Goal: Information Seeking & Learning: Learn about a topic

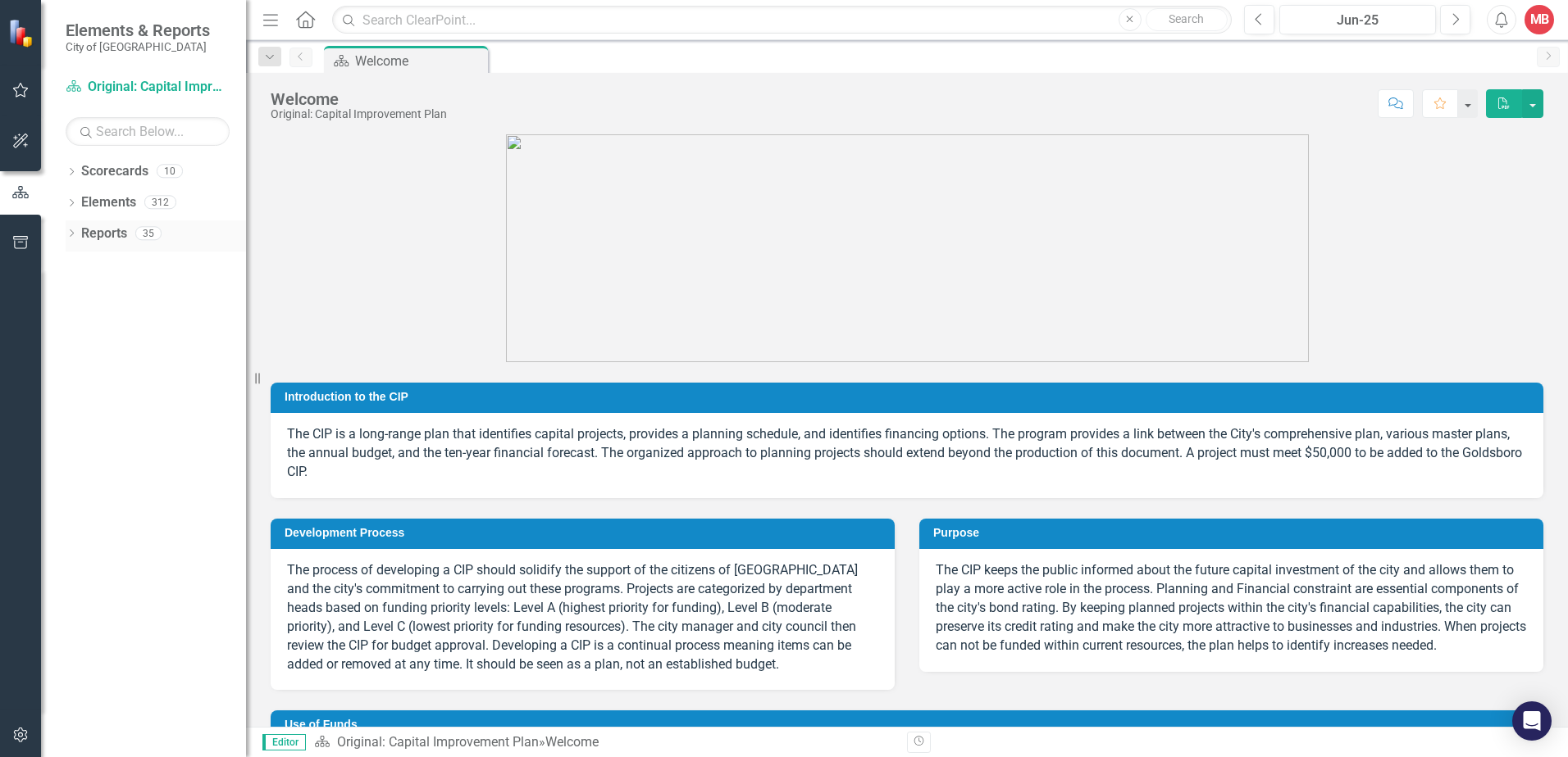
click at [73, 230] on div "Dropdown" at bounding box center [71, 236] width 12 height 14
click at [75, 411] on icon "Dropdown" at bounding box center [78, 415] width 12 height 9
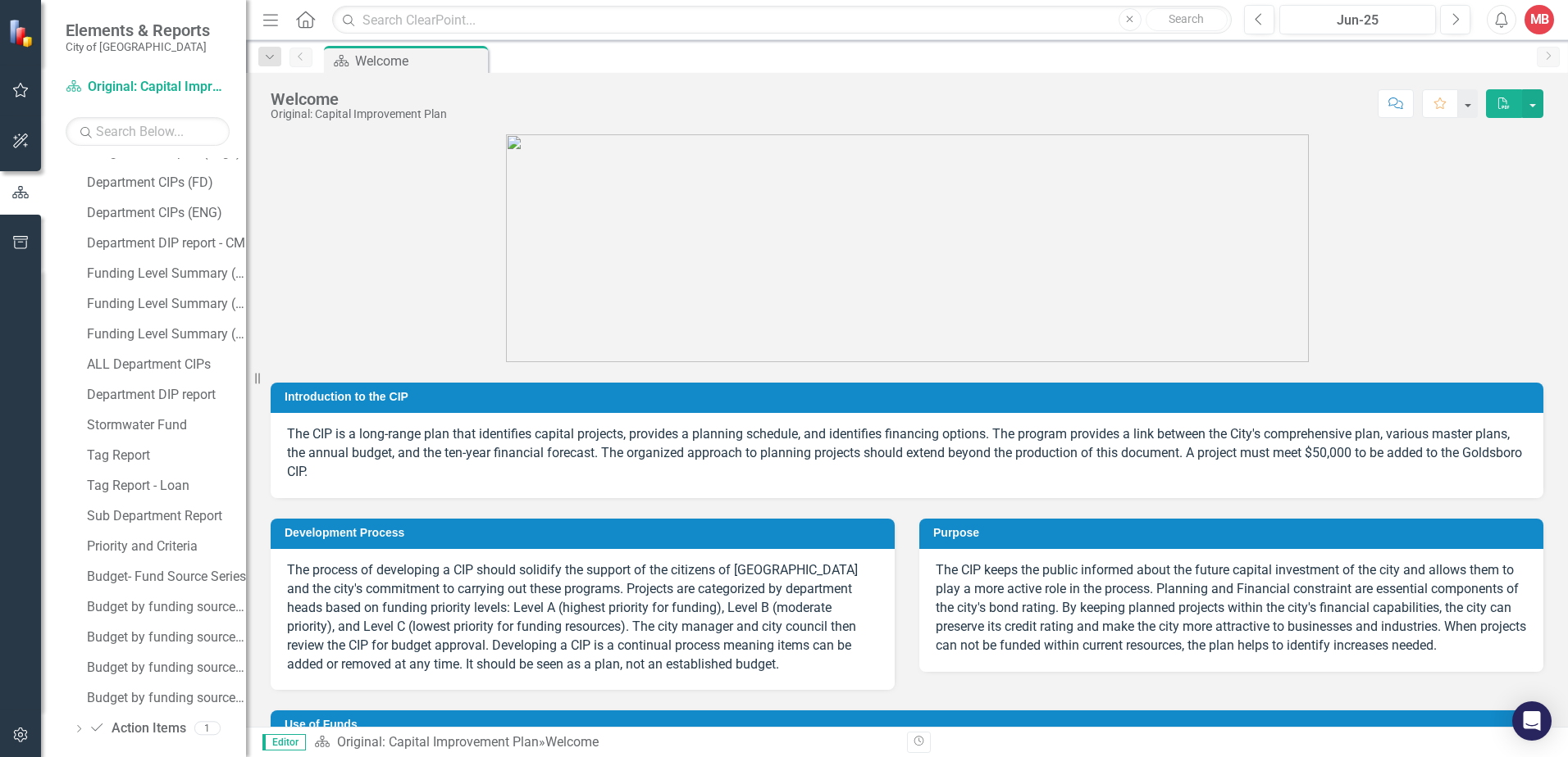
scroll to position [367, 0]
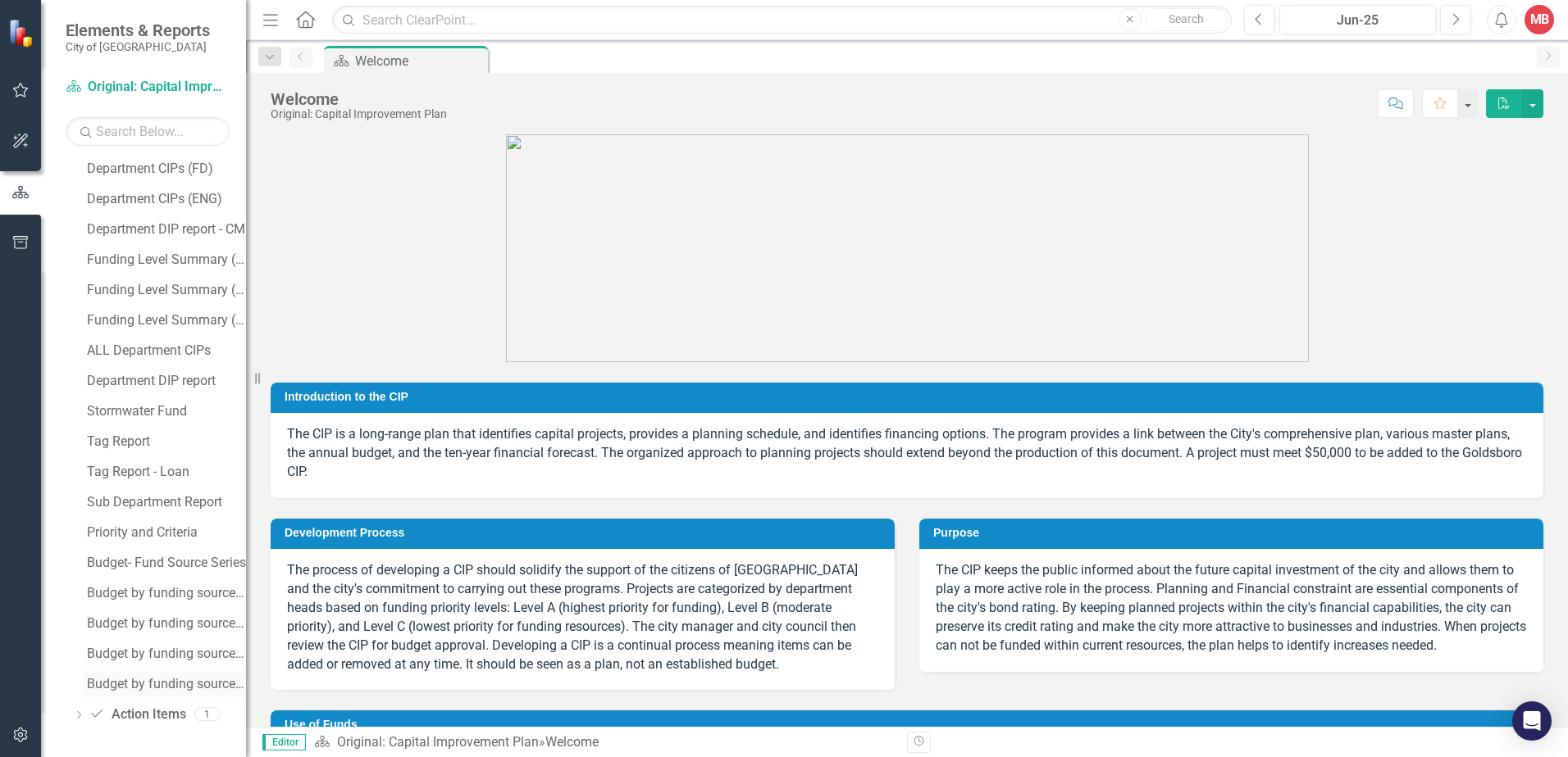
click at [157, 690] on div "Budget by funding source - Occupancy Tax fund" at bounding box center [166, 684] width 159 height 15
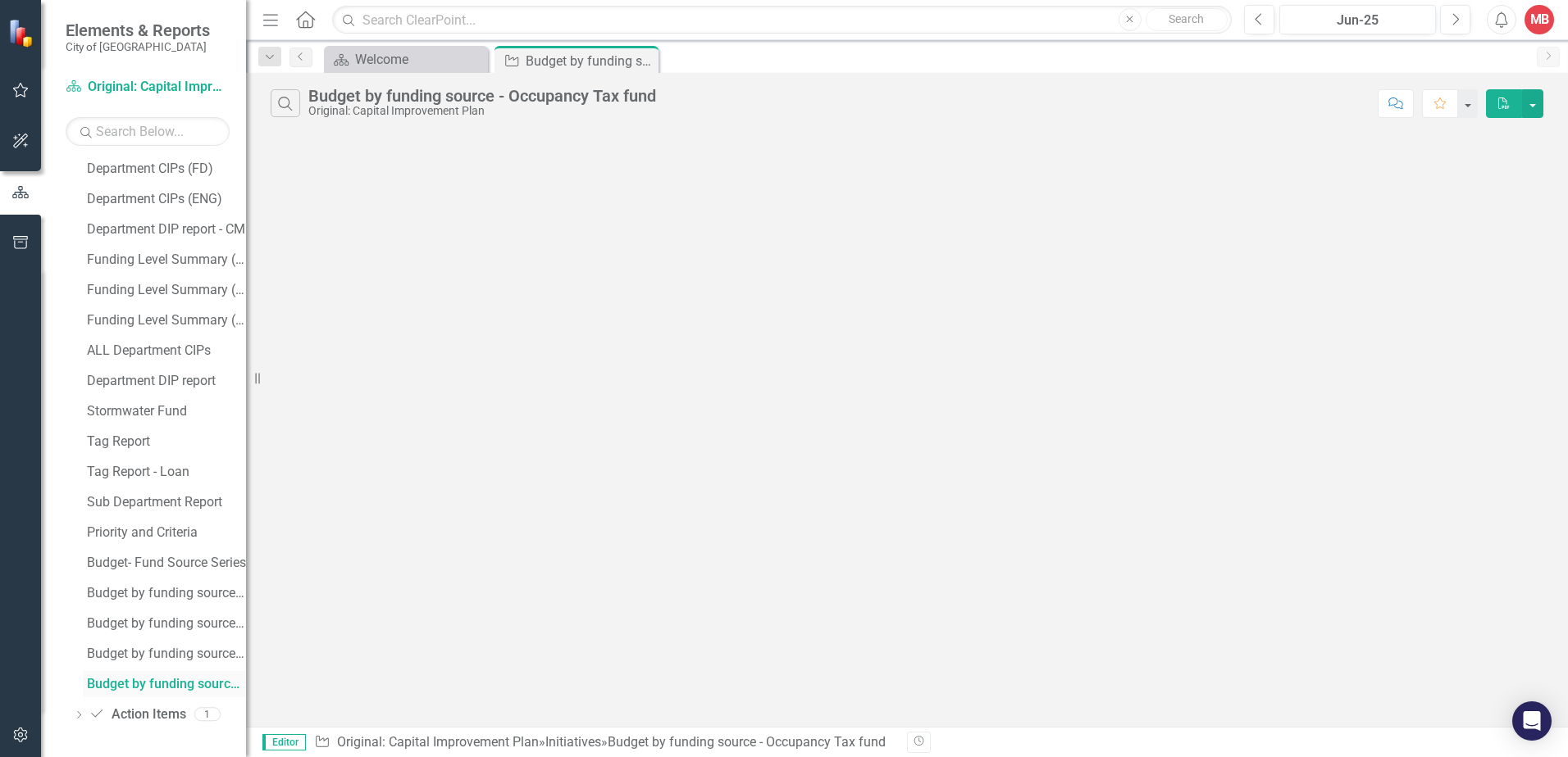
scroll to position [306, 0]
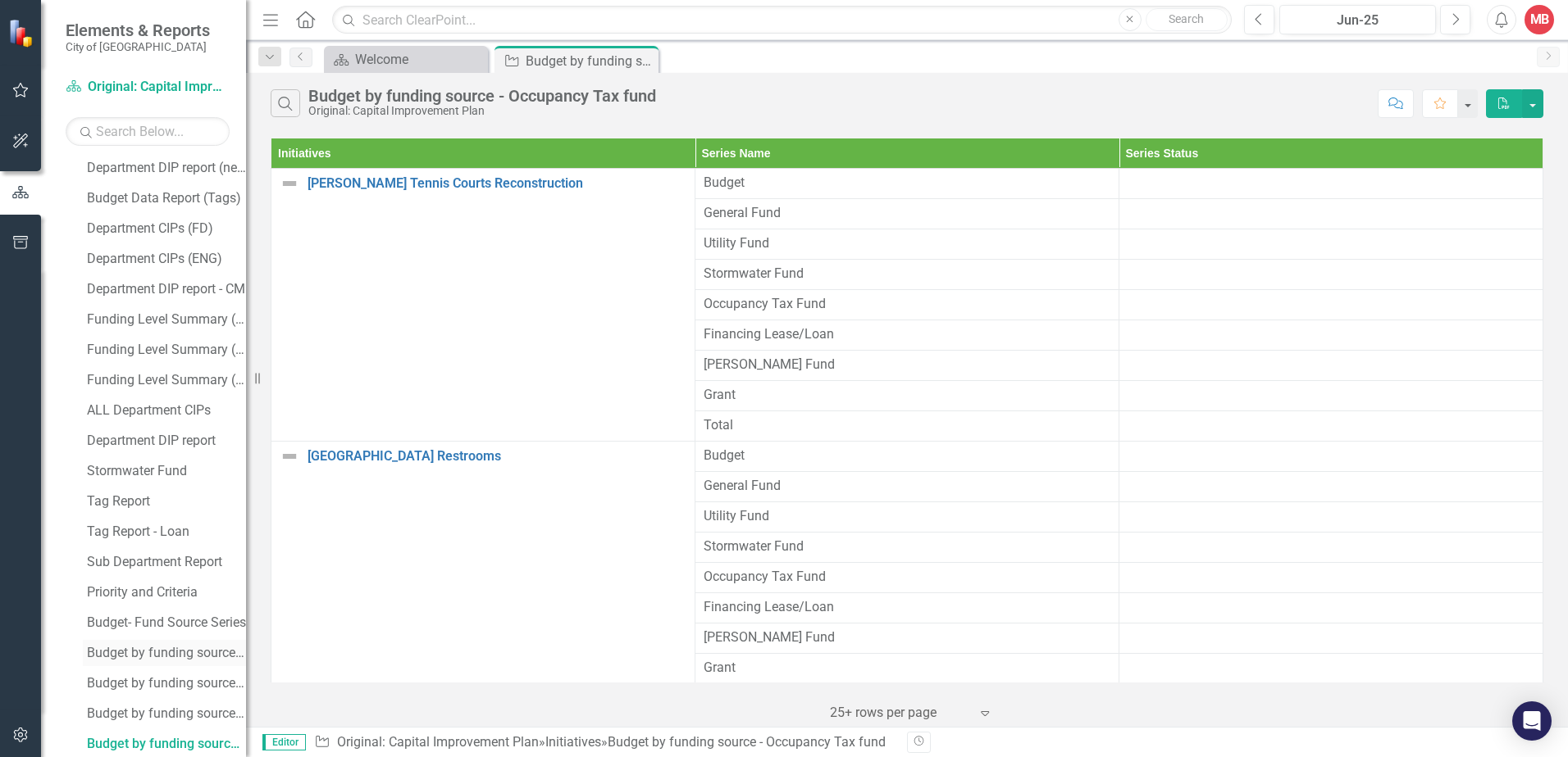
click at [135, 651] on div "Budget by funding source - General Fund" at bounding box center [166, 653] width 159 height 15
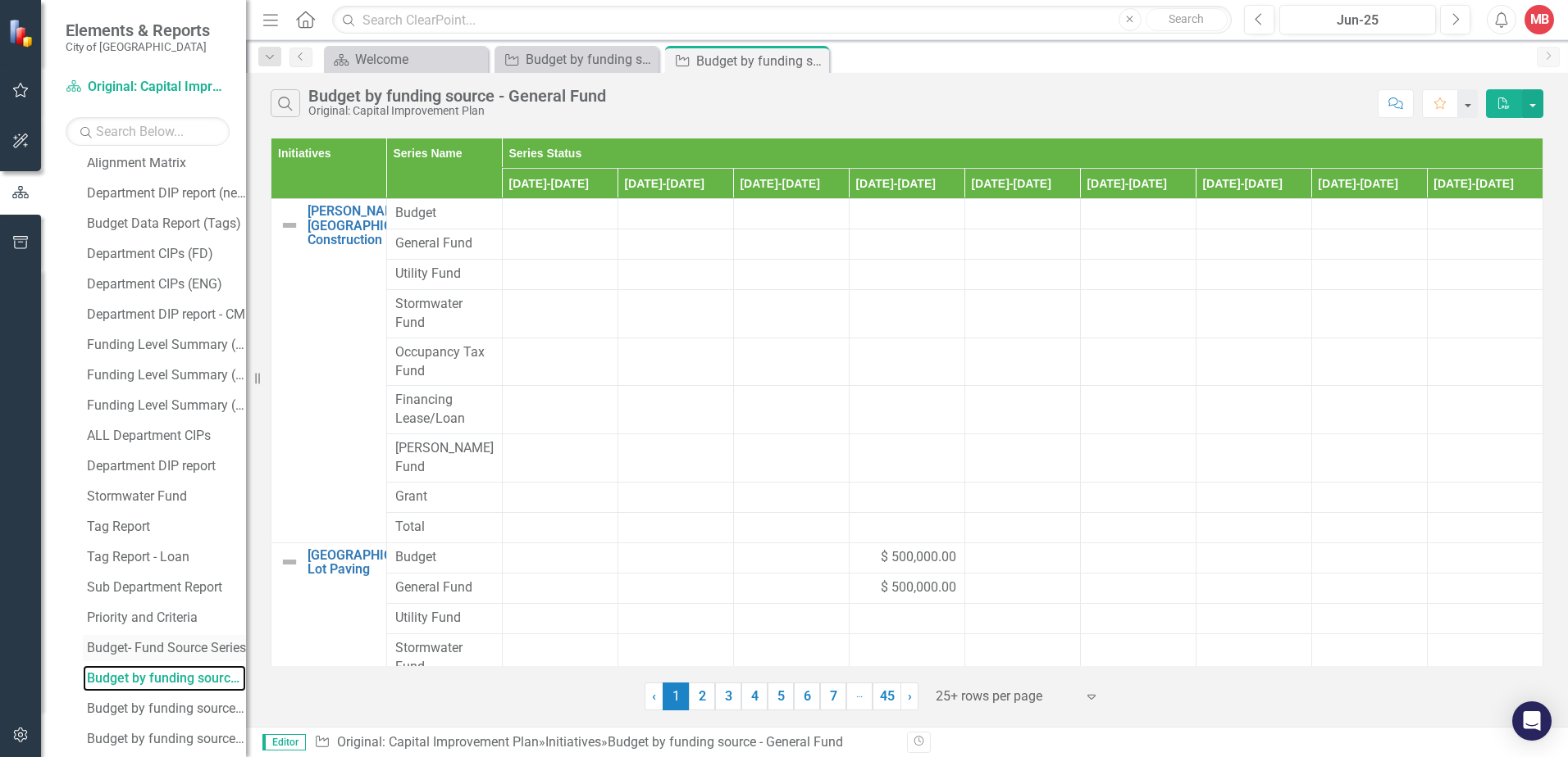
scroll to position [367, 0]
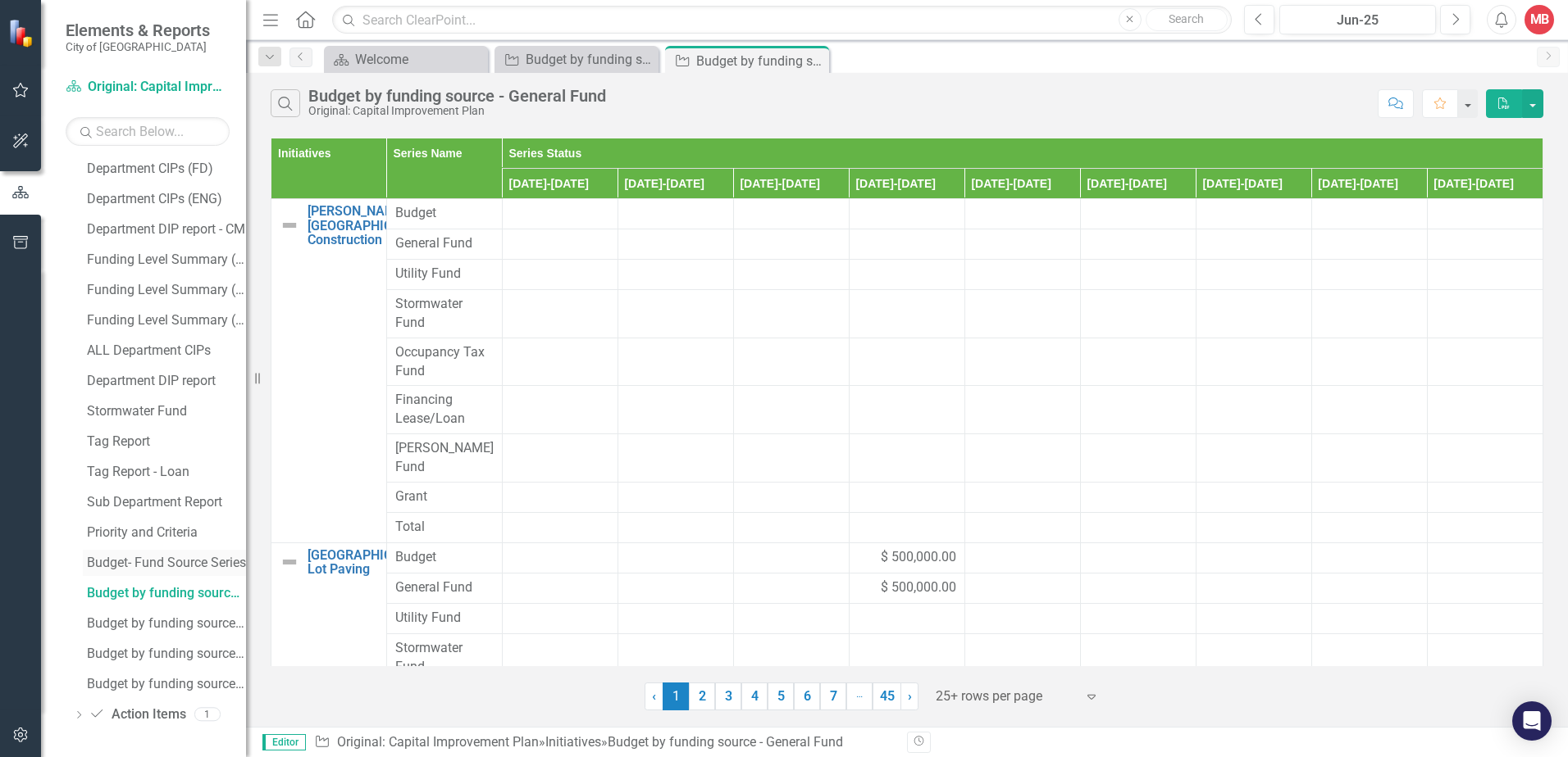
click at [172, 558] on div "Budget- Fund Source Series" at bounding box center [166, 563] width 159 height 15
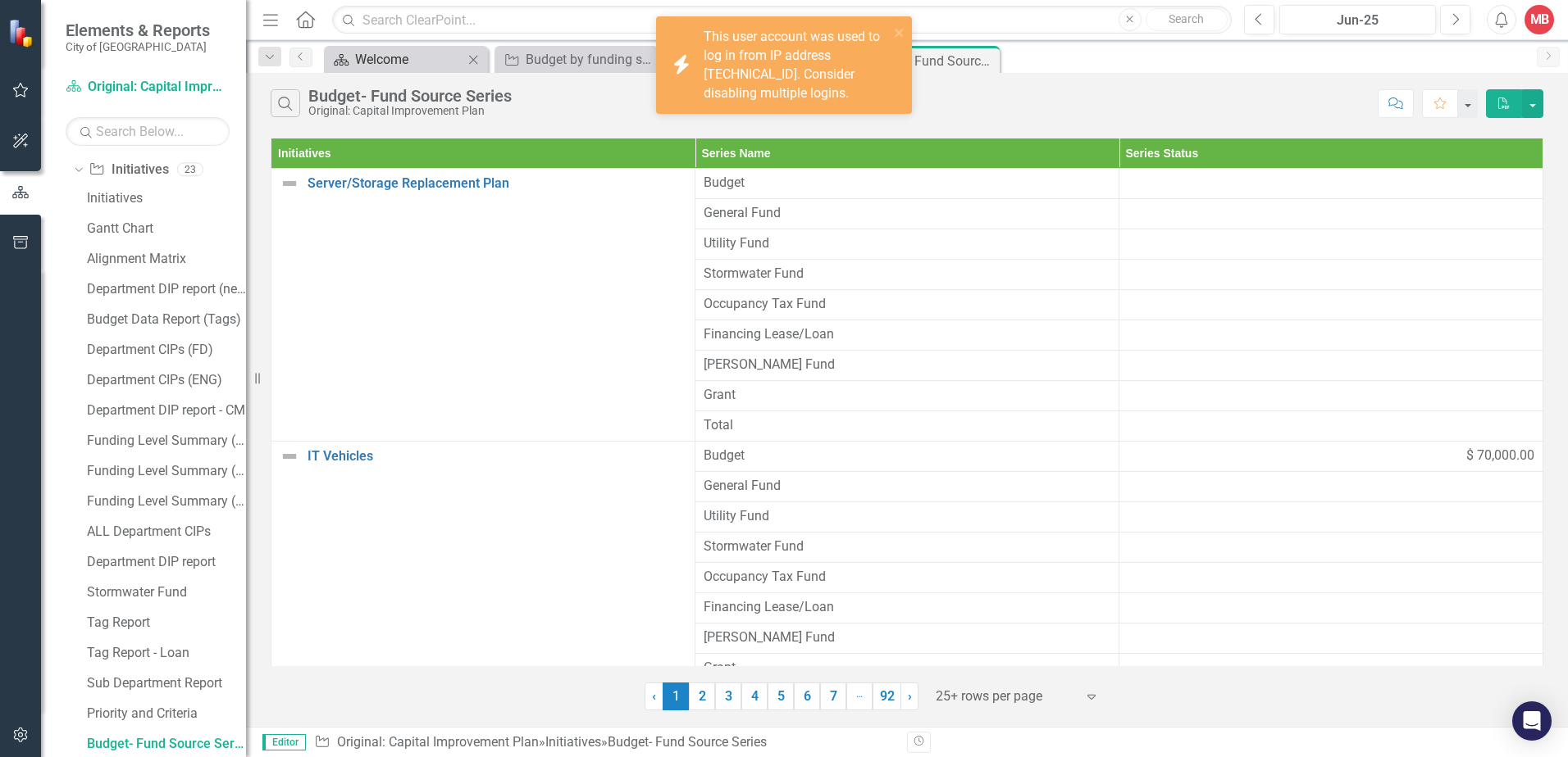
click at [429, 68] on div "Welcome" at bounding box center [409, 59] width 108 height 20
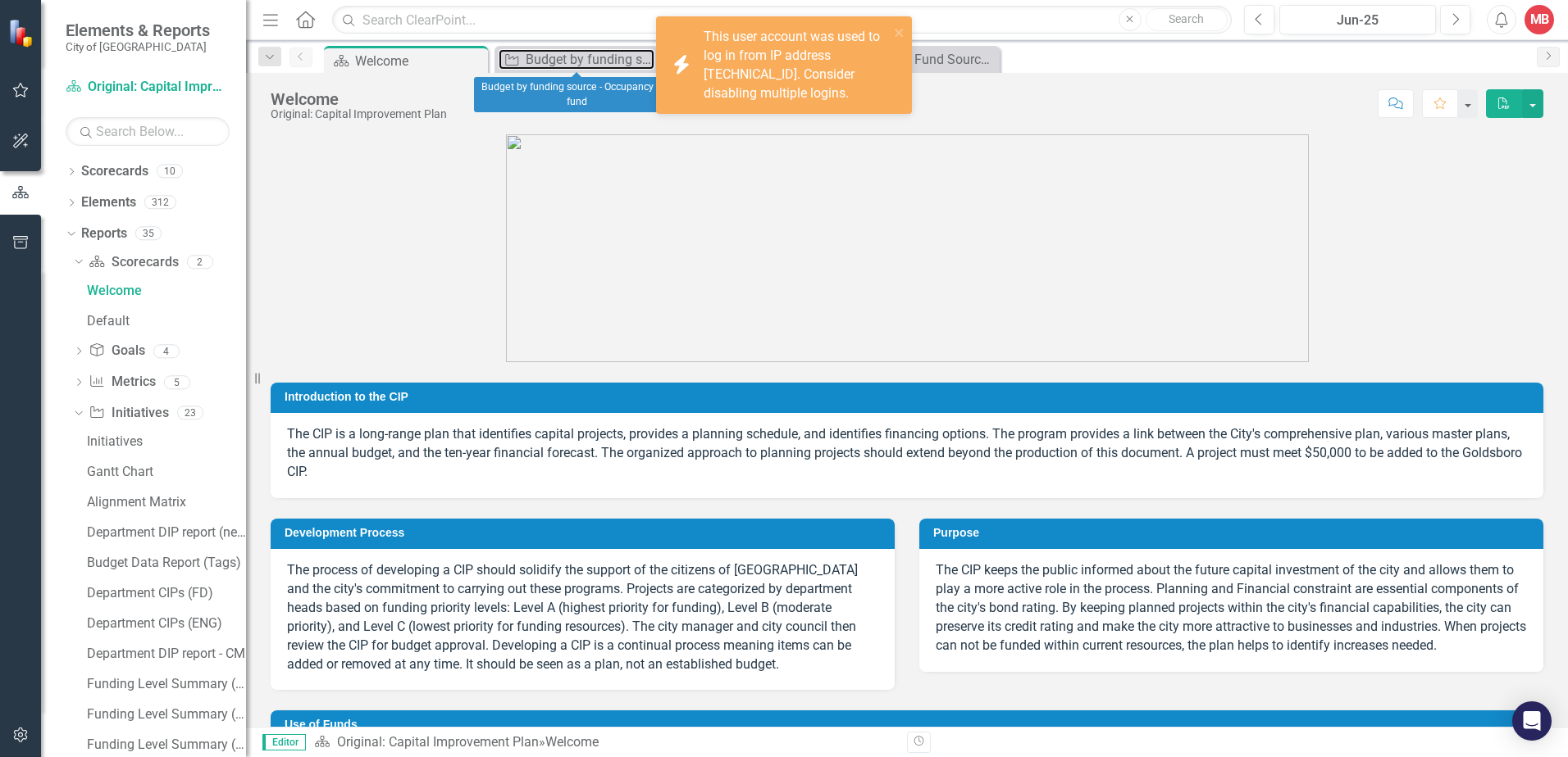
click at [591, 59] on div "Budget by funding source - Occupancy Tax fund" at bounding box center [590, 59] width 129 height 20
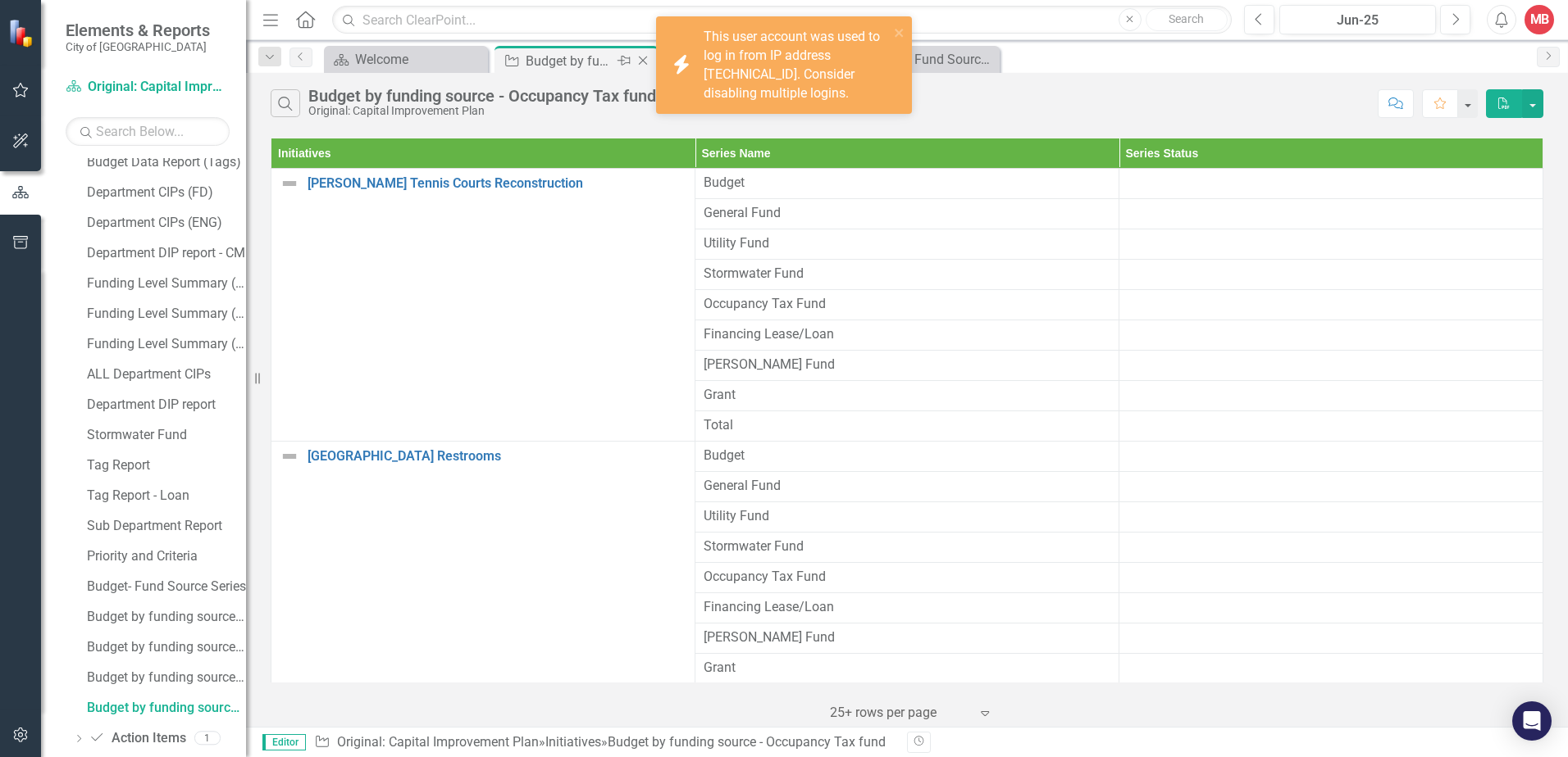
scroll to position [306, 0]
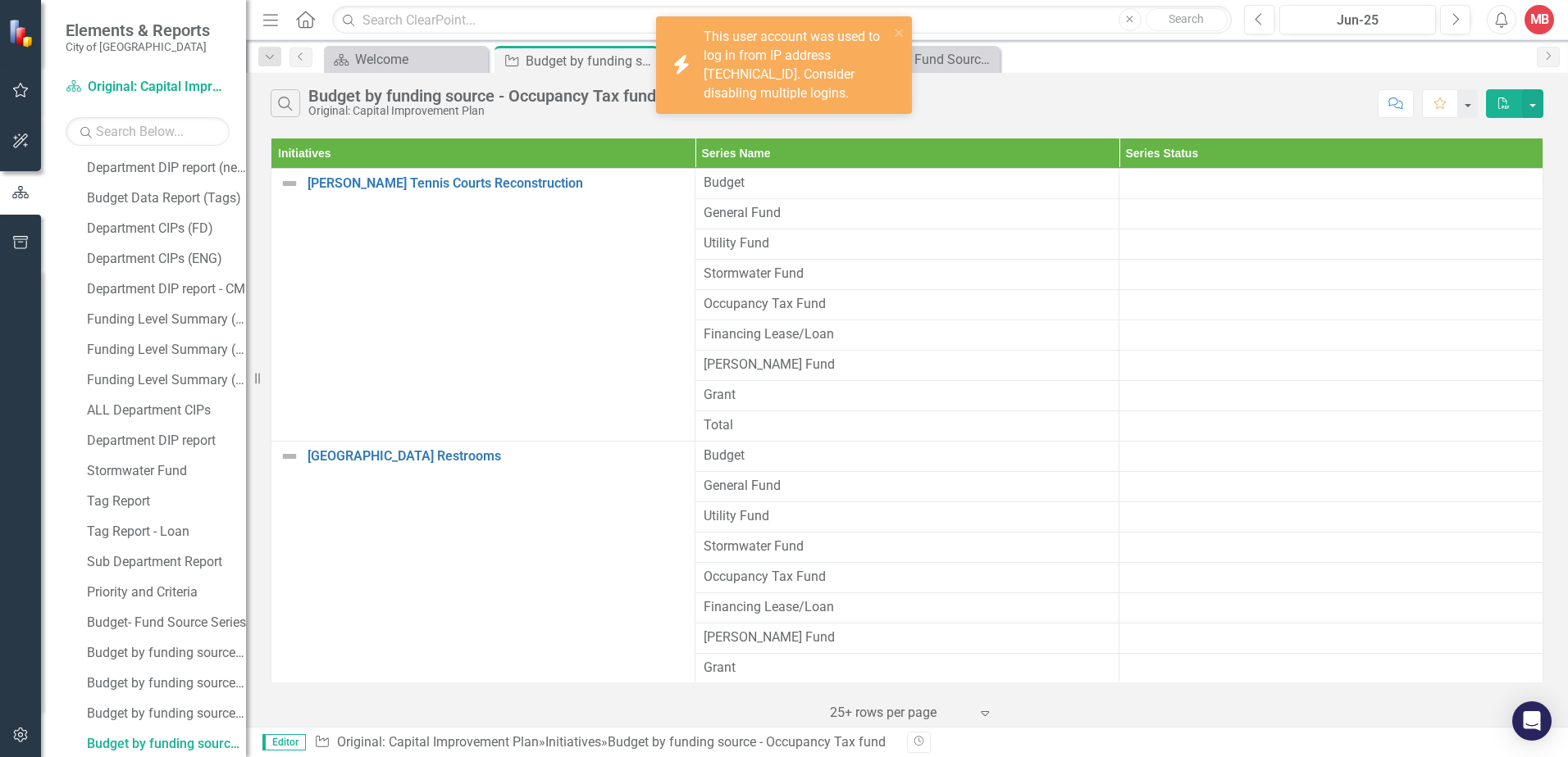
click at [907, 28] on logins\ "icon.bolt This user account was used to log in from IP address [TECHNICAL_ID]. …" at bounding box center [784, 65] width 256 height 98
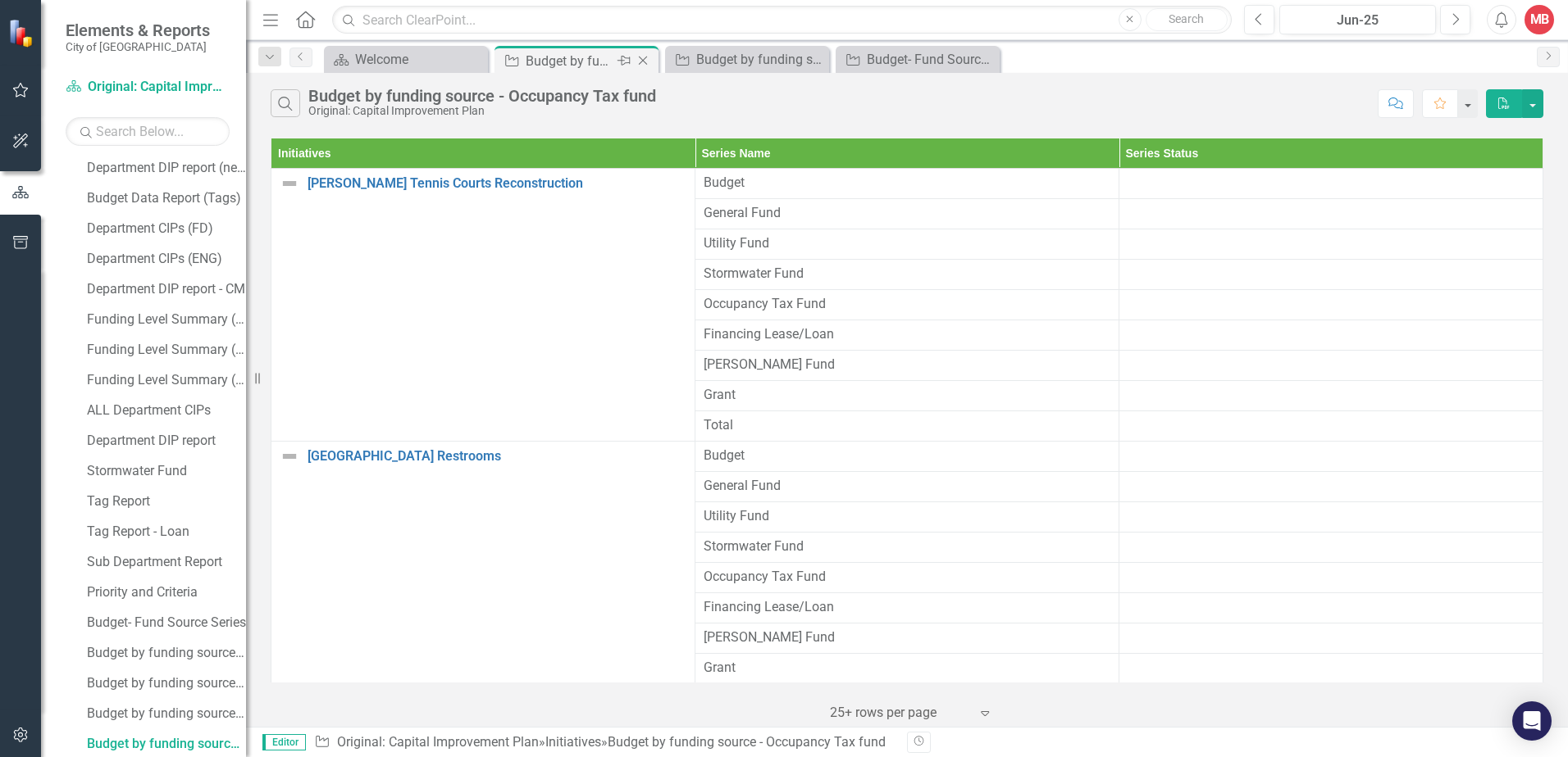
click at [647, 63] on icon "Close" at bounding box center [643, 60] width 16 height 13
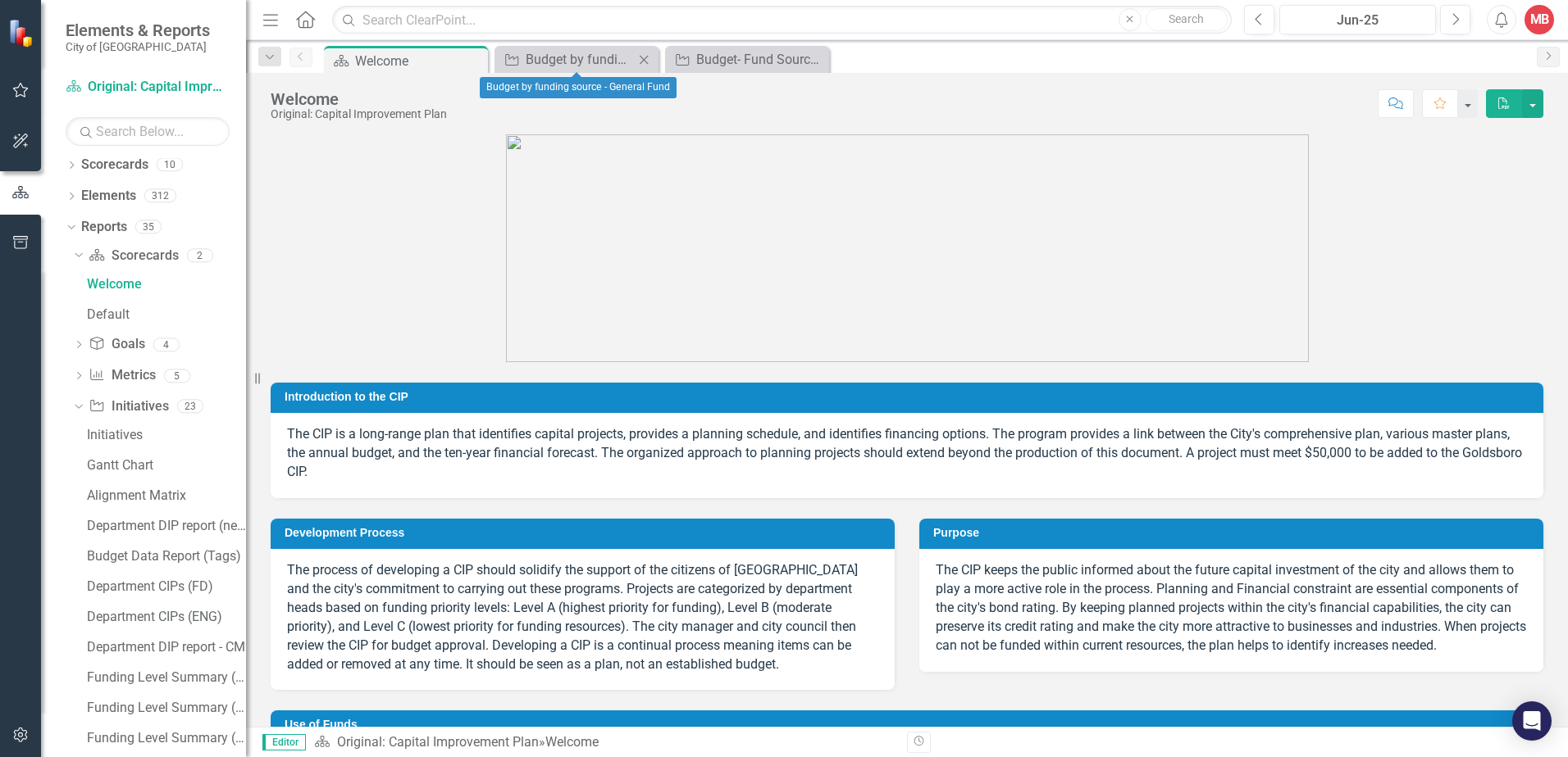
click at [650, 61] on icon "Close" at bounding box center [644, 59] width 16 height 13
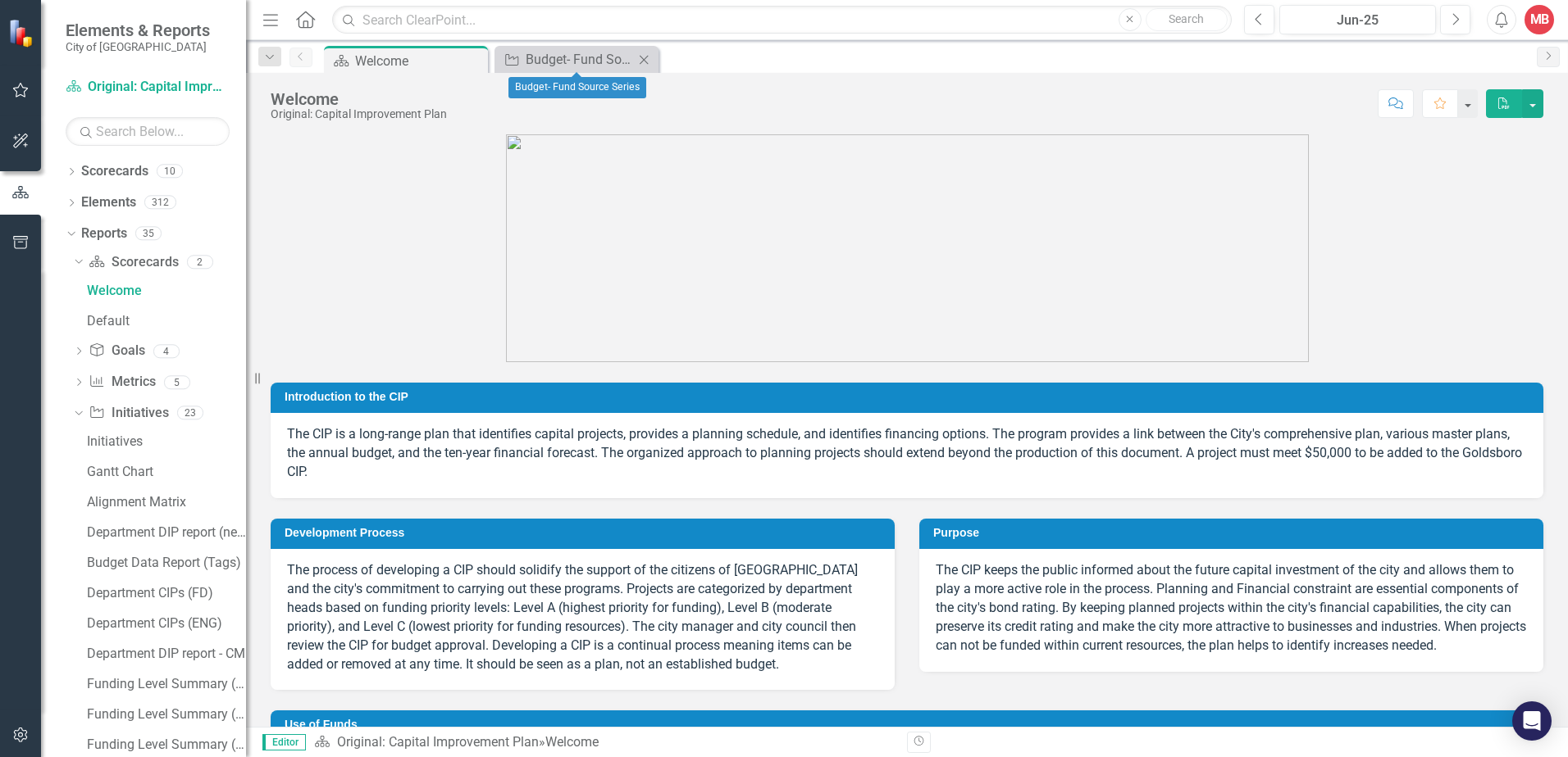
click at [646, 60] on icon "Close" at bounding box center [644, 59] width 16 height 13
click at [71, 172] on icon "Dropdown" at bounding box center [71, 173] width 12 height 9
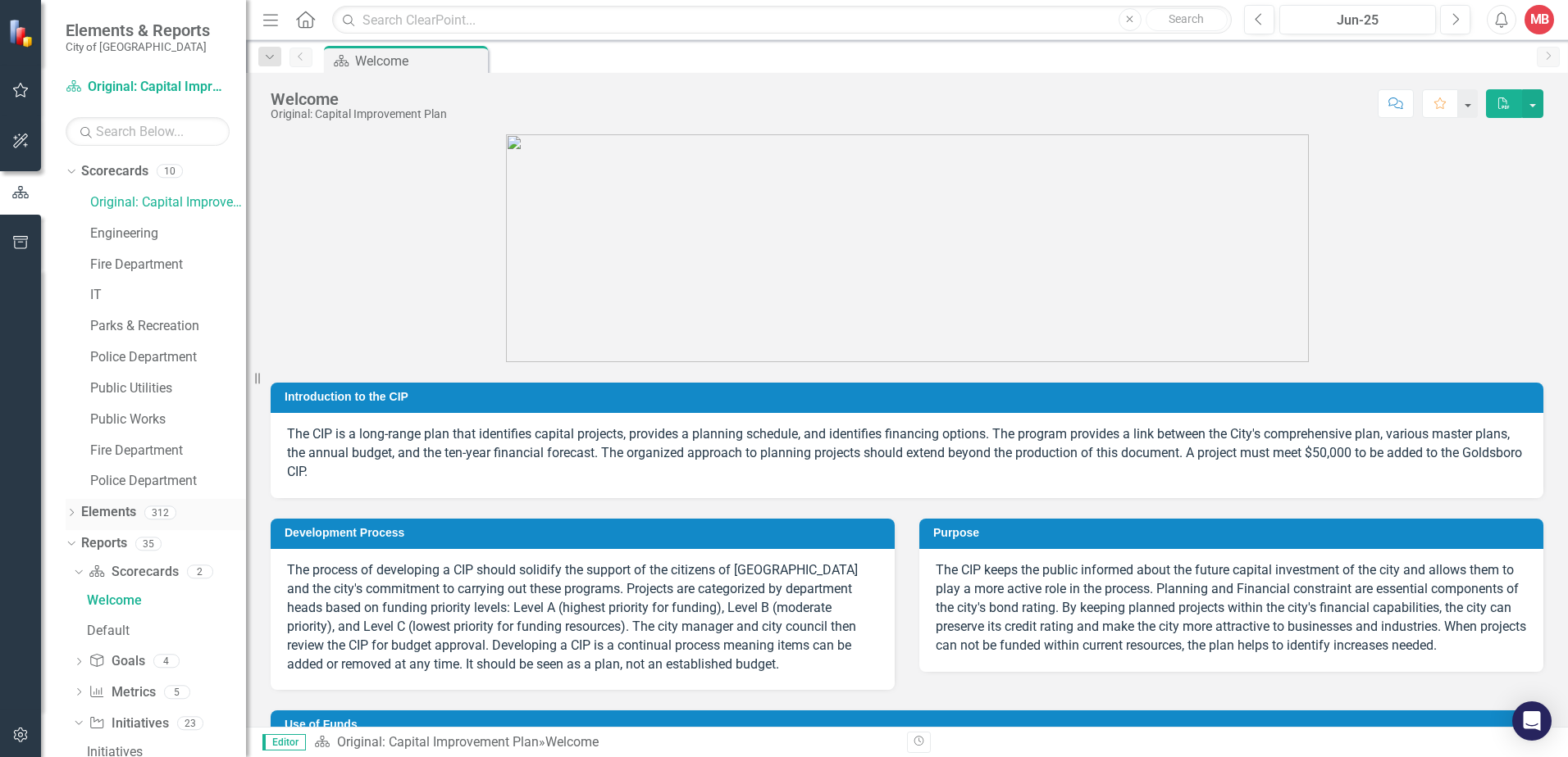
click at [69, 510] on icon "Dropdown" at bounding box center [71, 514] width 12 height 9
click at [70, 509] on icon "Dropdown" at bounding box center [69, 512] width 9 height 12
click at [72, 541] on icon "Dropdown" at bounding box center [69, 543] width 9 height 12
click at [68, 536] on div "Dropdown Reports 35" at bounding box center [155, 546] width 180 height 31
click at [72, 542] on icon "Dropdown" at bounding box center [71, 546] width 12 height 9
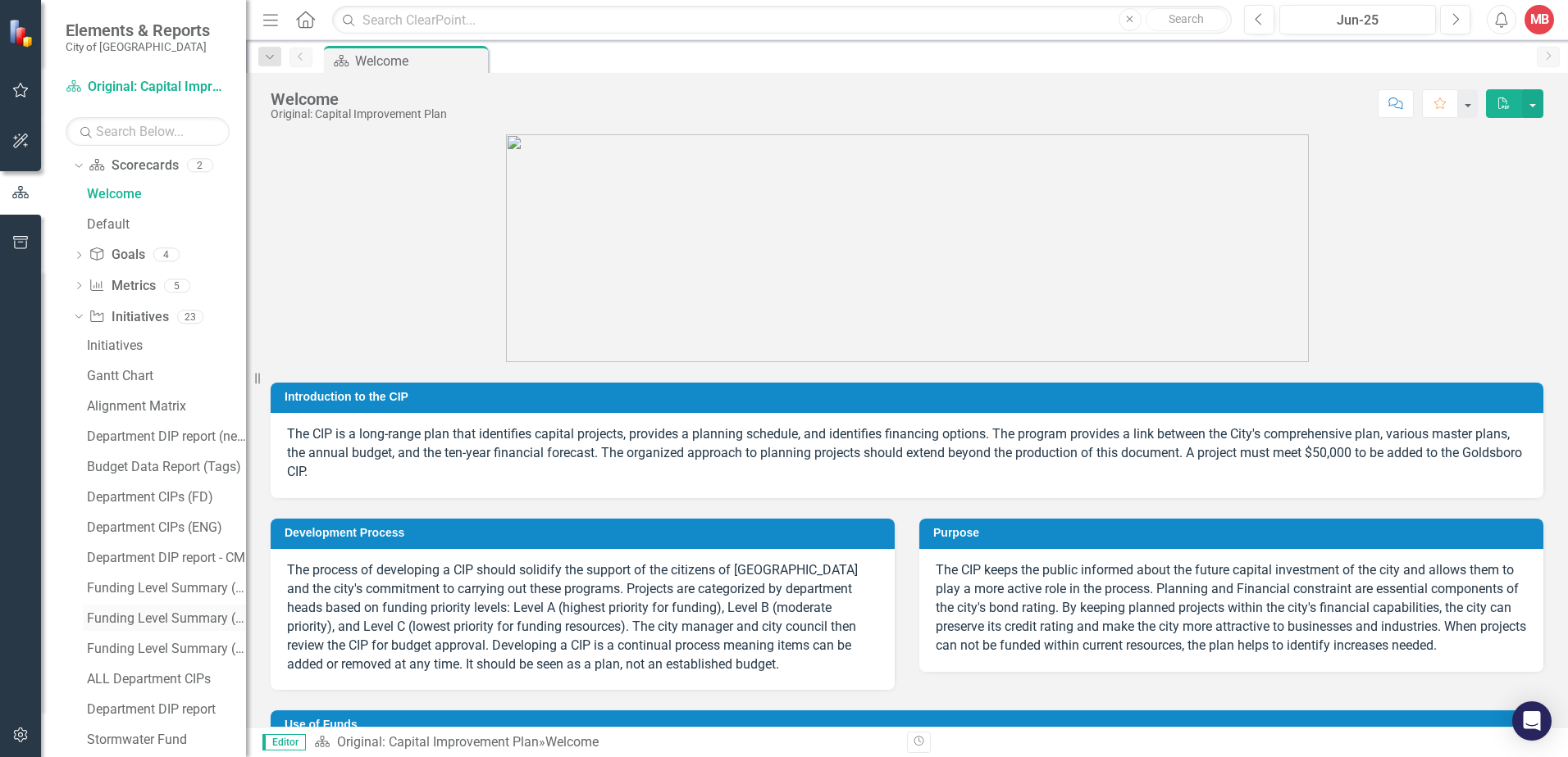
scroll to position [410, 0]
click at [155, 494] on div "Department CIPs (FD)" at bounding box center [166, 494] width 159 height 15
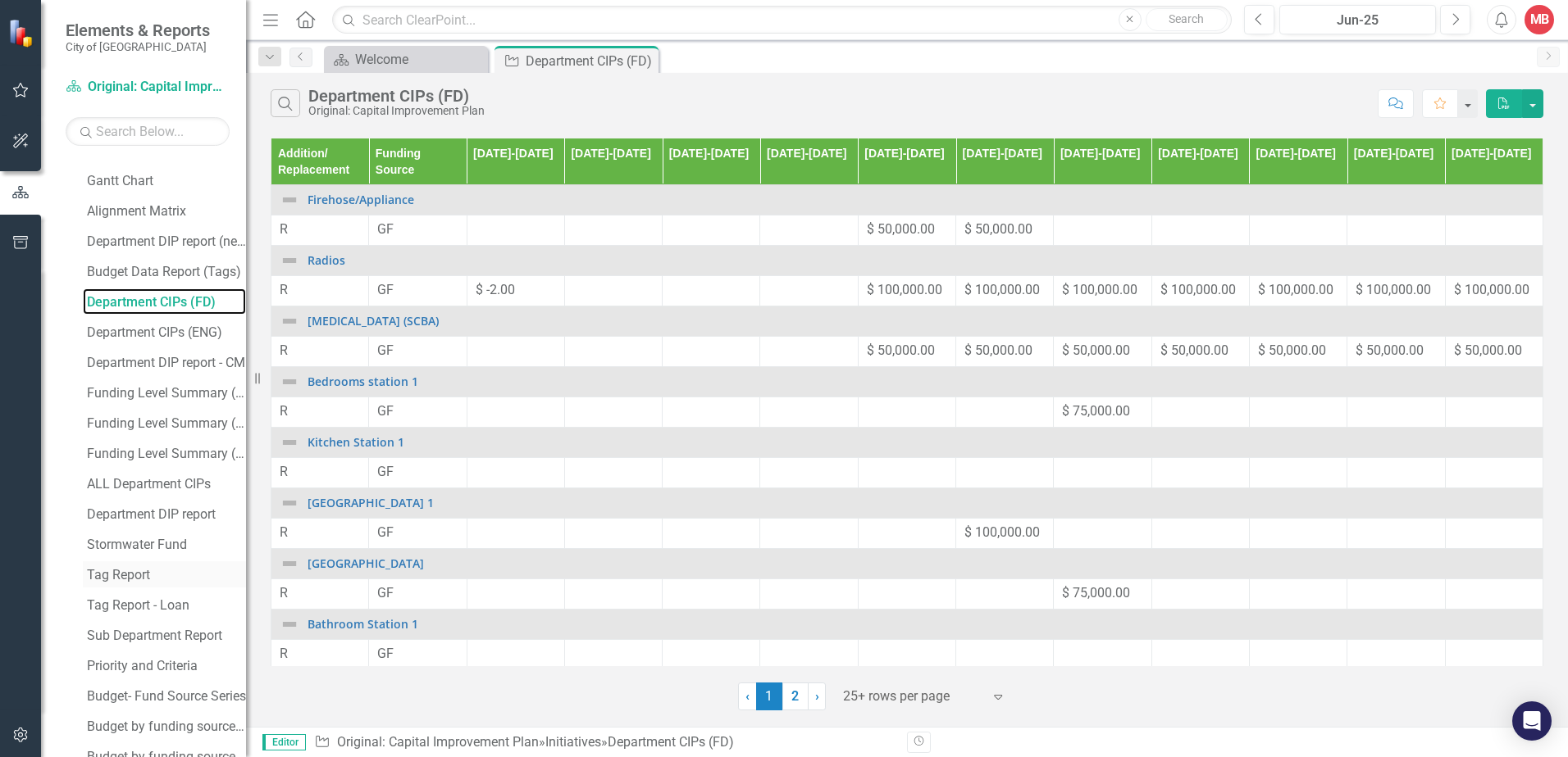
scroll to position [593, 0]
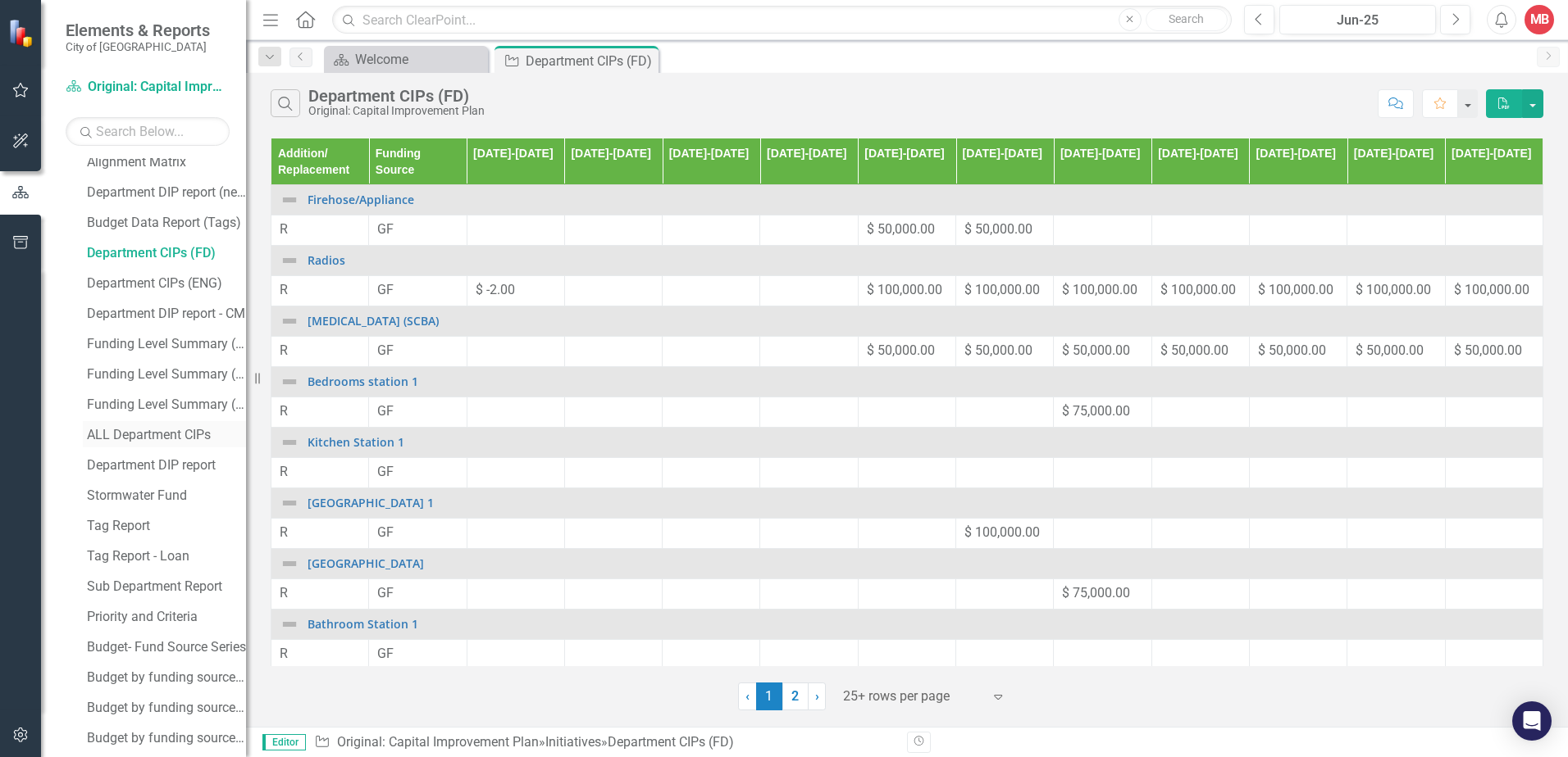
click at [186, 428] on div "ALL Department CIPs" at bounding box center [166, 435] width 159 height 15
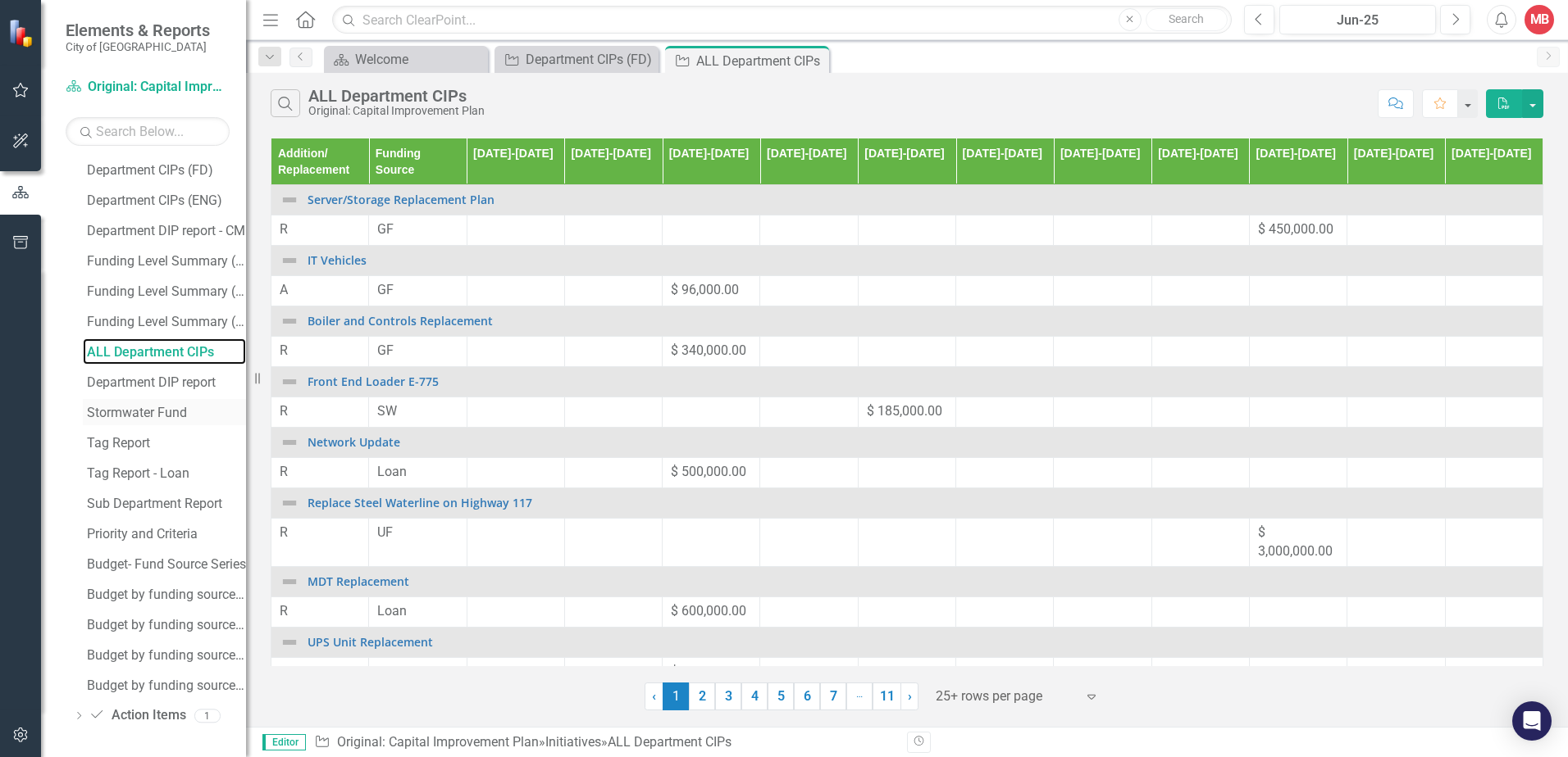
scroll to position [676, 0]
click at [76, 713] on icon "Dropdown" at bounding box center [78, 717] width 12 height 9
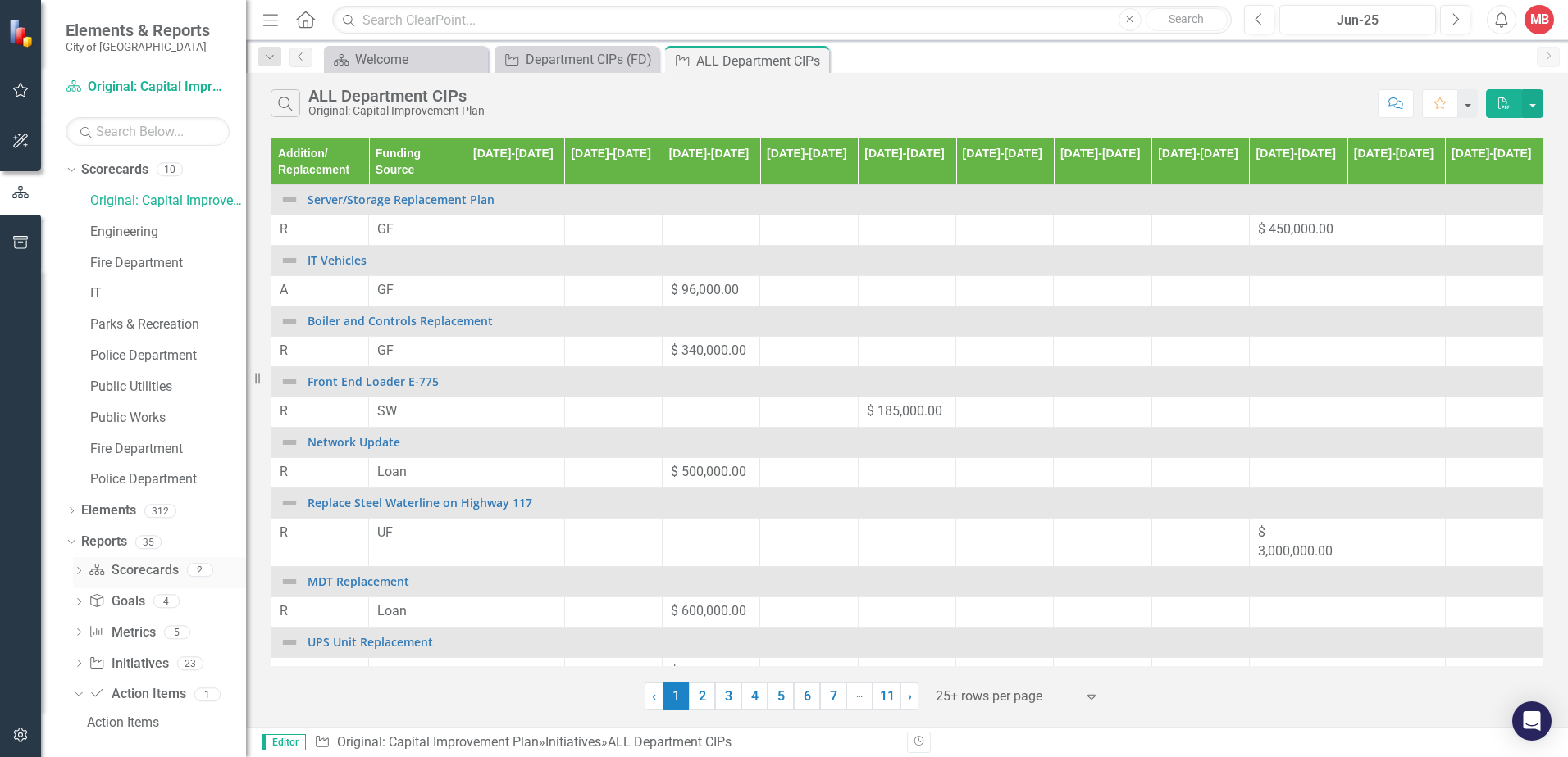
scroll to position [0, 0]
click at [161, 204] on link "Original: Capital Improvement Plan" at bounding box center [168, 202] width 155 height 19
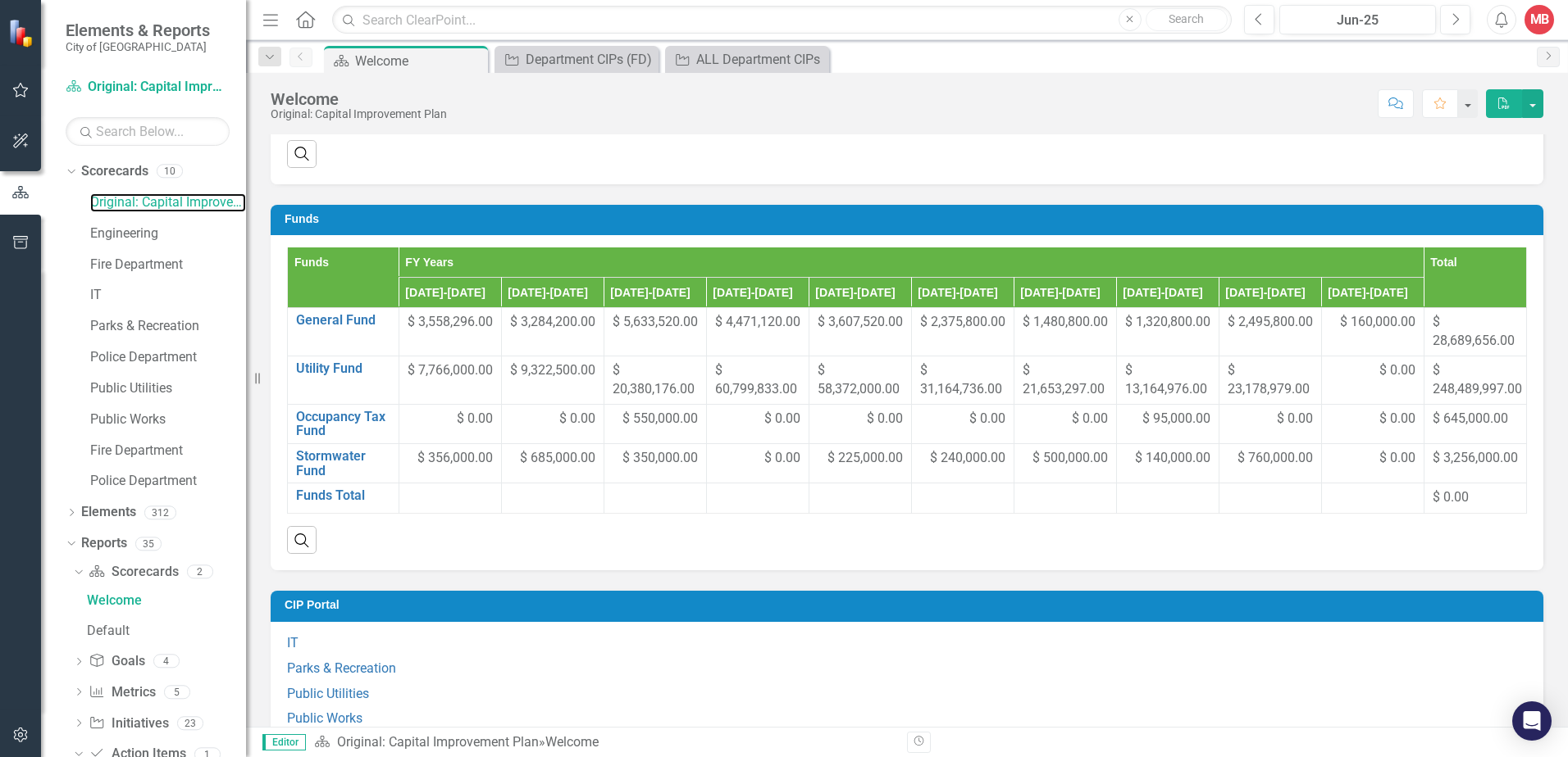
scroll to position [983, 0]
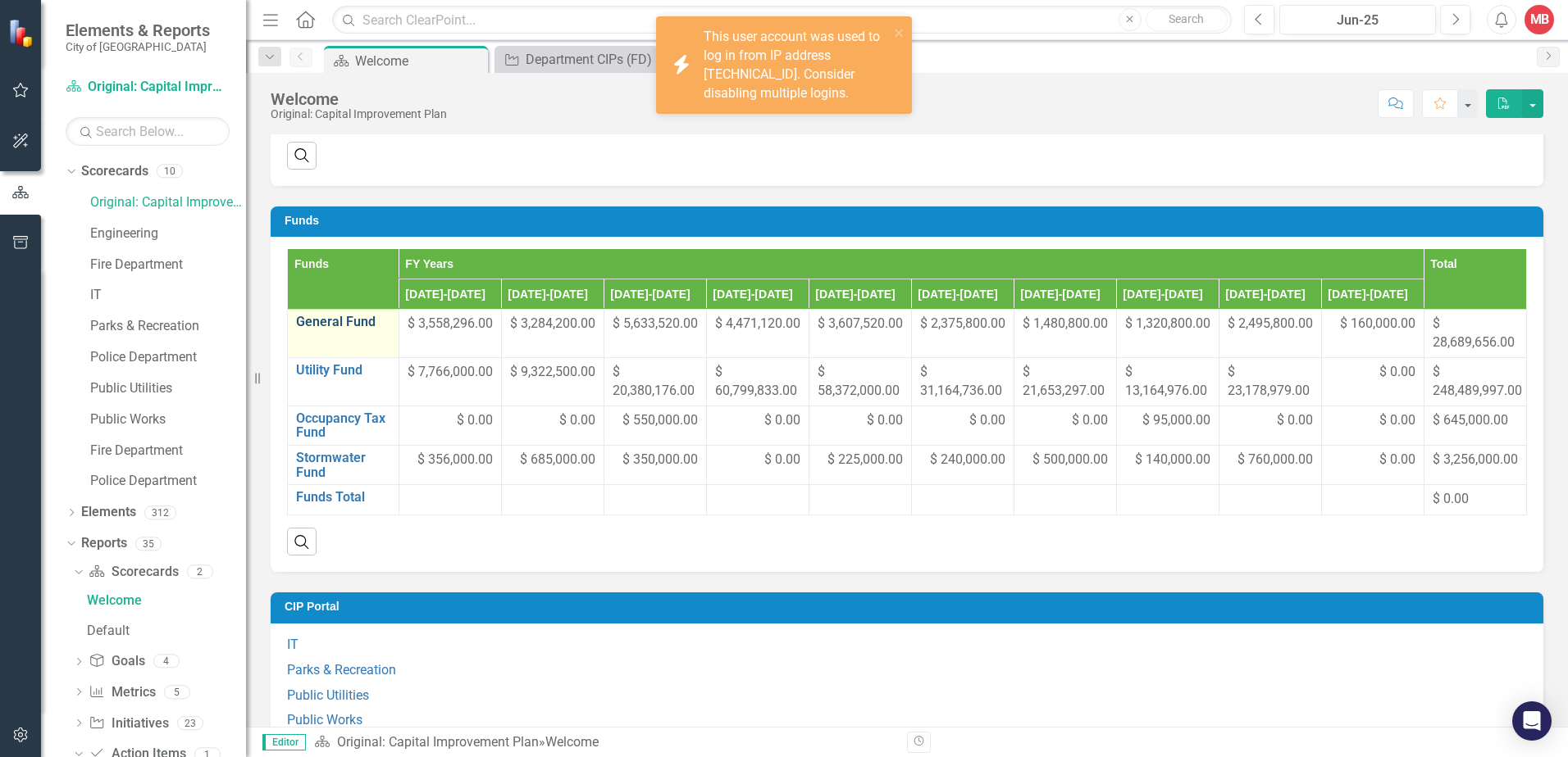
click at [316, 321] on link "General Fund" at bounding box center [343, 322] width 94 height 15
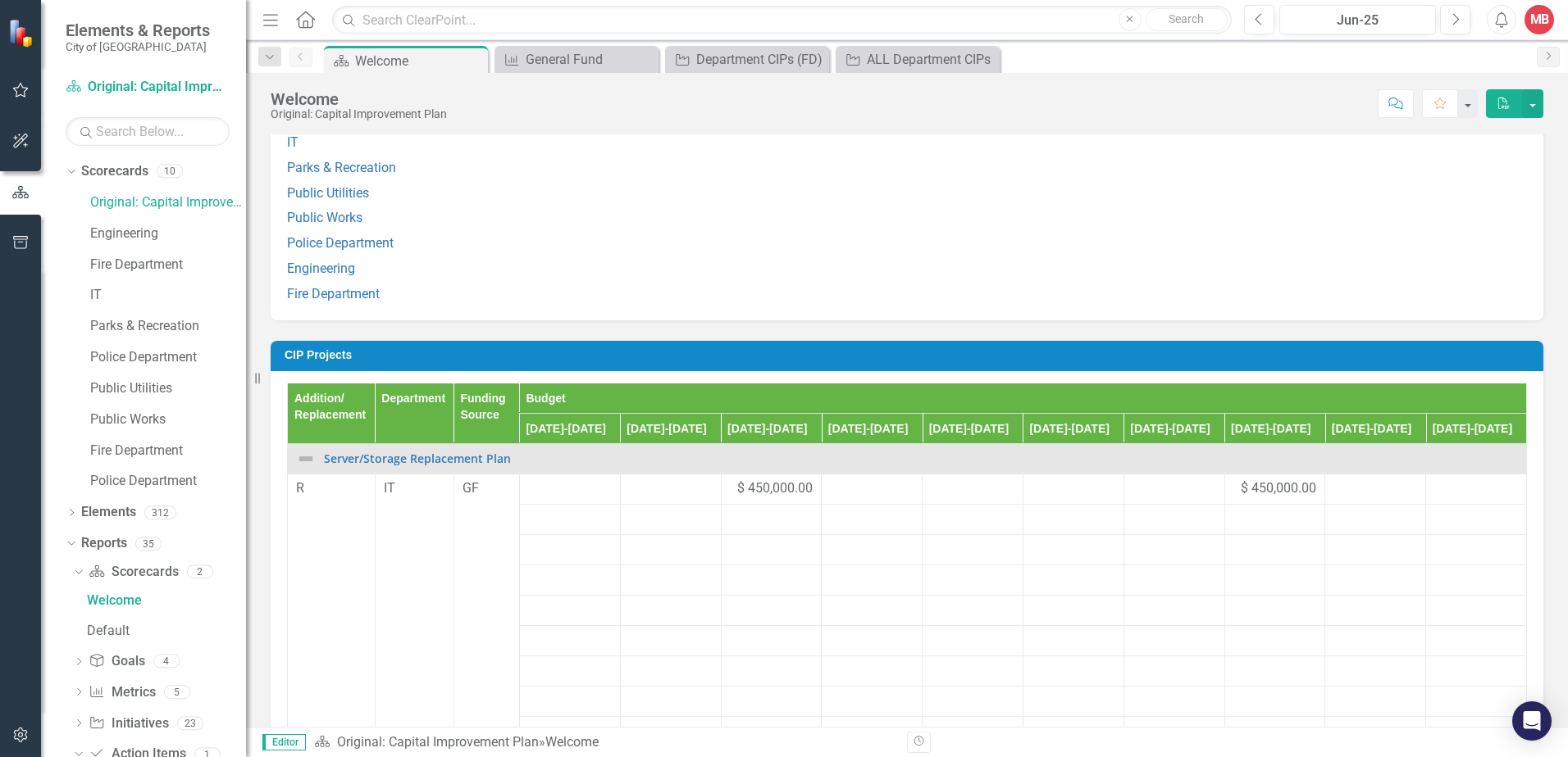
scroll to position [1481, 0]
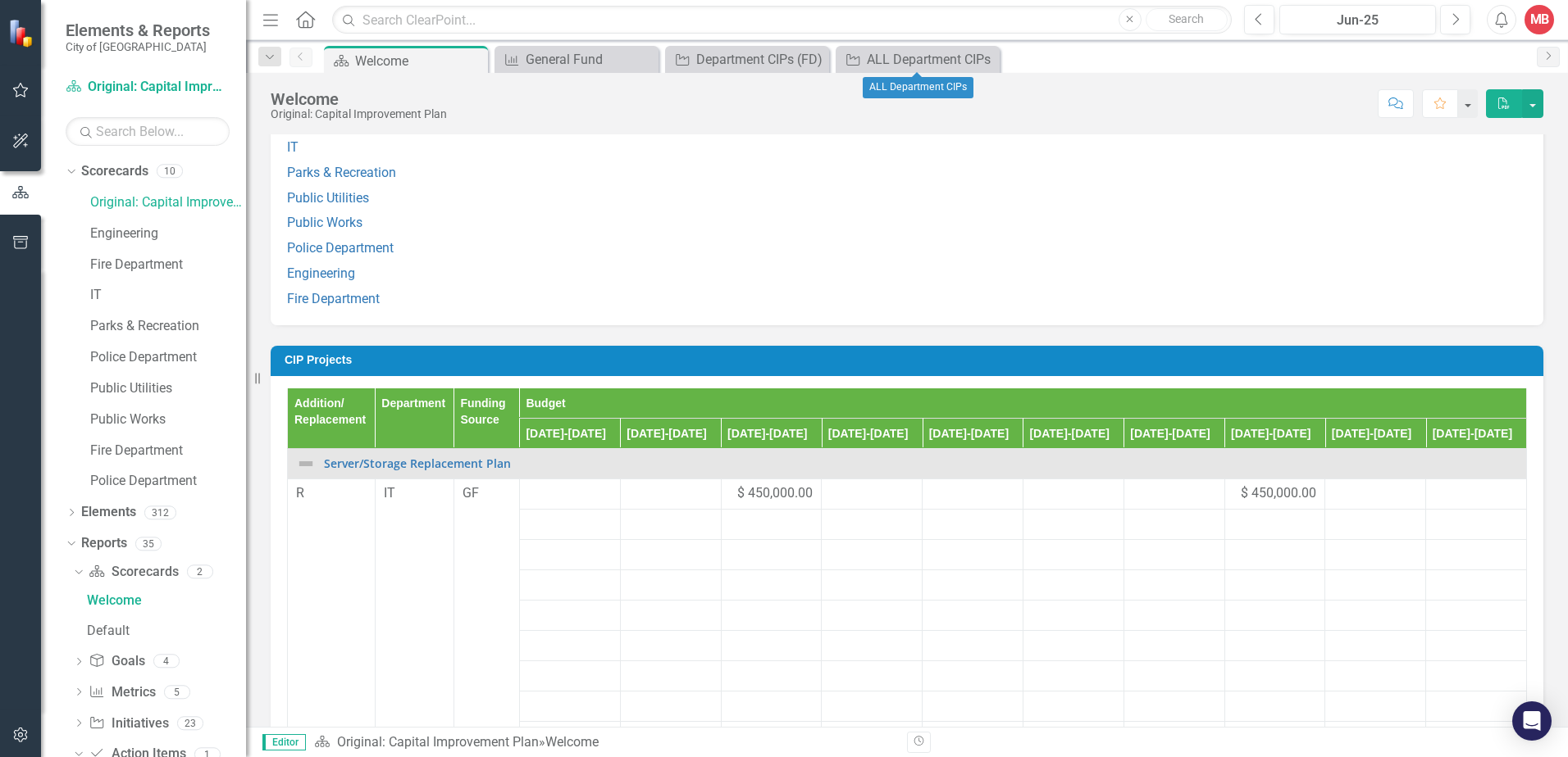
click at [0, 0] on icon "Close" at bounding box center [0, 0] width 0 height 0
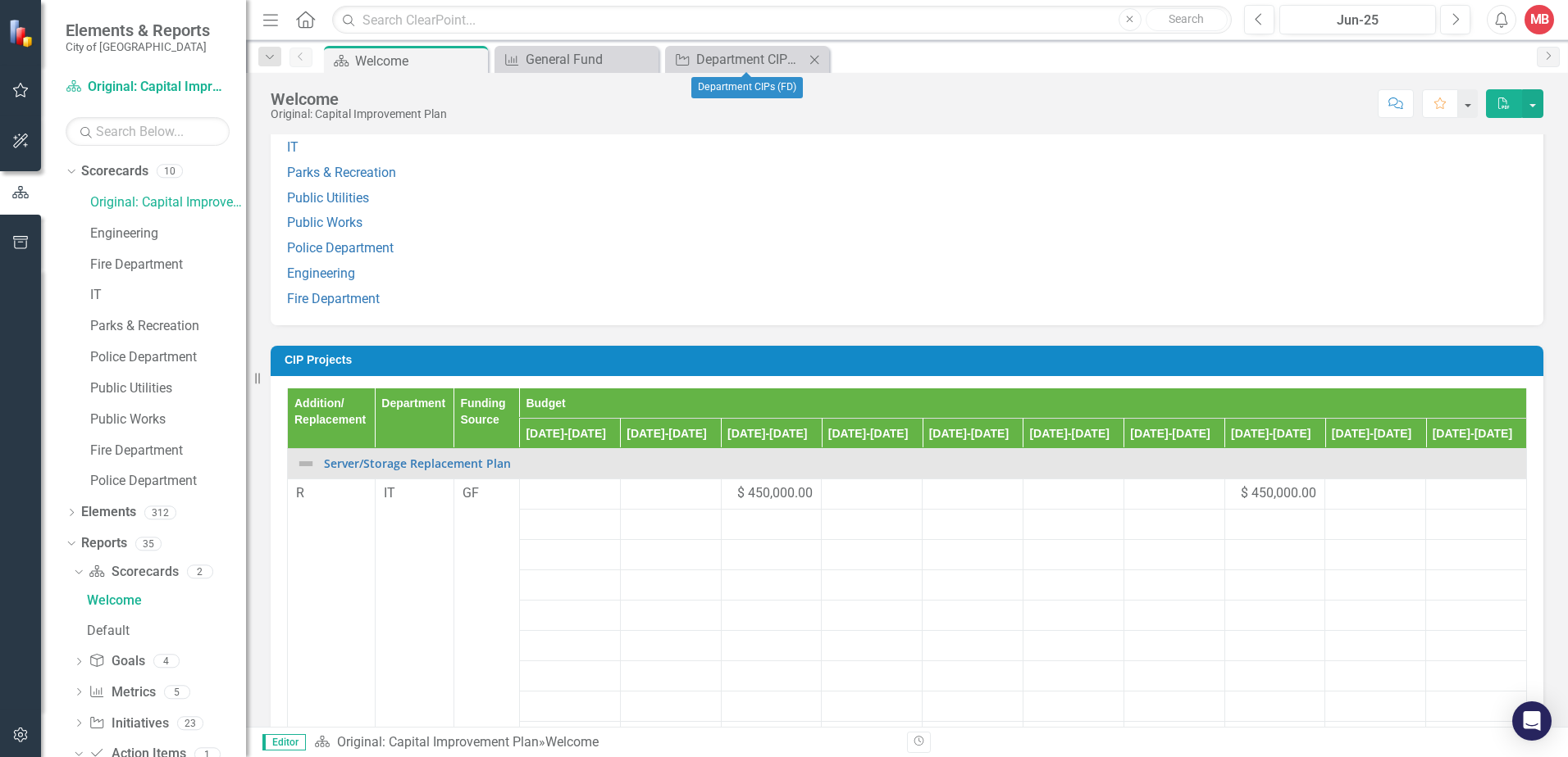
click at [819, 60] on icon "Close" at bounding box center [814, 59] width 16 height 13
click at [648, 65] on icon "Close" at bounding box center [644, 59] width 16 height 13
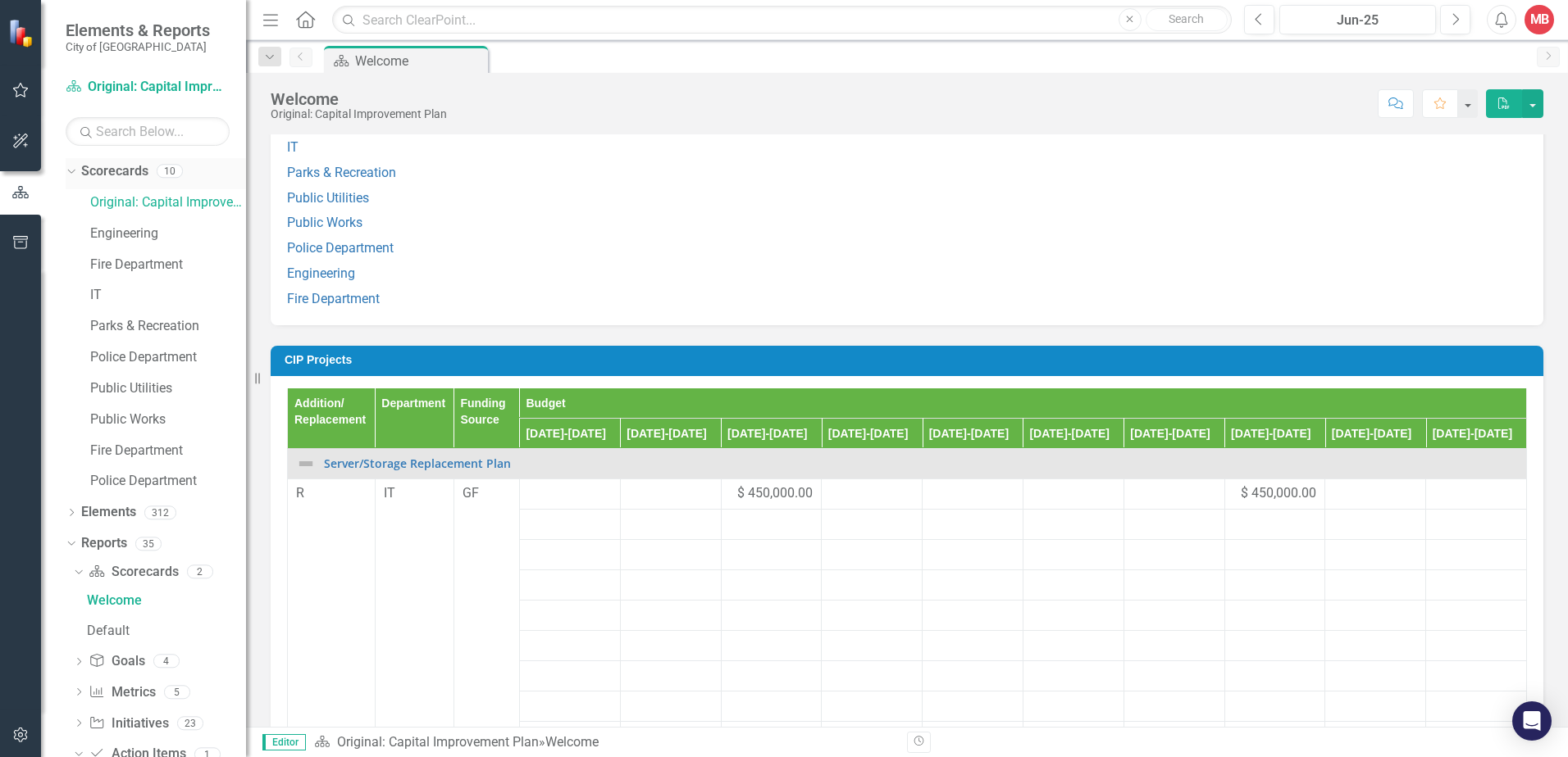
click at [73, 169] on icon "Dropdown" at bounding box center [69, 170] width 9 height 12
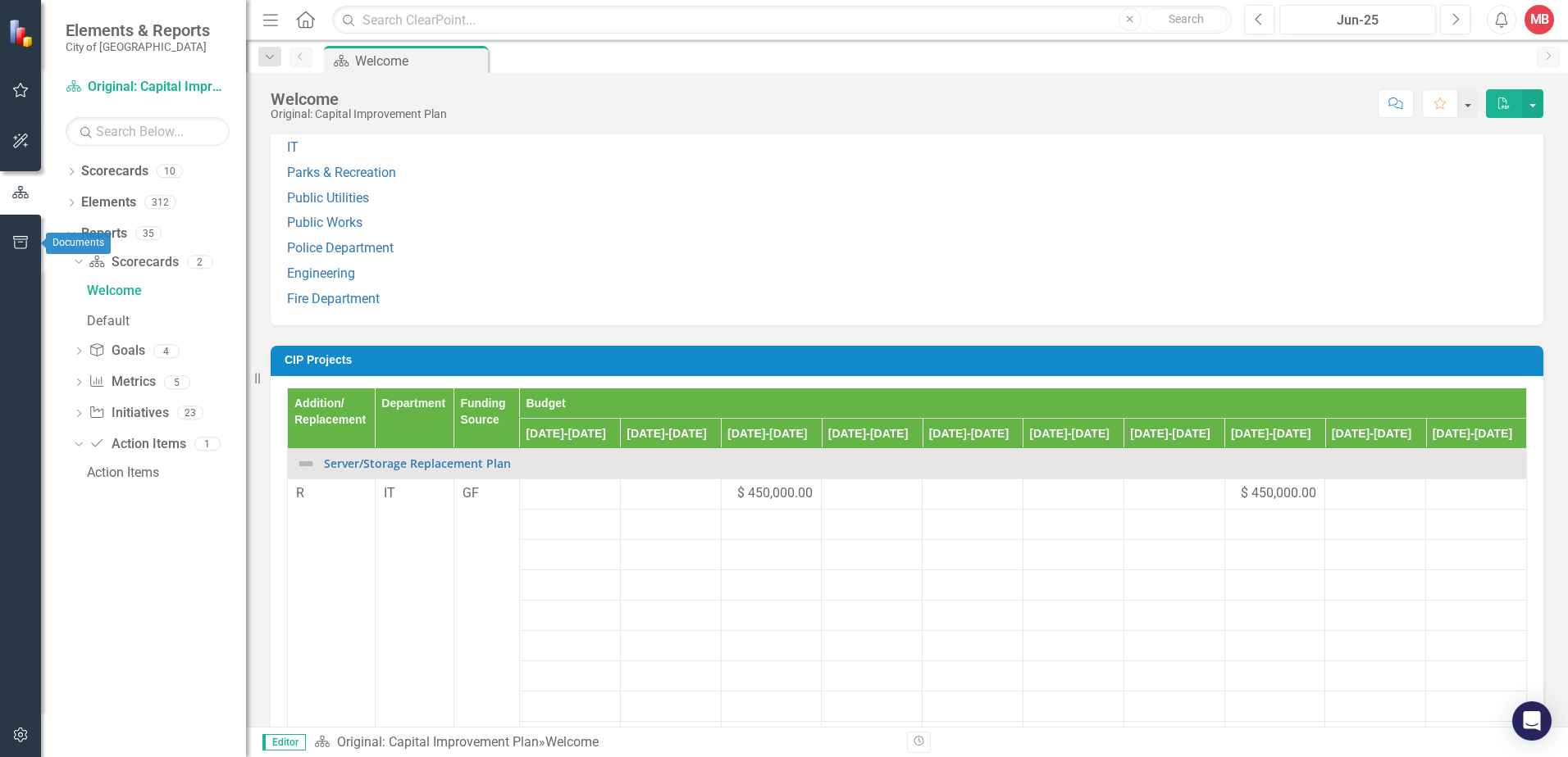
click at [16, 243] on icon "button" at bounding box center [20, 242] width 17 height 13
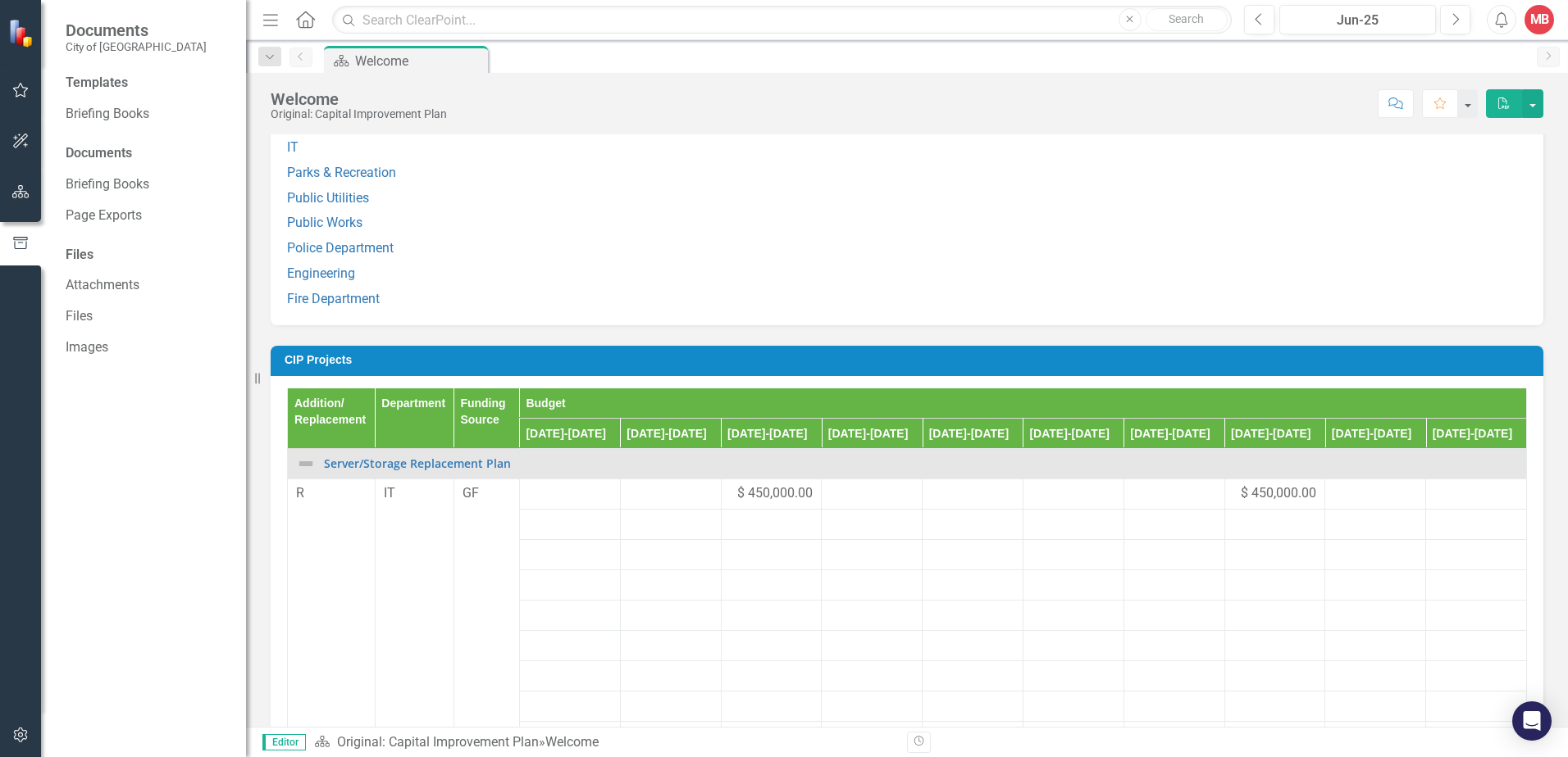
click at [27, 193] on icon "button" at bounding box center [20, 192] width 17 height 13
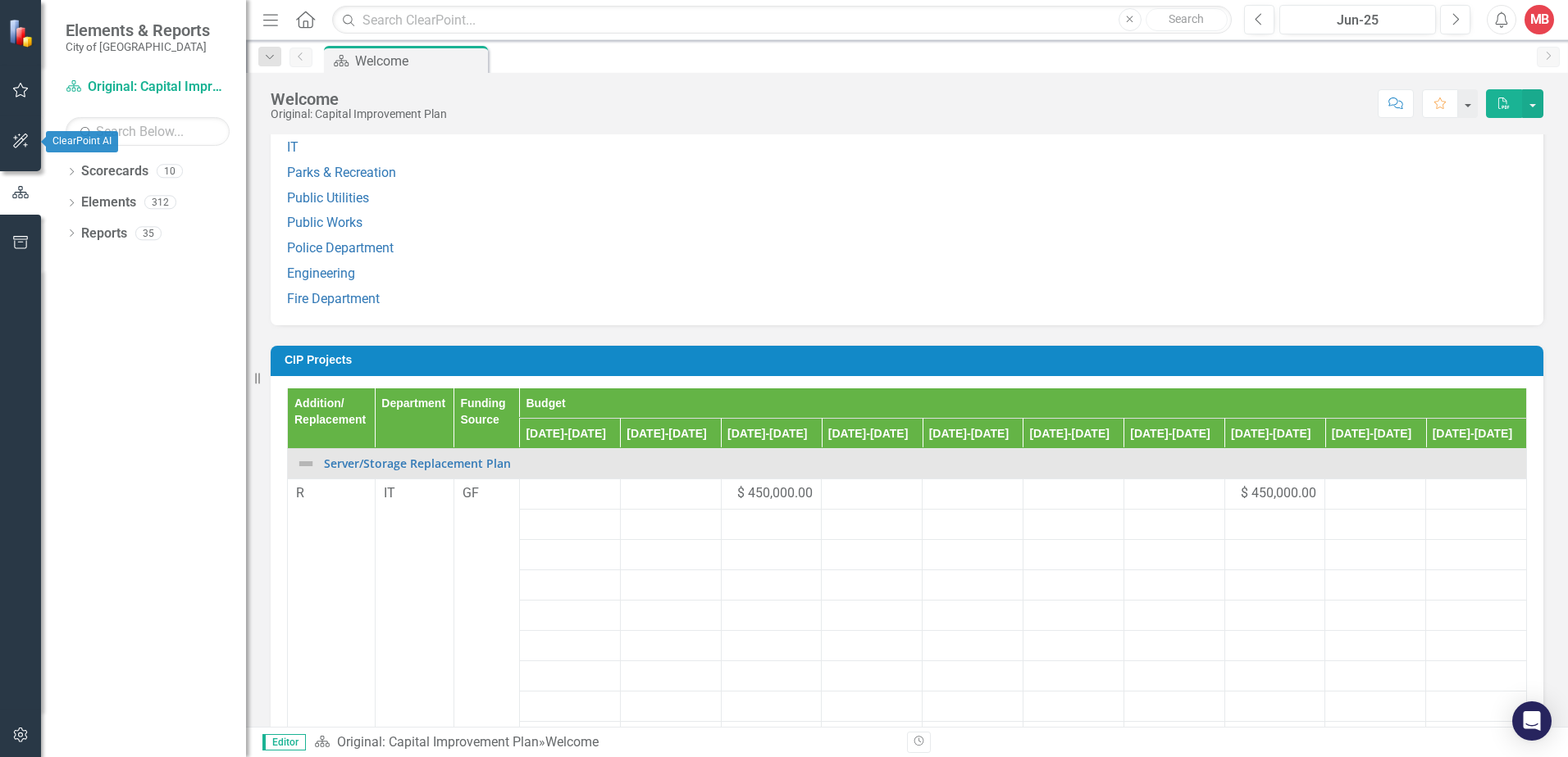
click at [24, 147] on button "button" at bounding box center [21, 141] width 37 height 35
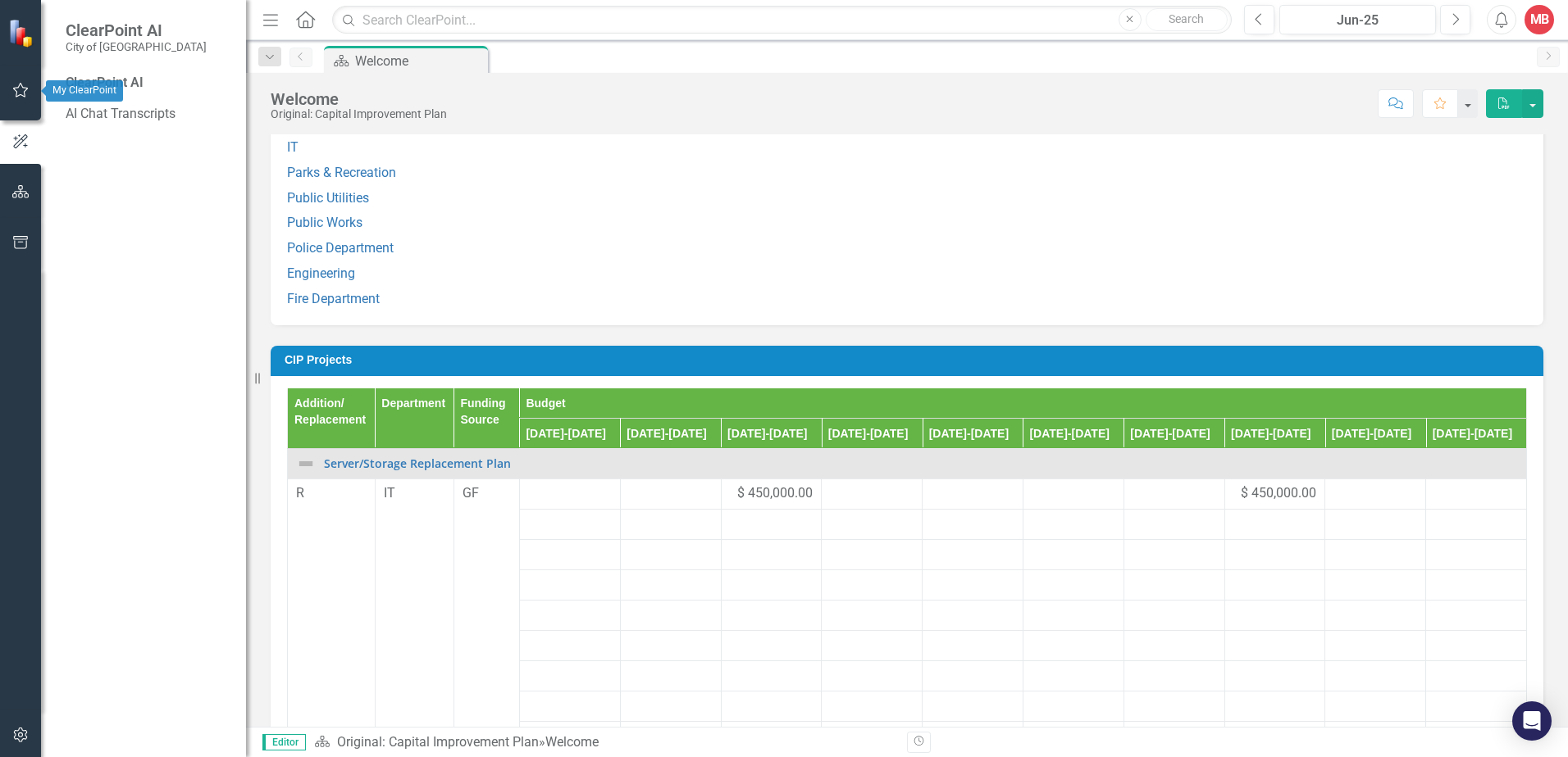
click at [14, 100] on button "button" at bounding box center [21, 91] width 37 height 35
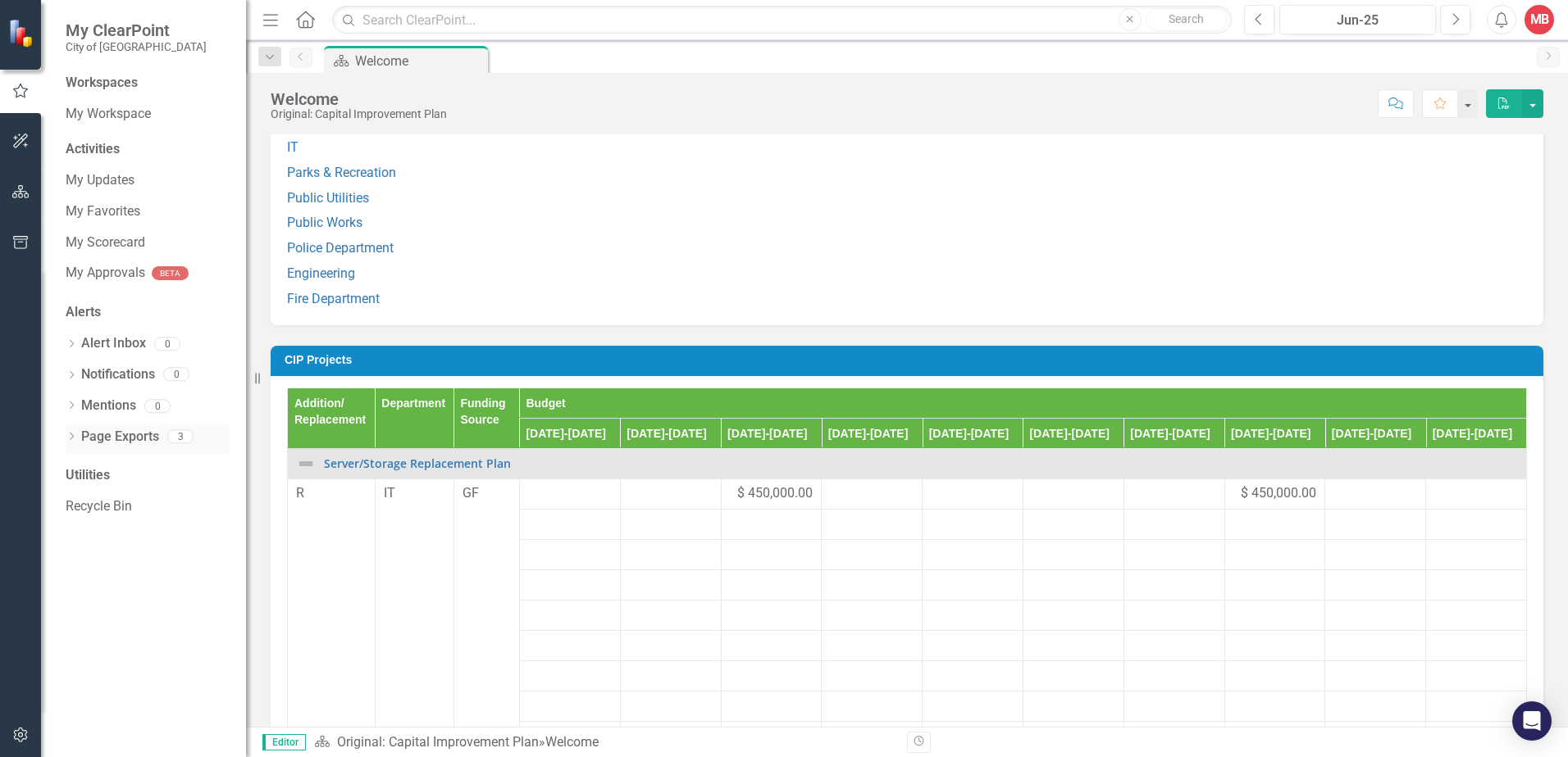
click at [67, 437] on icon "Dropdown" at bounding box center [71, 438] width 12 height 9
click at [29, 193] on button "button" at bounding box center [21, 193] width 37 height 35
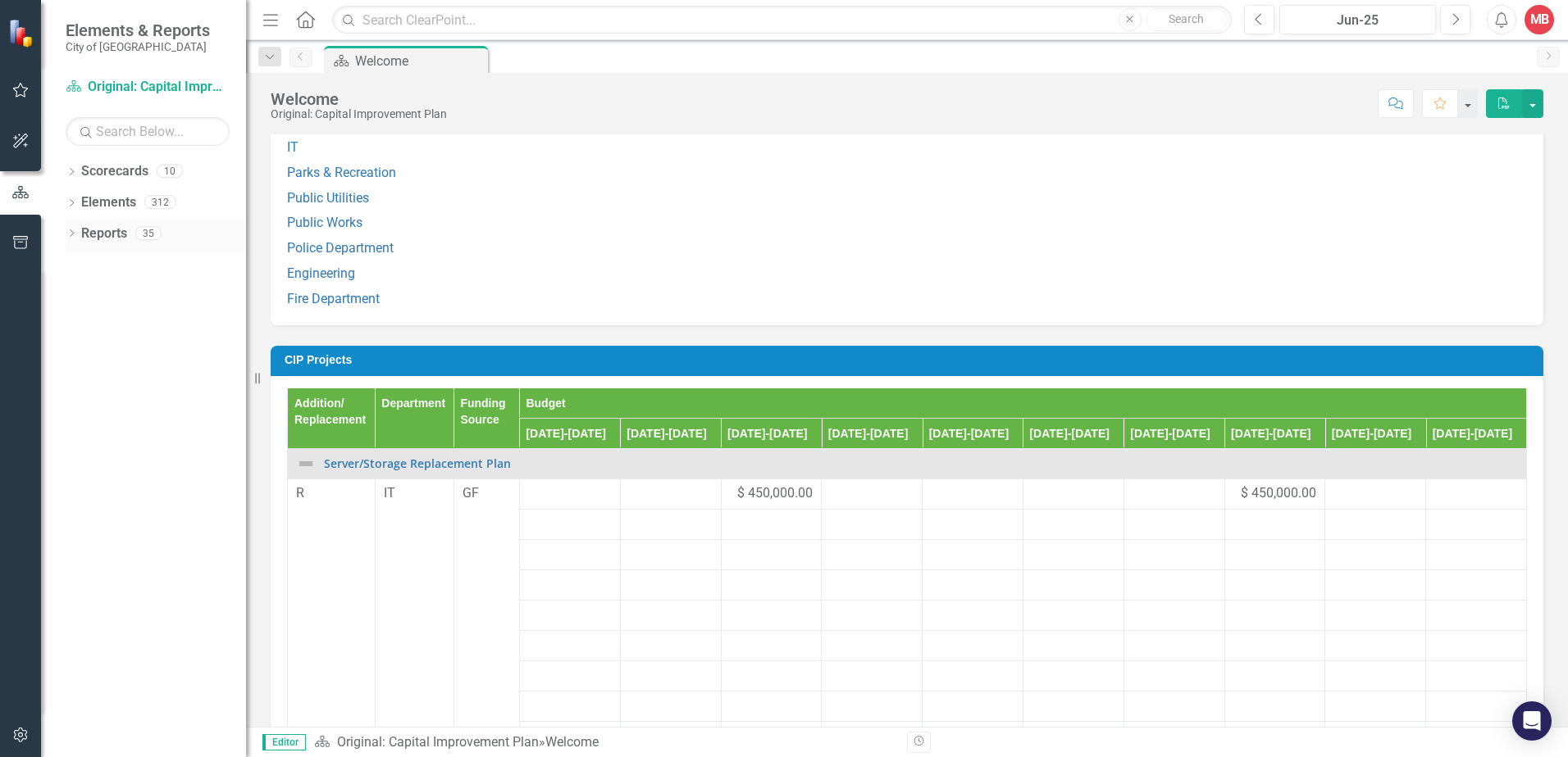
click at [78, 233] on div "Dropdown Reports 35" at bounding box center [155, 235] width 180 height 31
click at [73, 232] on icon "Dropdown" at bounding box center [71, 235] width 12 height 9
click at [21, 33] on img at bounding box center [22, 32] width 31 height 31
click at [149, 89] on link "Scorecard Original: Capital Improvement Plan" at bounding box center [147, 87] width 164 height 19
click at [177, 88] on link "Scorecard Original: Capital Improvement Plan" at bounding box center [147, 87] width 164 height 19
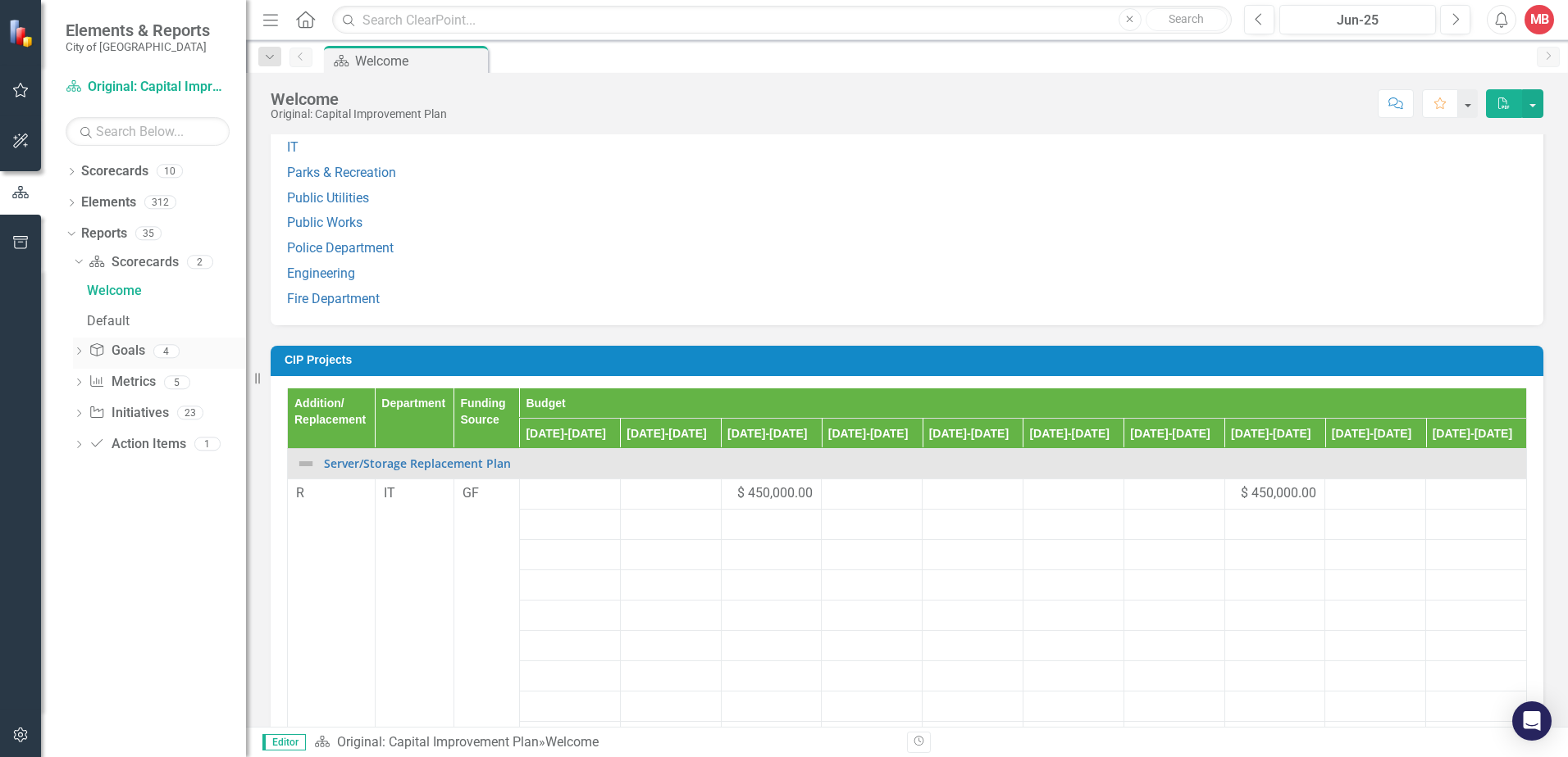
click at [81, 348] on div "Dropdown" at bounding box center [78, 354] width 12 height 14
click at [77, 292] on icon "Dropdown" at bounding box center [76, 292] width 9 height 12
click at [81, 327] on icon "Dropdown" at bounding box center [78, 326] width 12 height 9
click at [155, 476] on div "Use of Funds" at bounding box center [166, 473] width 159 height 15
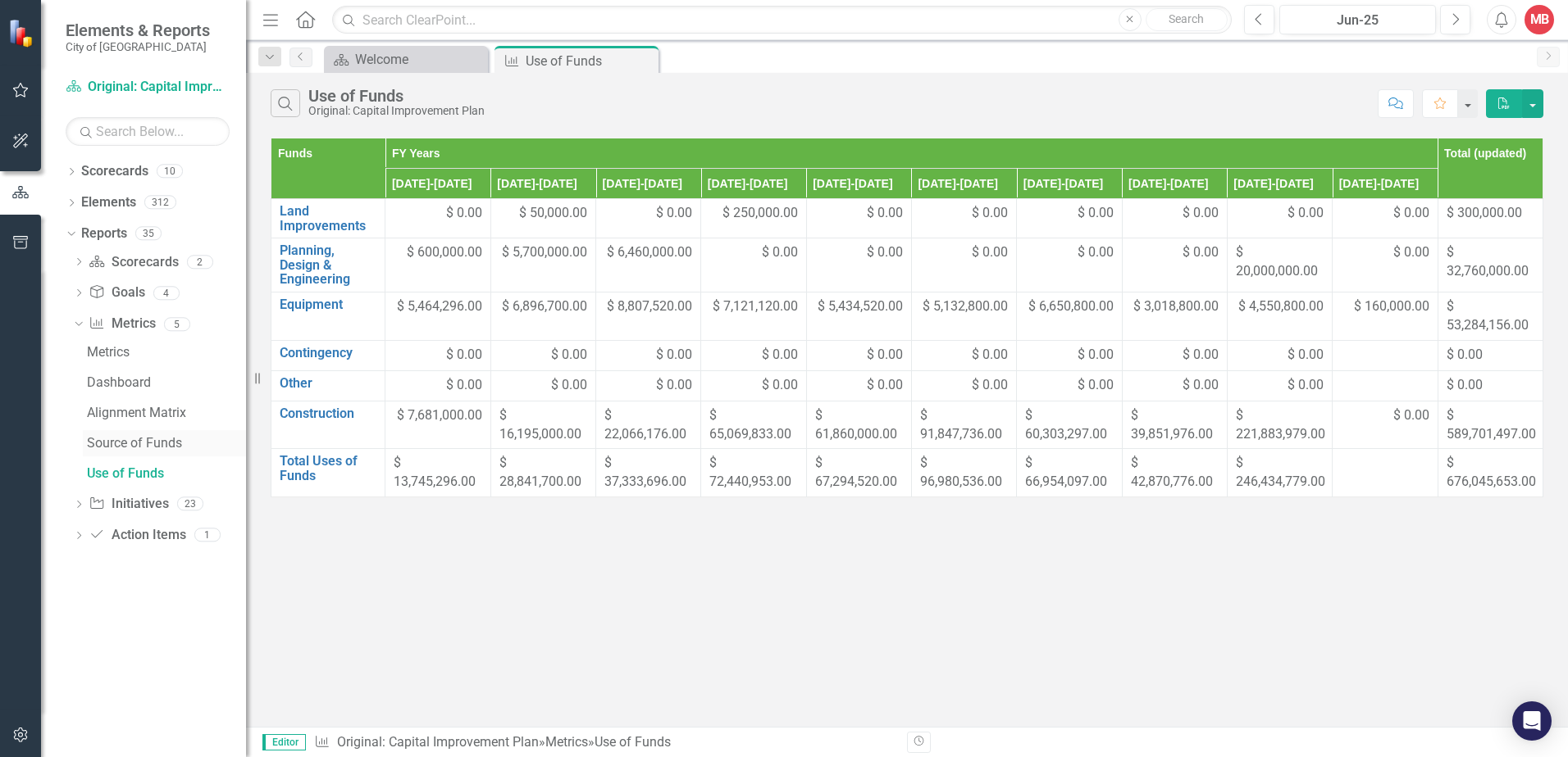
click at [153, 448] on div "Source of Funds" at bounding box center [166, 443] width 159 height 15
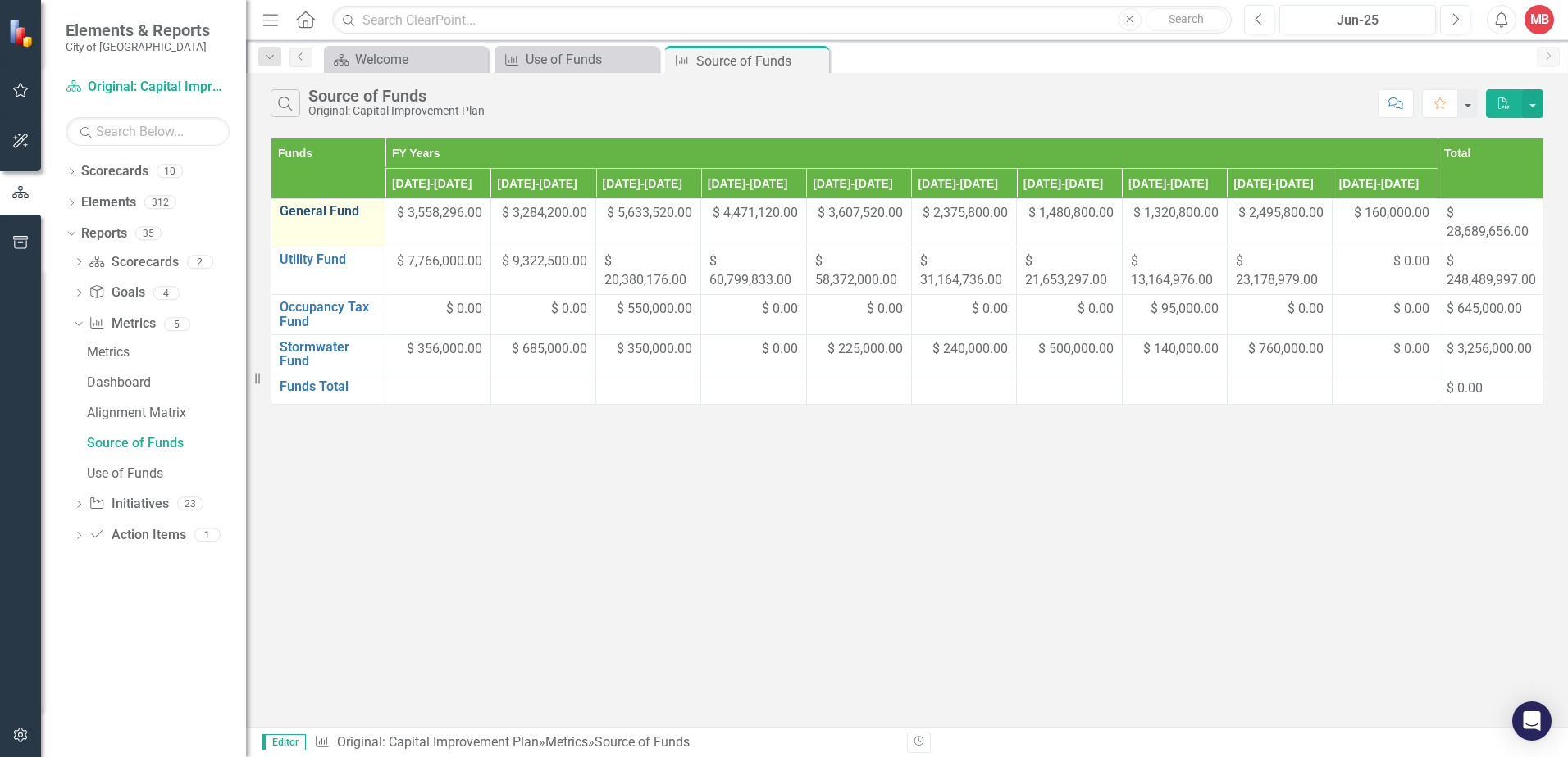
click at [318, 208] on link "General Fund" at bounding box center [328, 211] width 97 height 15
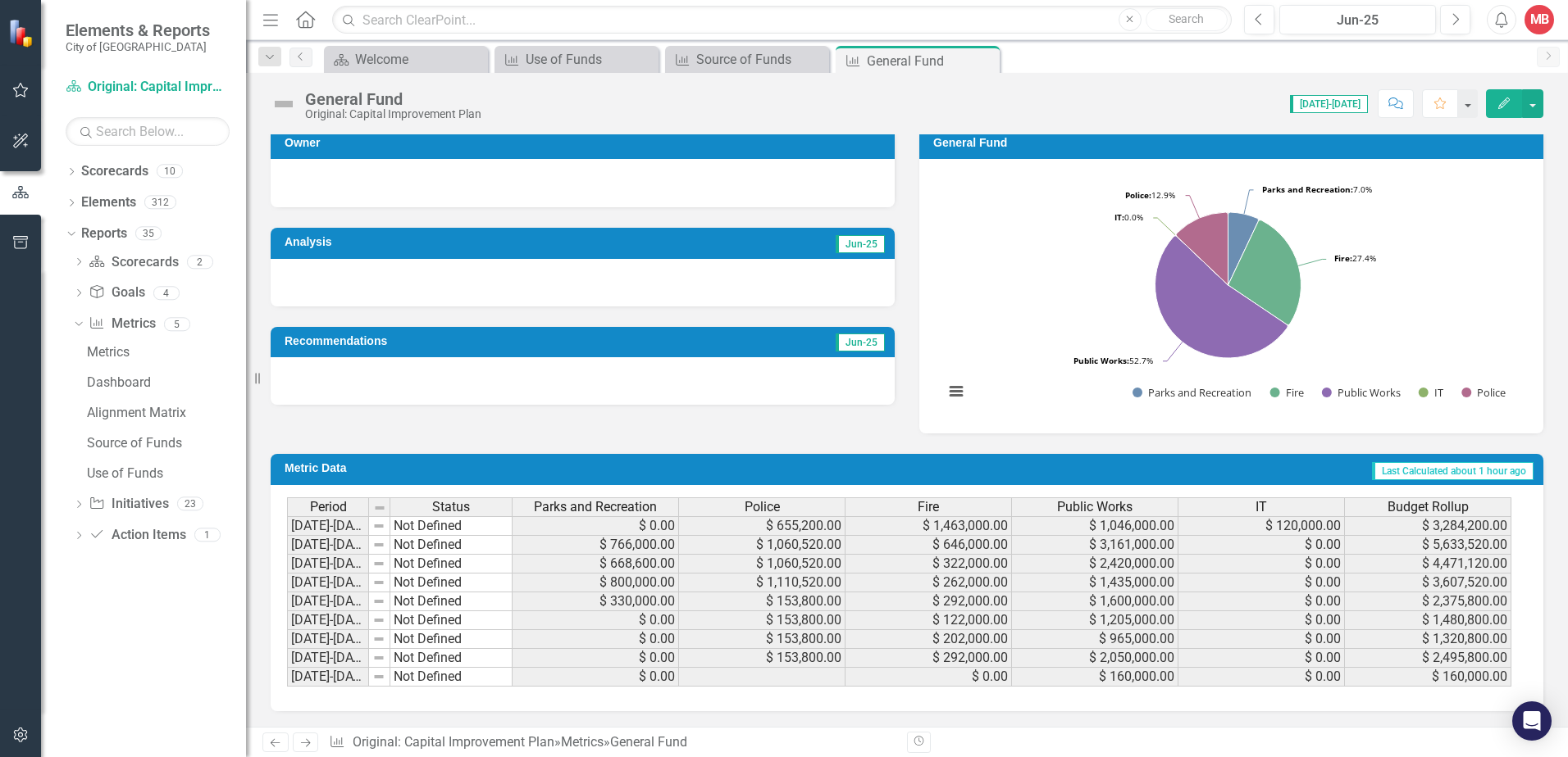
scroll to position [6, 0]
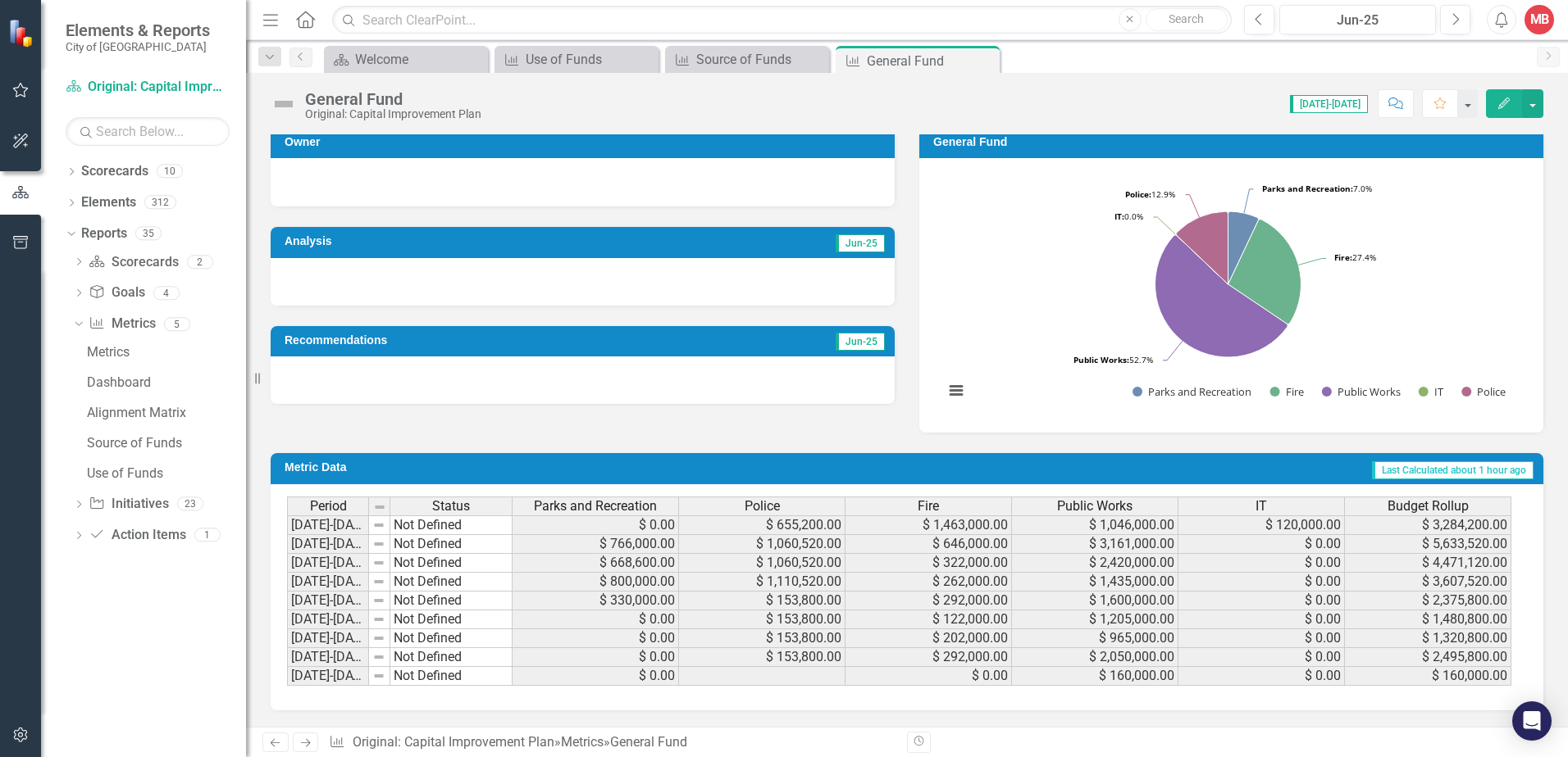
click at [603, 564] on td "$ 668,600.00" at bounding box center [595, 563] width 166 height 19
click at [603, 562] on td "$ 668,600.00" at bounding box center [595, 563] width 166 height 19
click at [81, 292] on icon "Dropdown" at bounding box center [78, 295] width 12 height 9
click at [81, 471] on icon "Dropdown" at bounding box center [78, 476] width 12 height 9
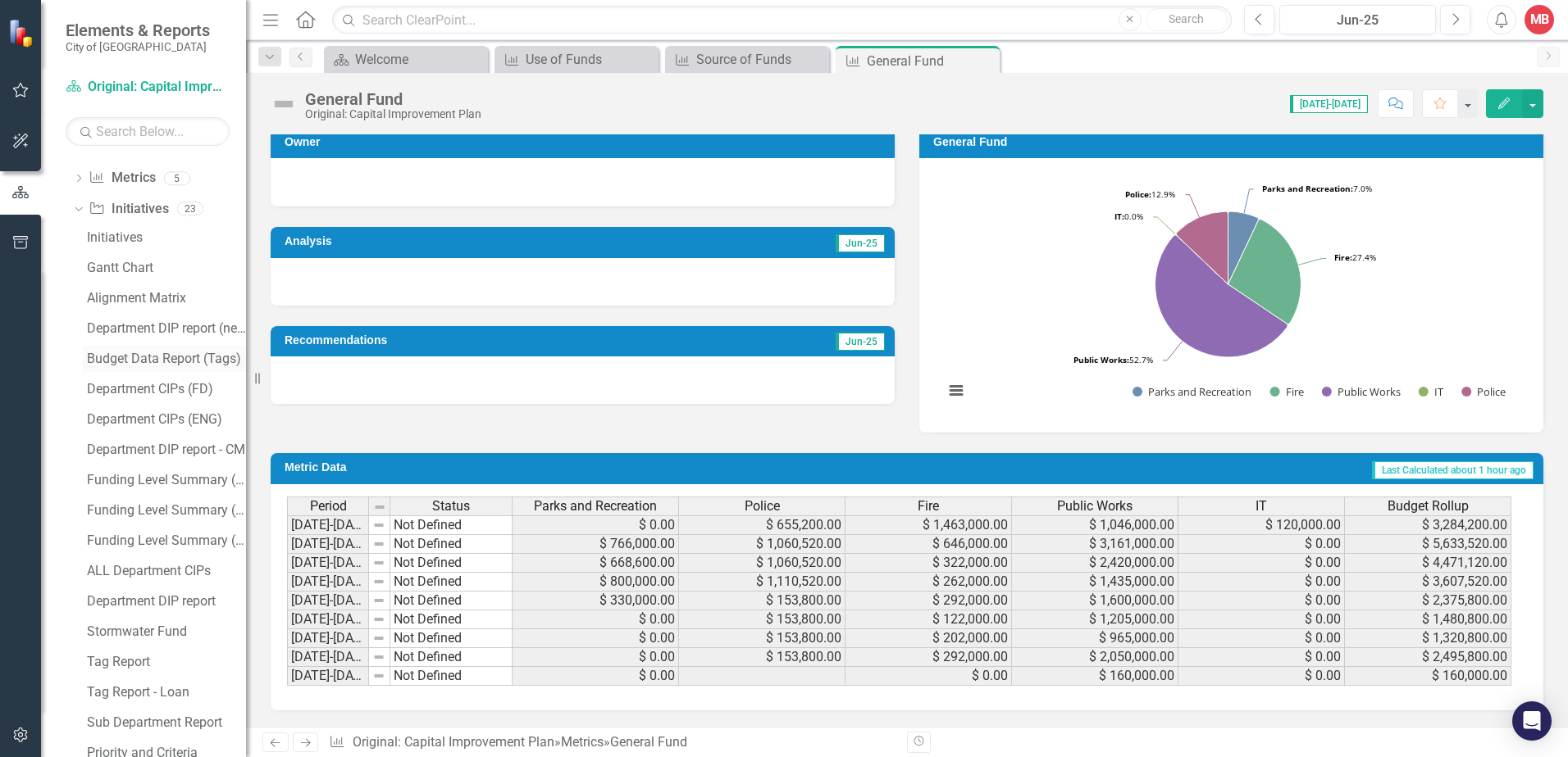
scroll to position [164, 0]
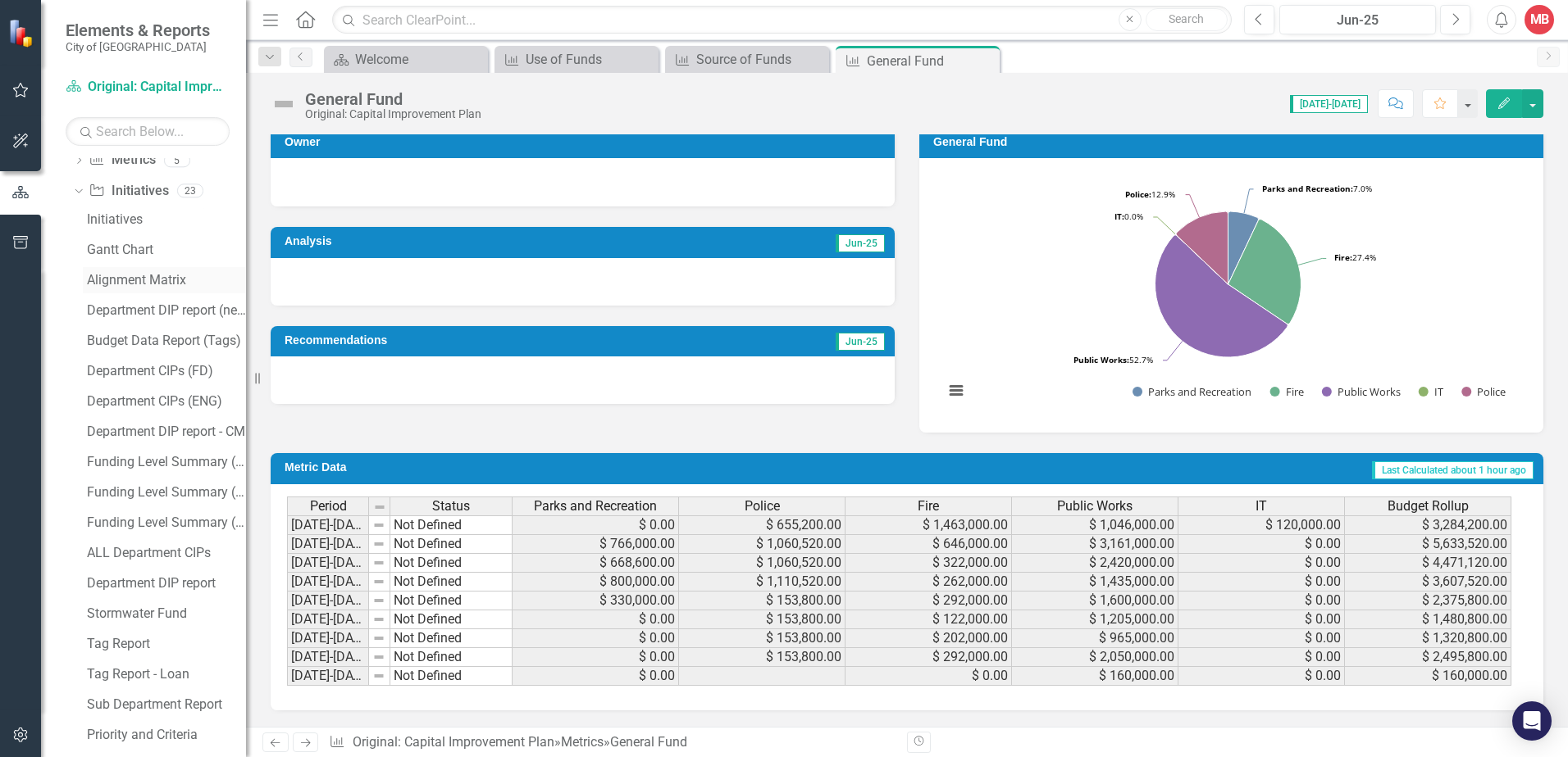
click at [167, 282] on div "Alignment Matrix" at bounding box center [166, 280] width 159 height 15
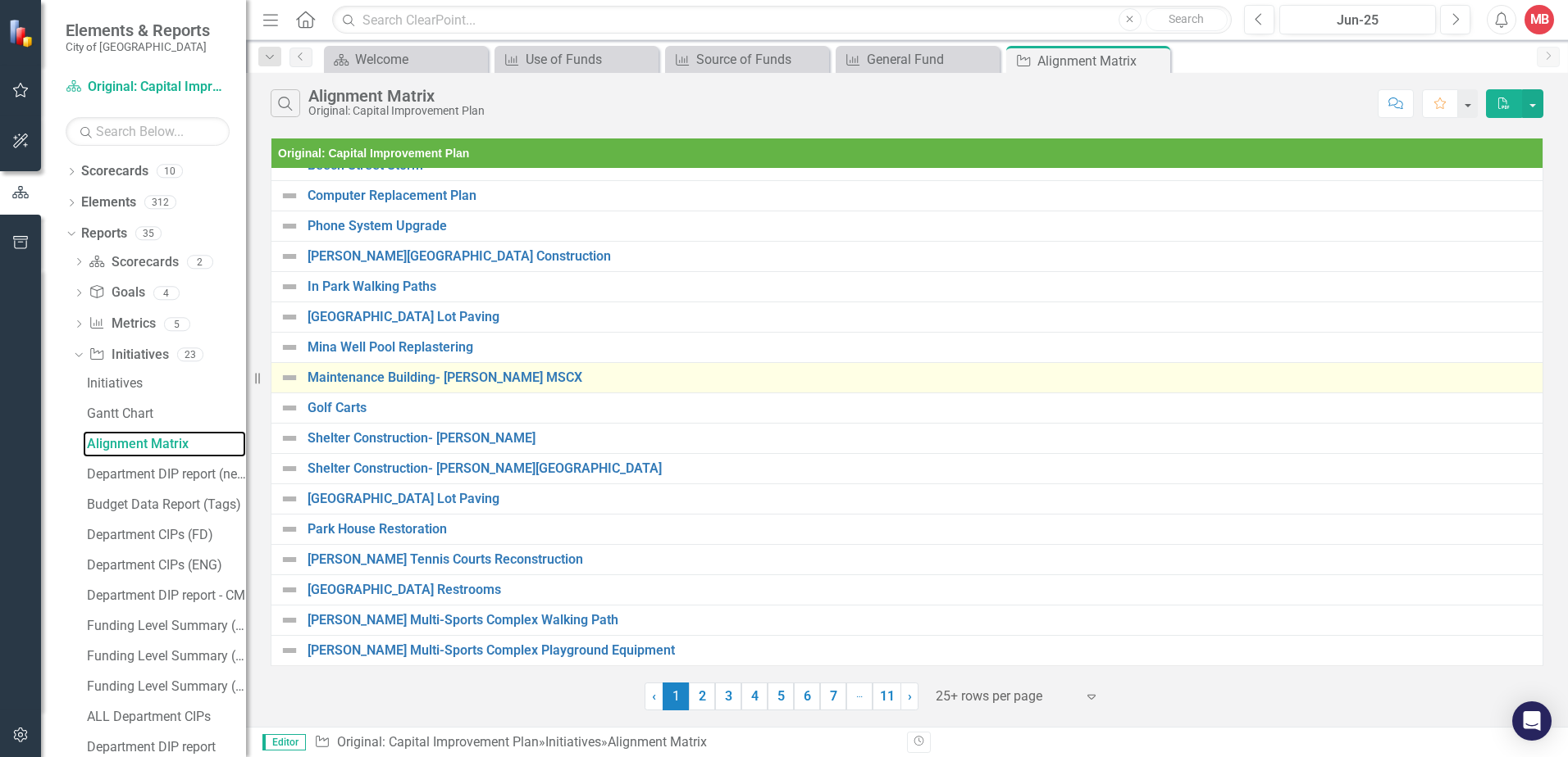
scroll to position [273, 0]
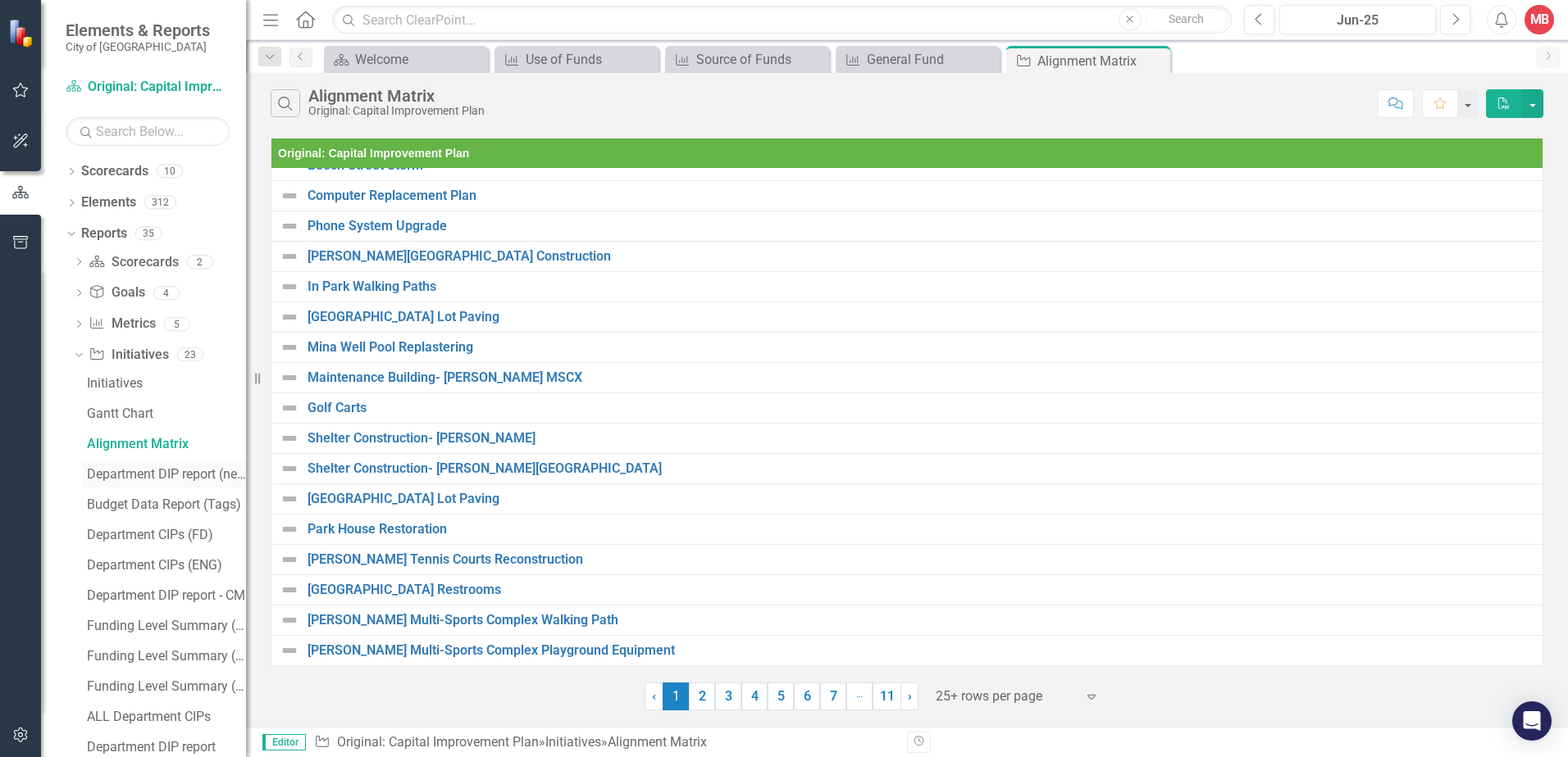
click at [158, 476] on div "Department DIP report (new)" at bounding box center [166, 474] width 159 height 15
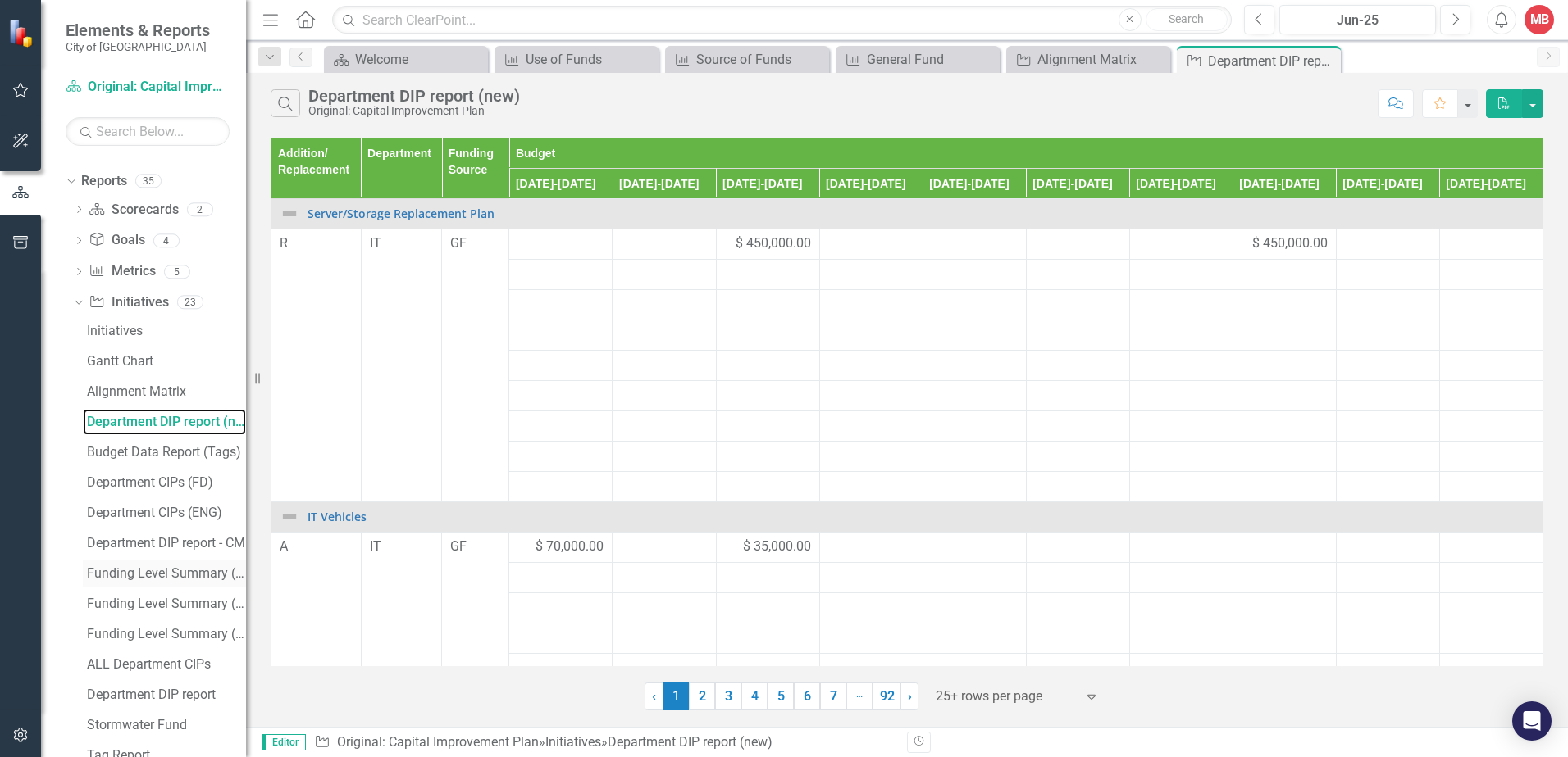
scroll to position [82, 0]
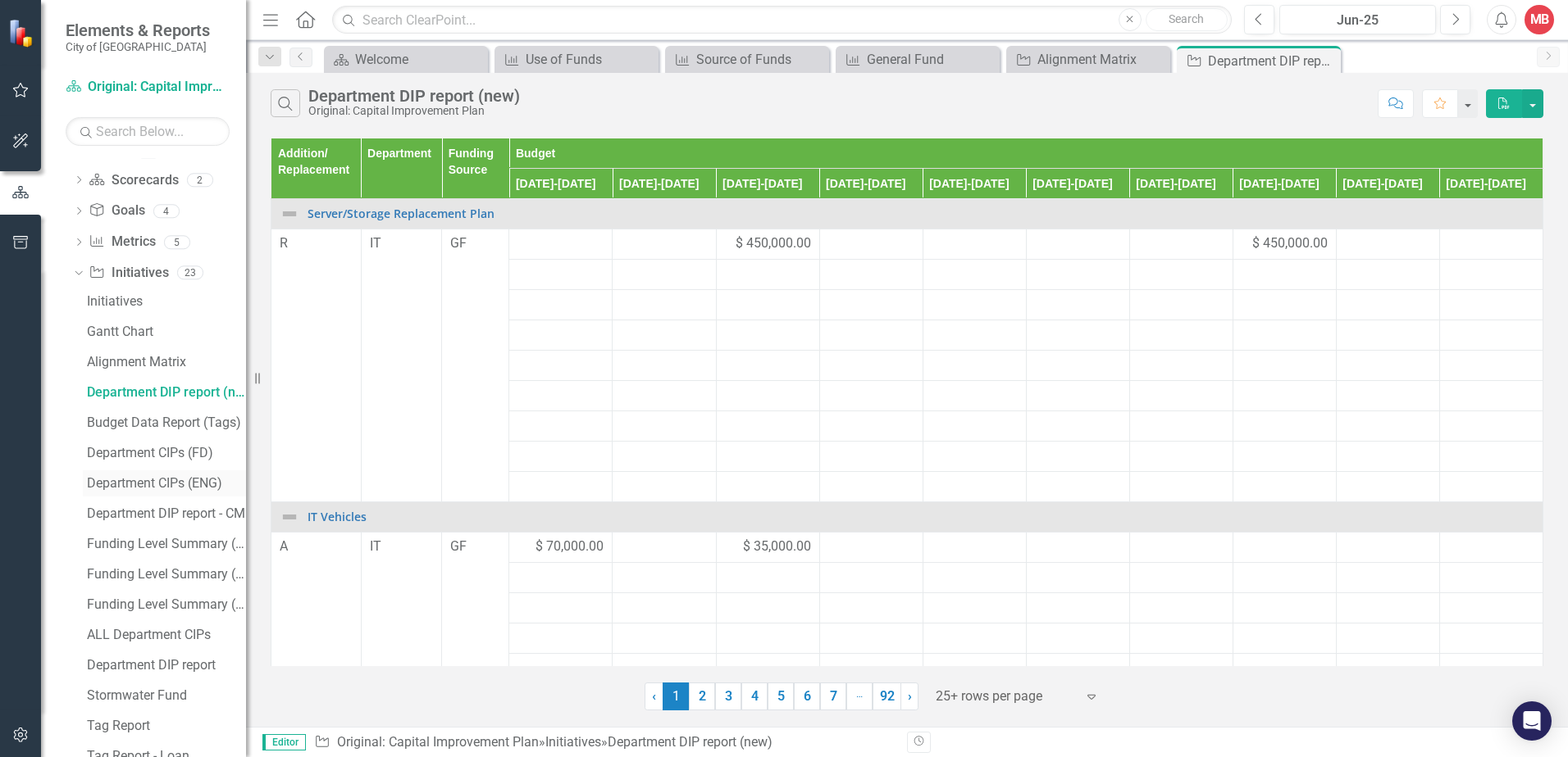
click at [147, 483] on div "Department CIPs (ENG)" at bounding box center [166, 484] width 159 height 15
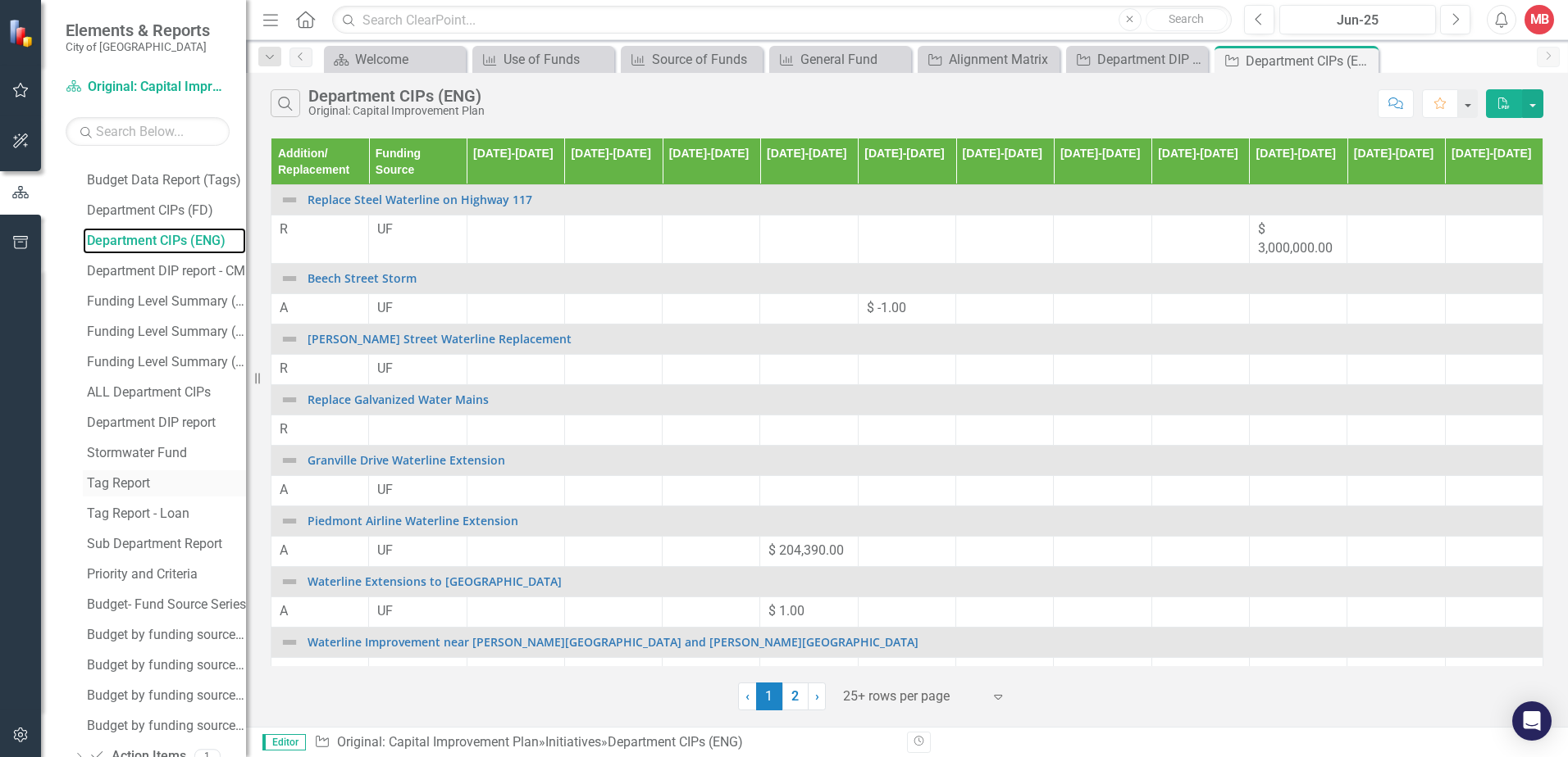
scroll to position [327, 0]
click at [140, 482] on div "Tag Report" at bounding box center [166, 480] width 159 height 15
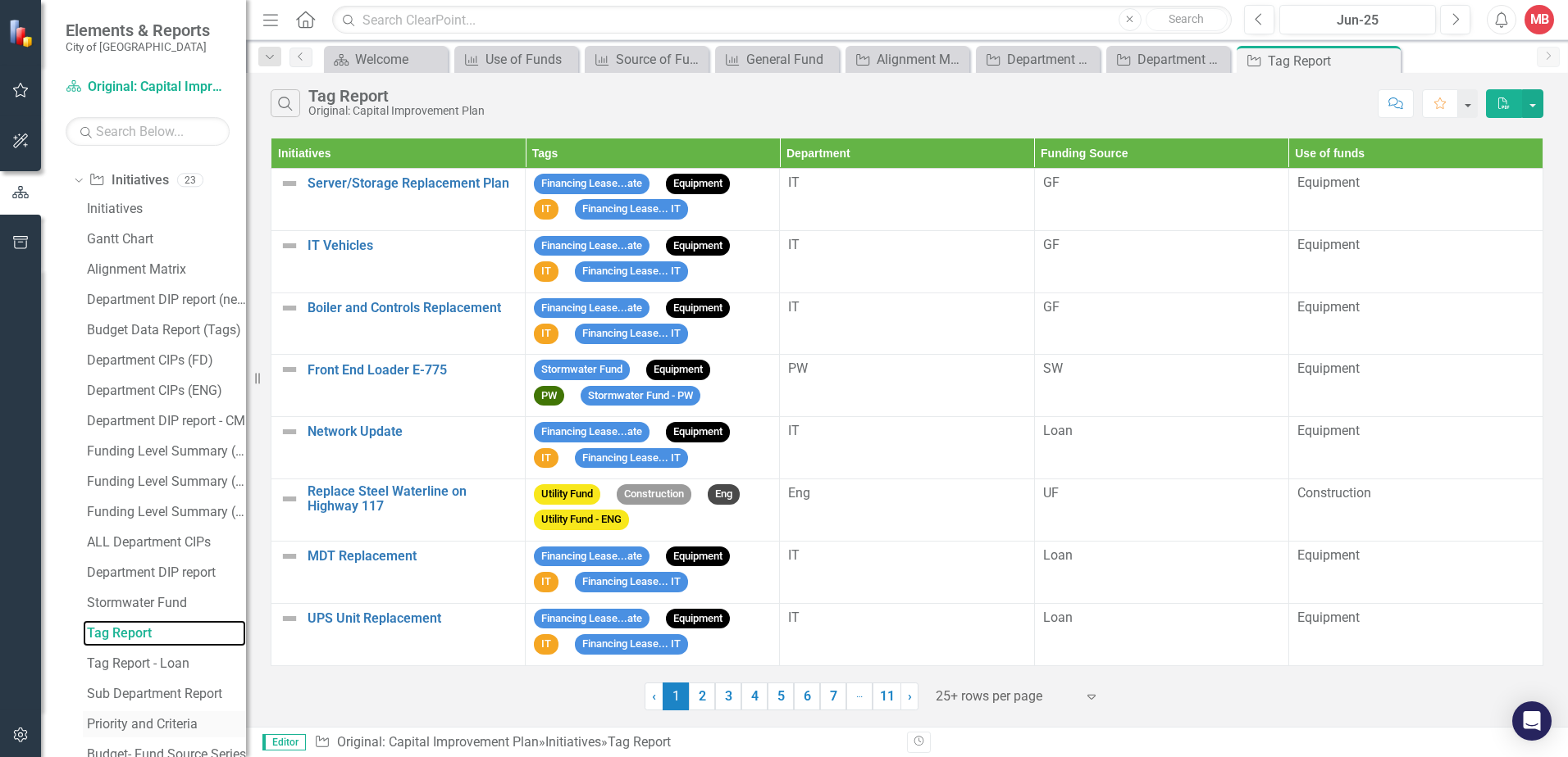
scroll to position [367, 0]
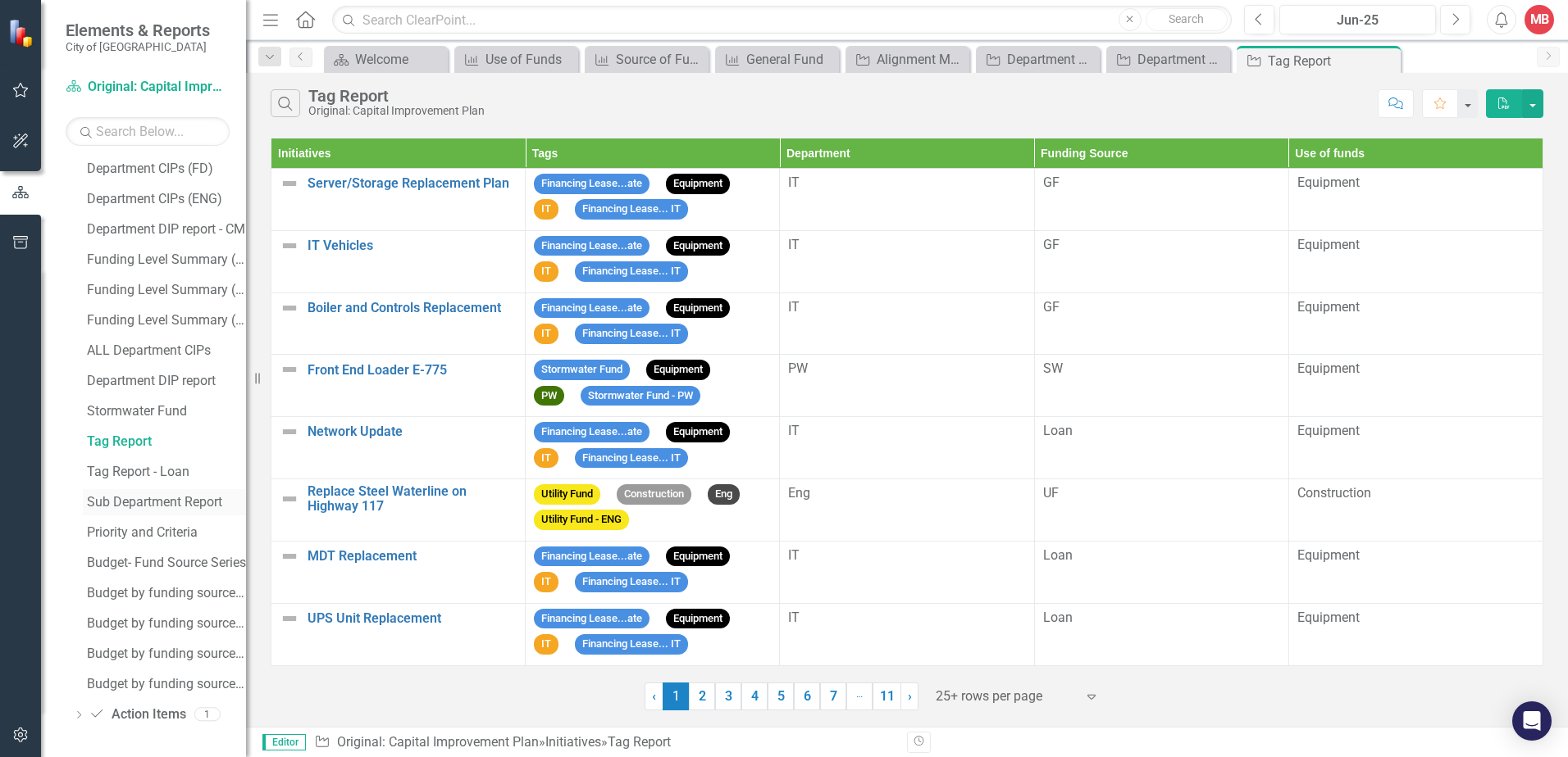
click at [193, 505] on div "Sub Department Report" at bounding box center [166, 502] width 159 height 15
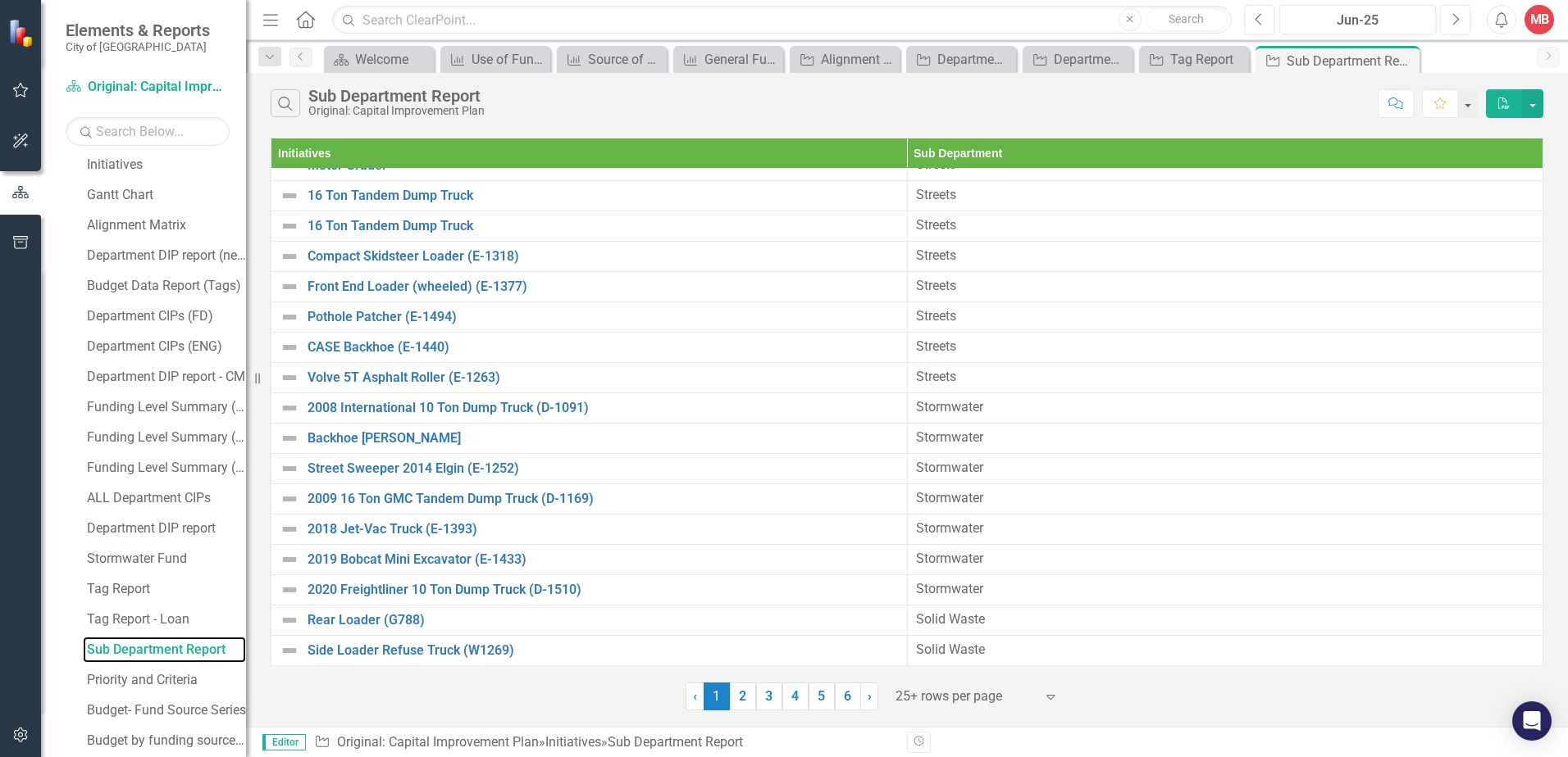
scroll to position [367, 0]
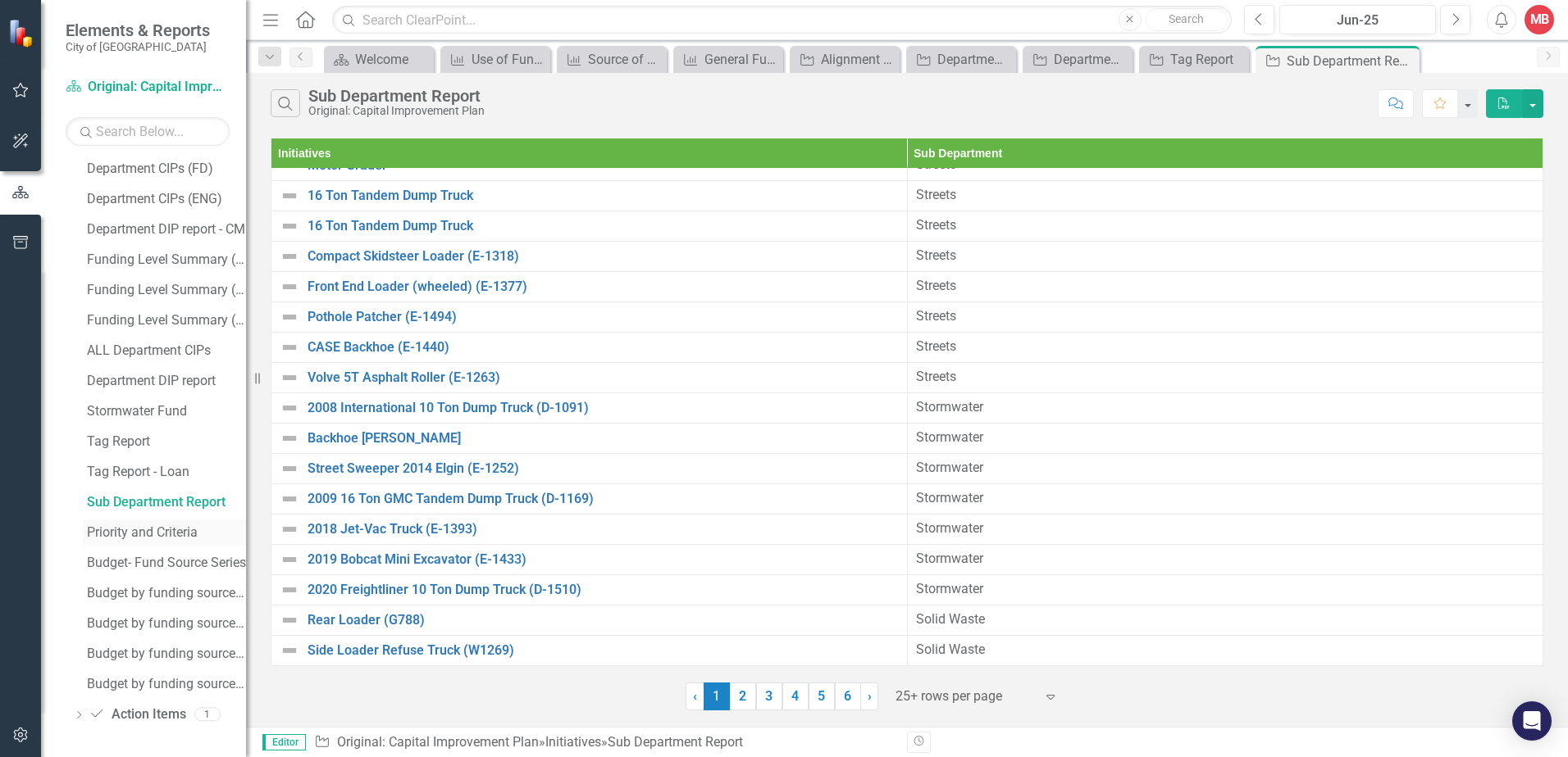
click at [177, 535] on div "Priority and Criteria" at bounding box center [166, 532] width 159 height 15
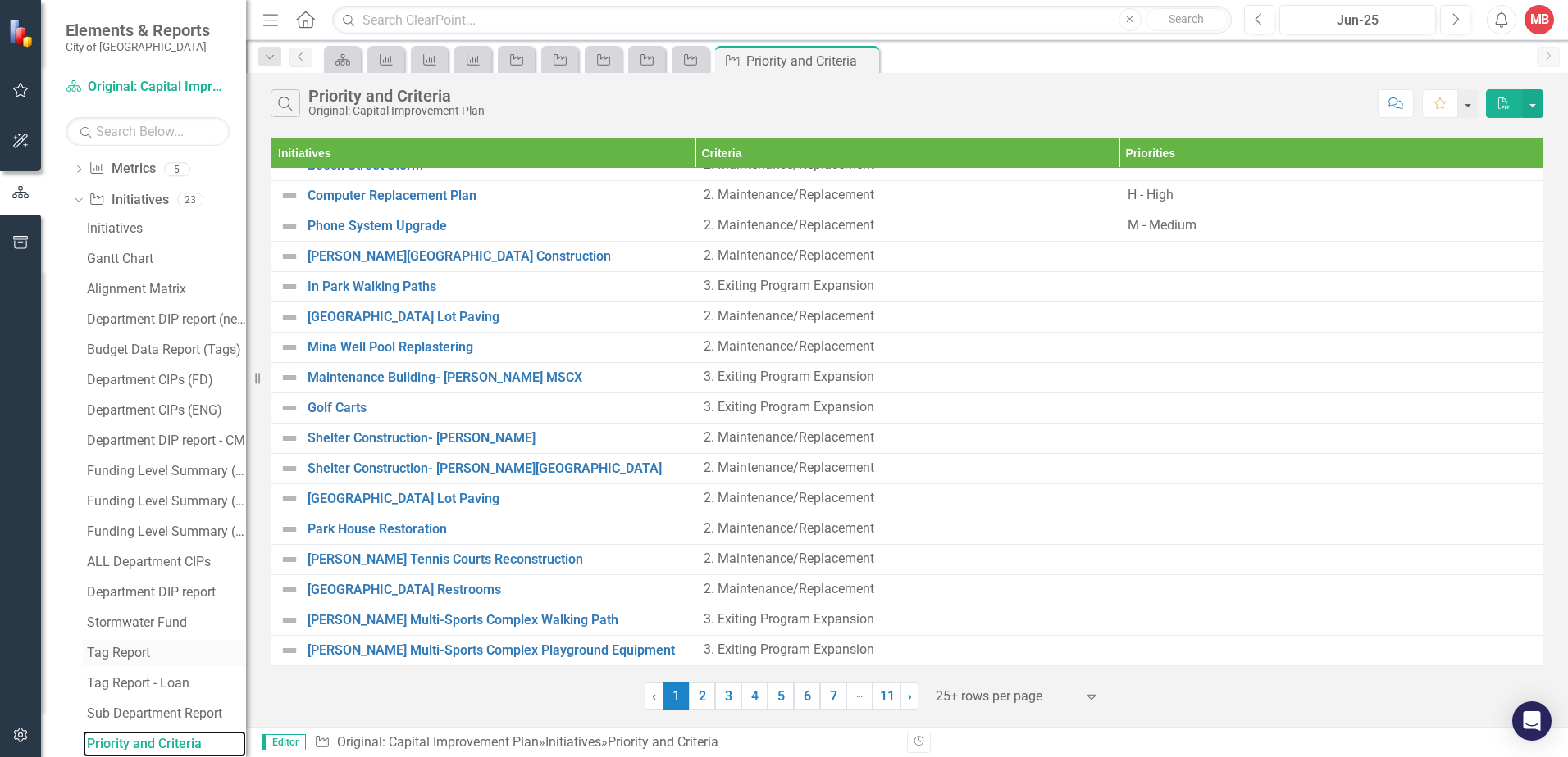
scroll to position [367, 0]
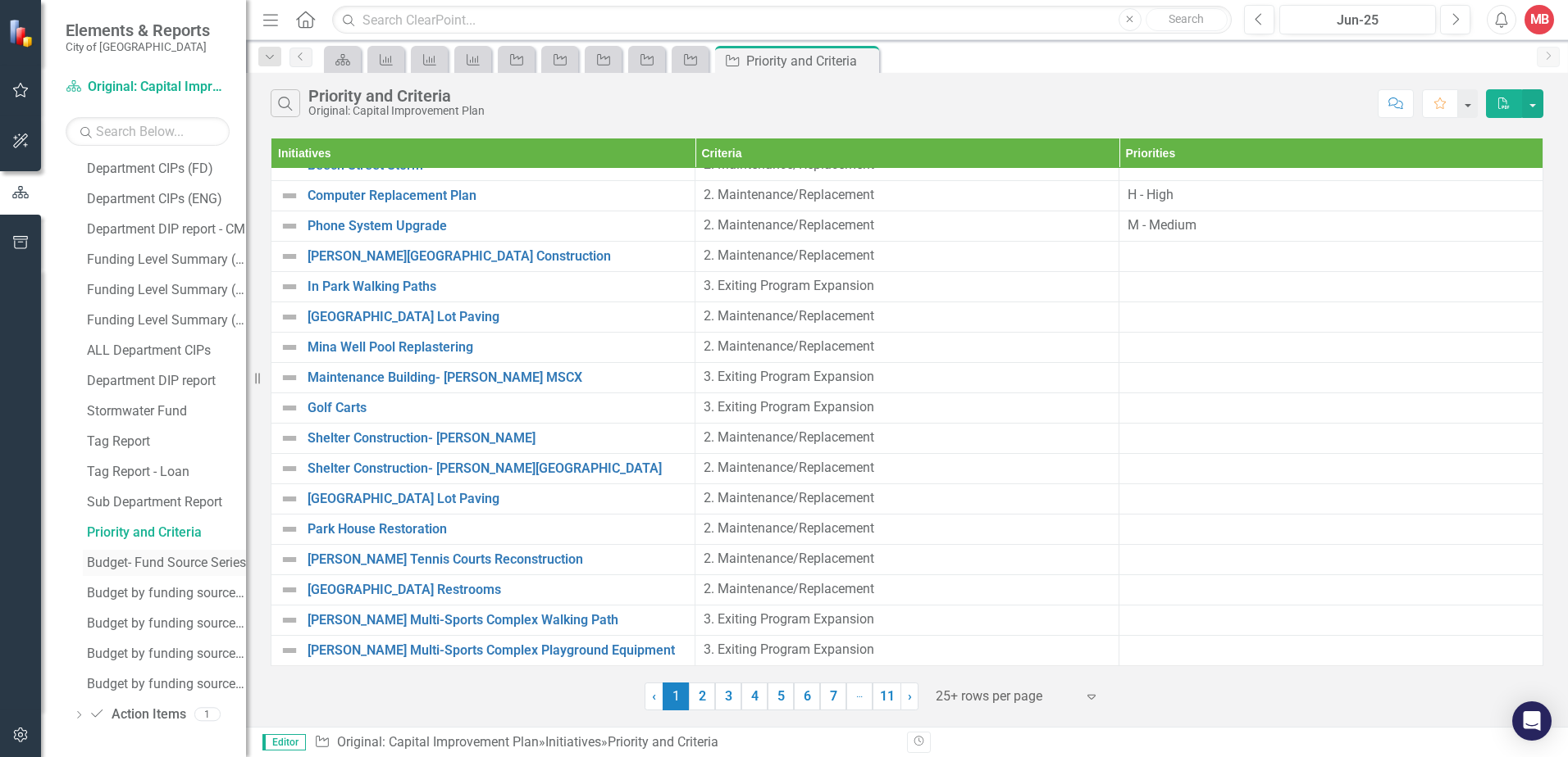
click at [172, 566] on div "Budget- Fund Source Series" at bounding box center [166, 563] width 159 height 15
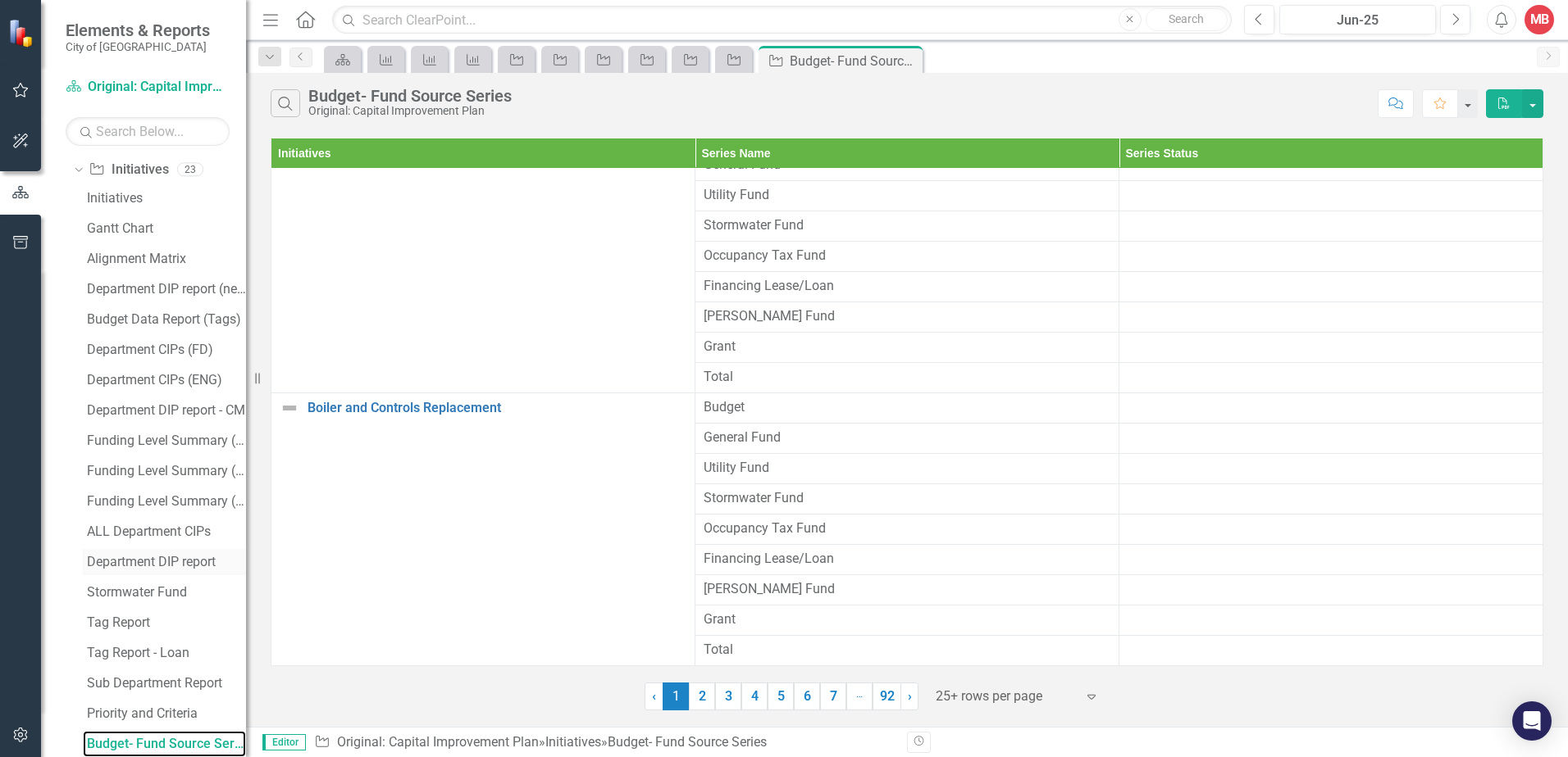
scroll to position [367, 0]
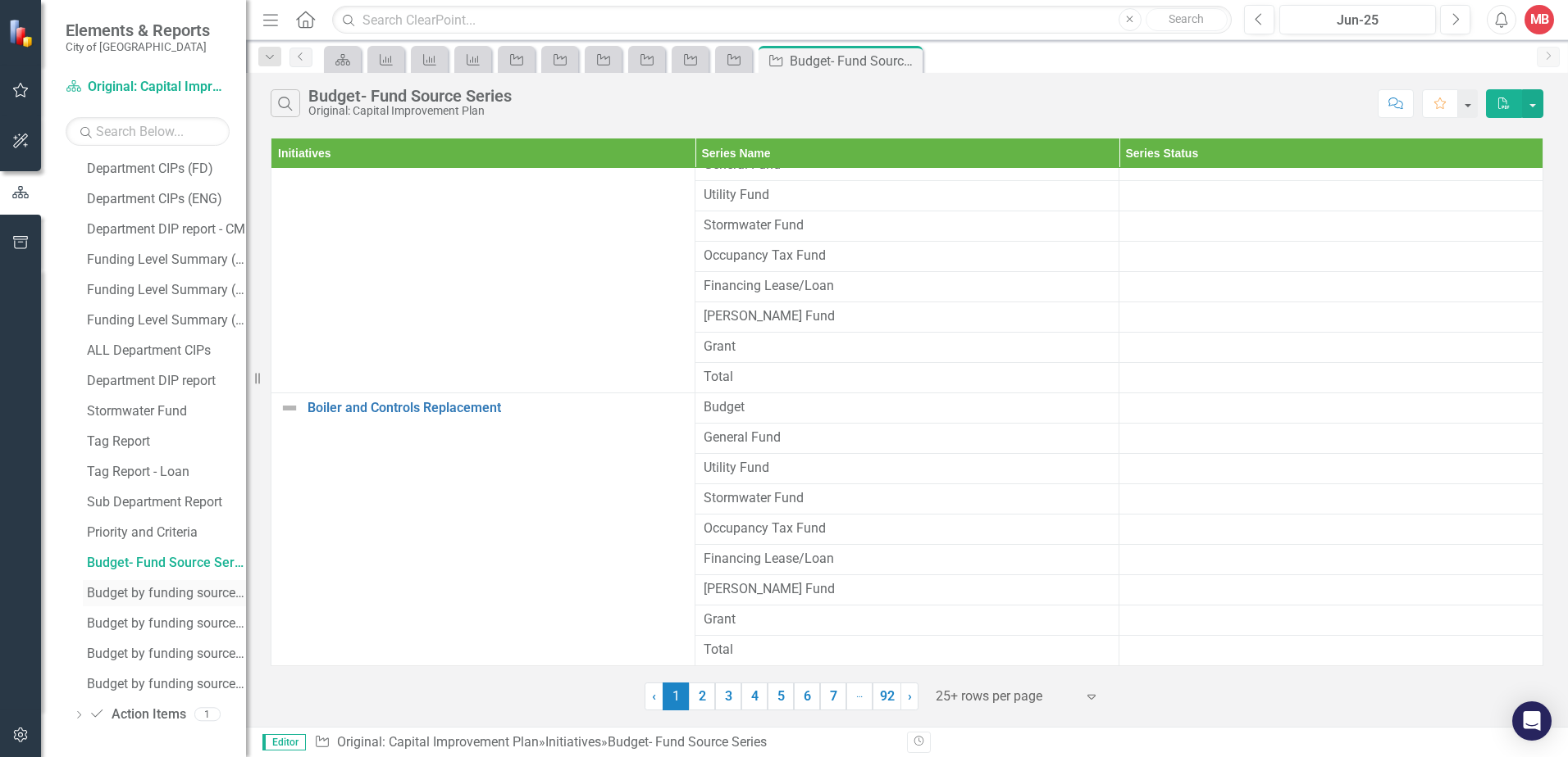
click at [173, 598] on div "Budget by funding source - General Fund" at bounding box center [166, 593] width 159 height 15
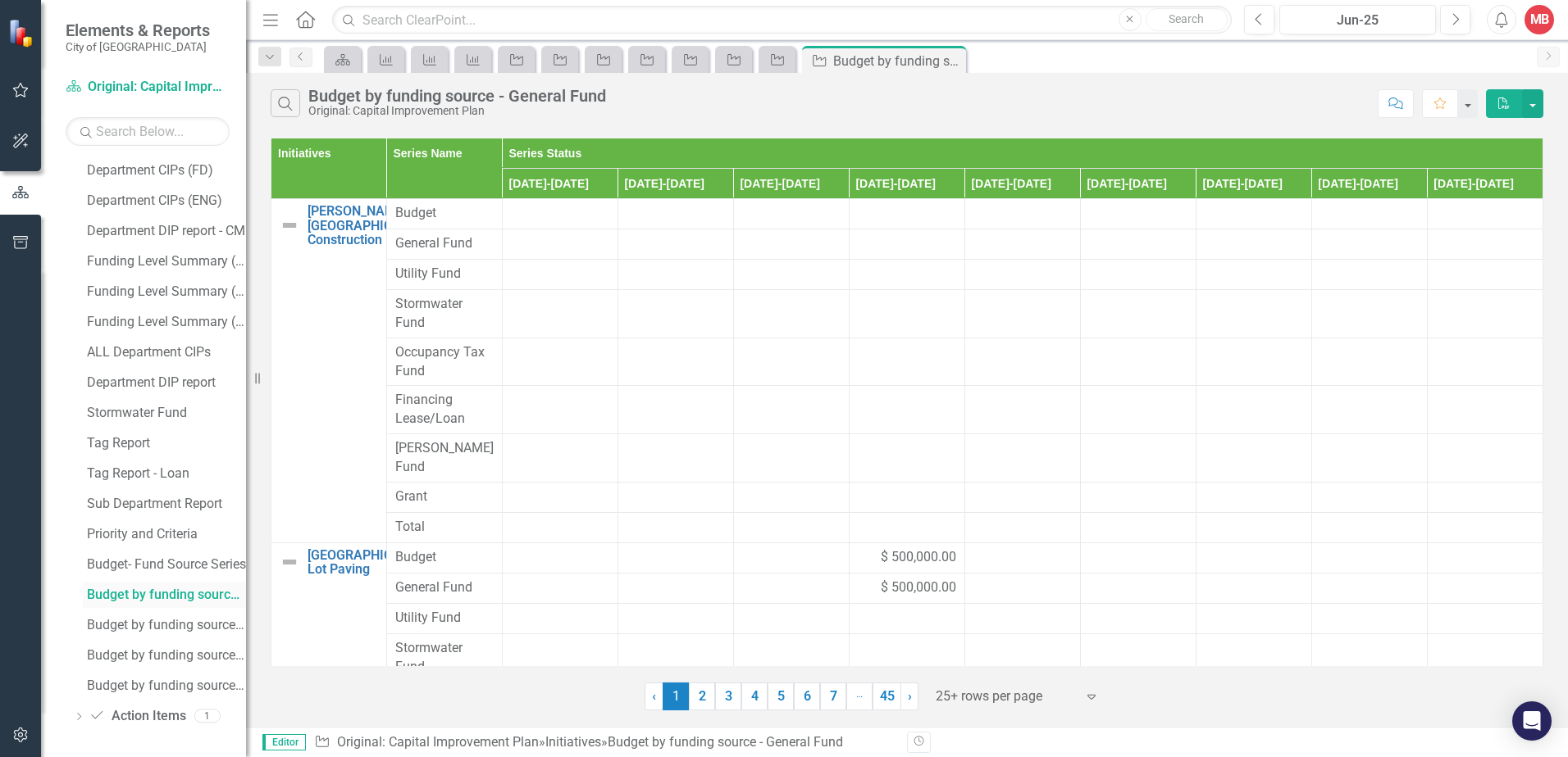
scroll to position [367, 0]
click at [168, 617] on div "Budget by funding source - utility Fund" at bounding box center [166, 623] width 159 height 15
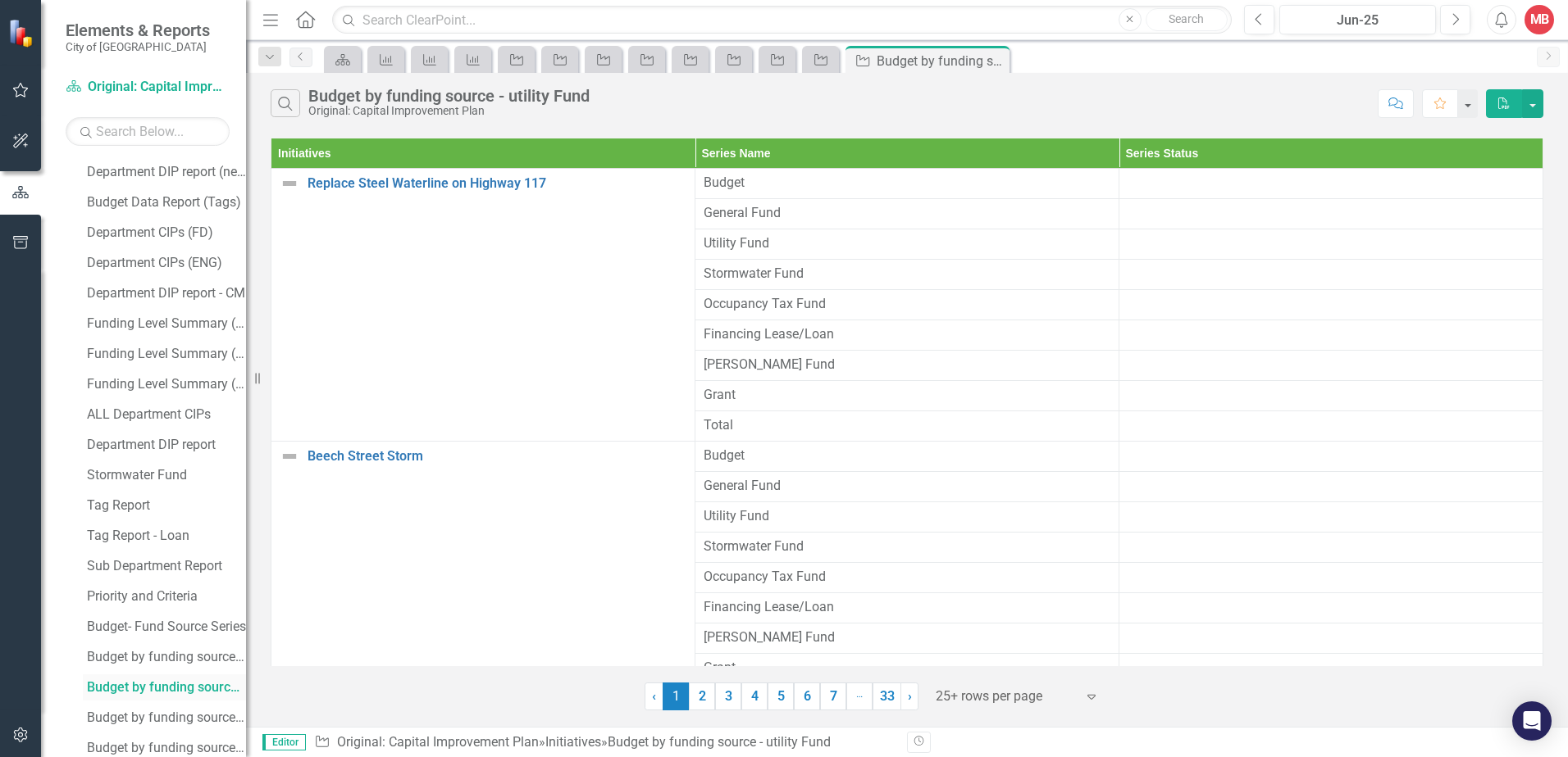
scroll to position [367, 0]
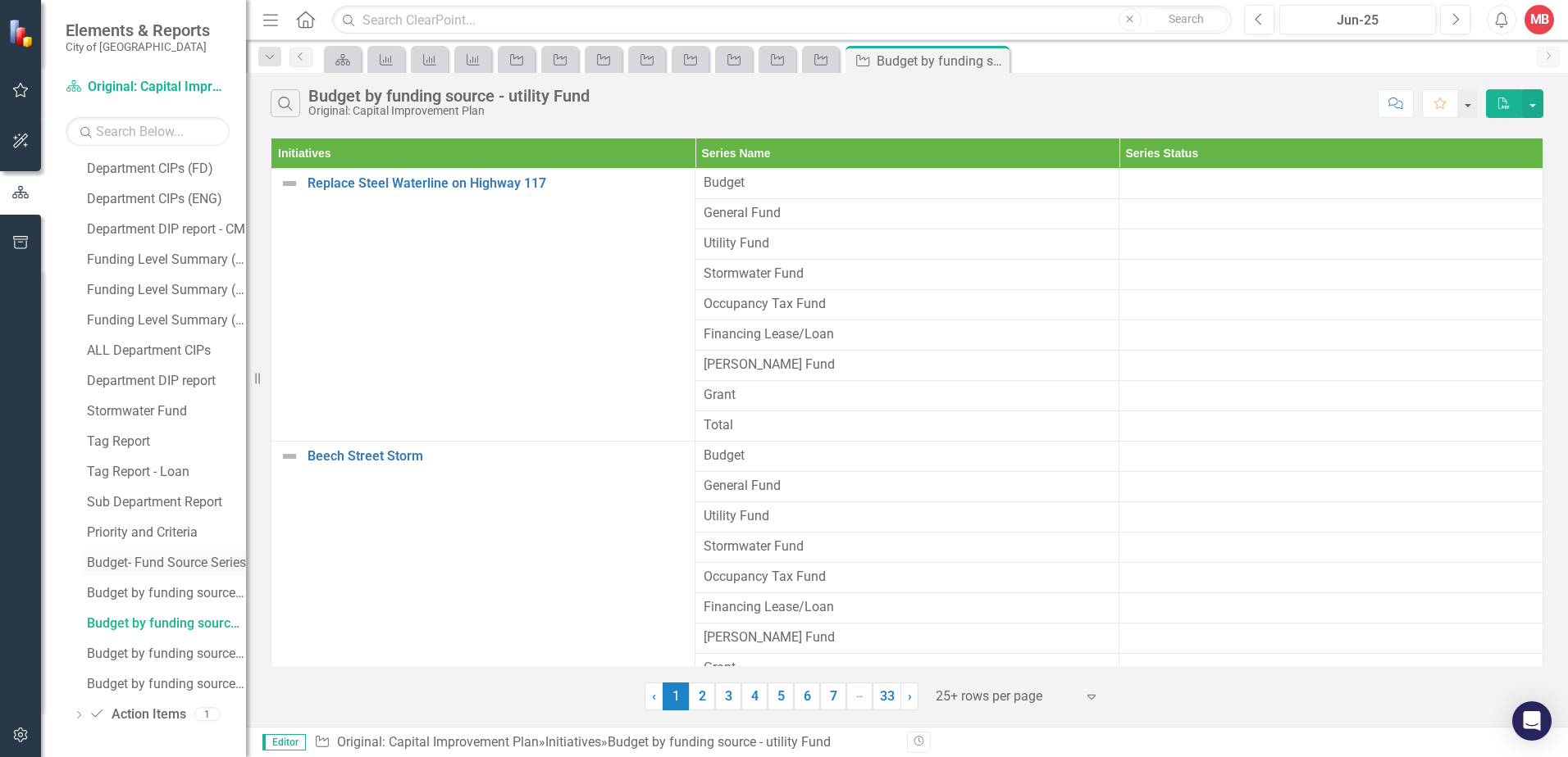
click at [198, 570] on div "Budget- Fund Source Series" at bounding box center [166, 563] width 159 height 15
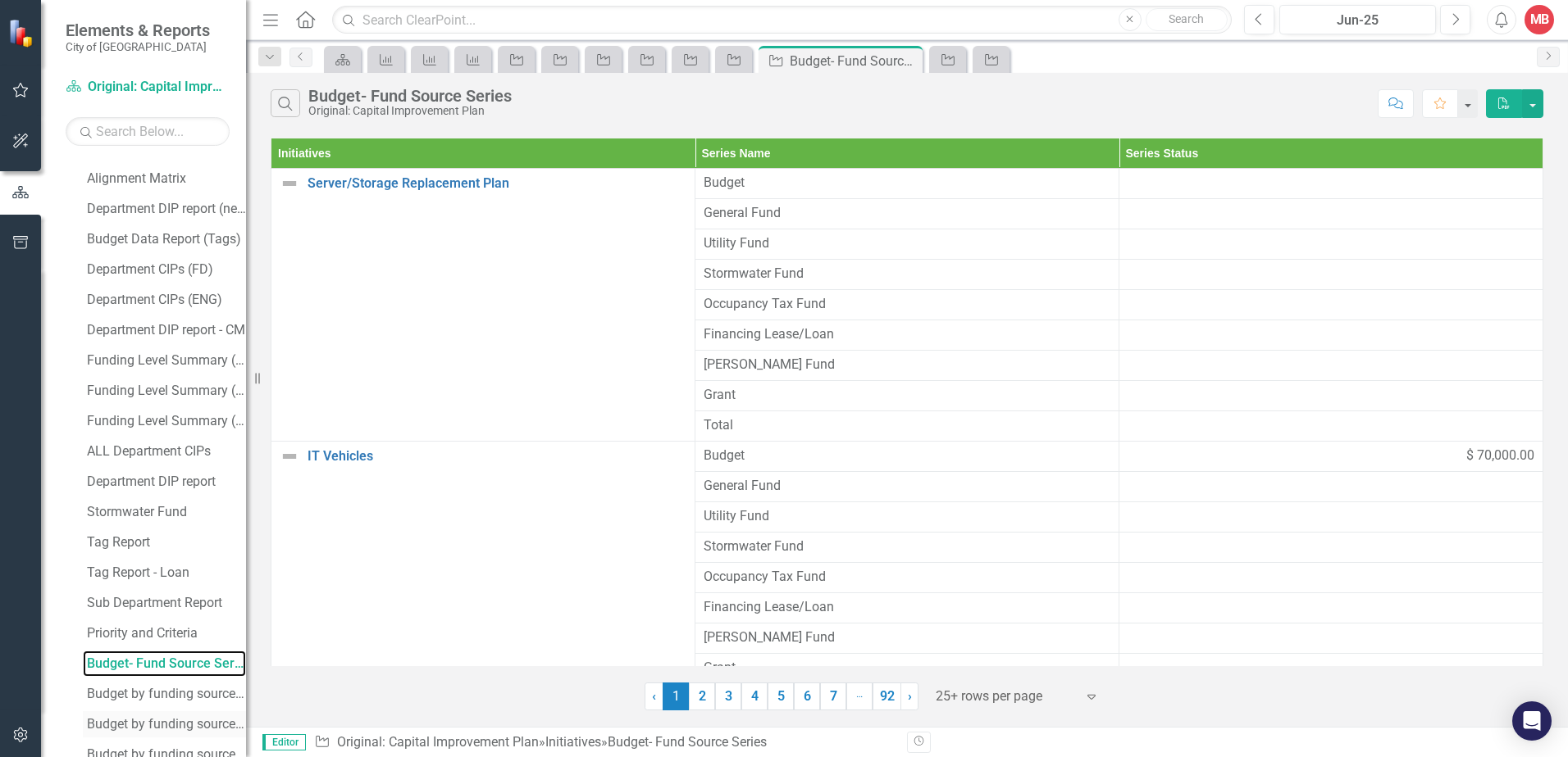
scroll to position [367, 0]
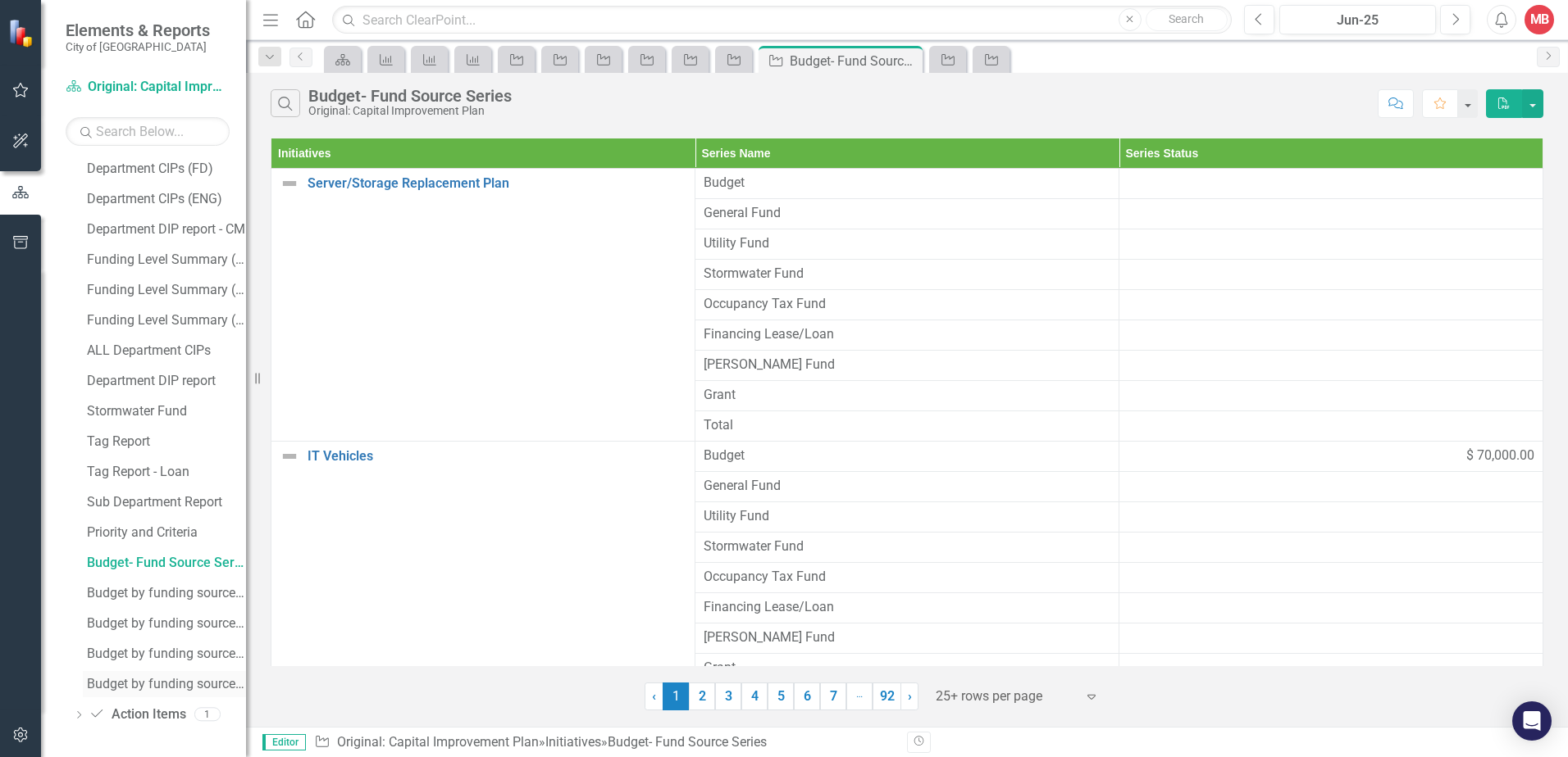
click at [186, 682] on div "Budget by funding source - Occupancy Tax fund" at bounding box center [166, 684] width 159 height 15
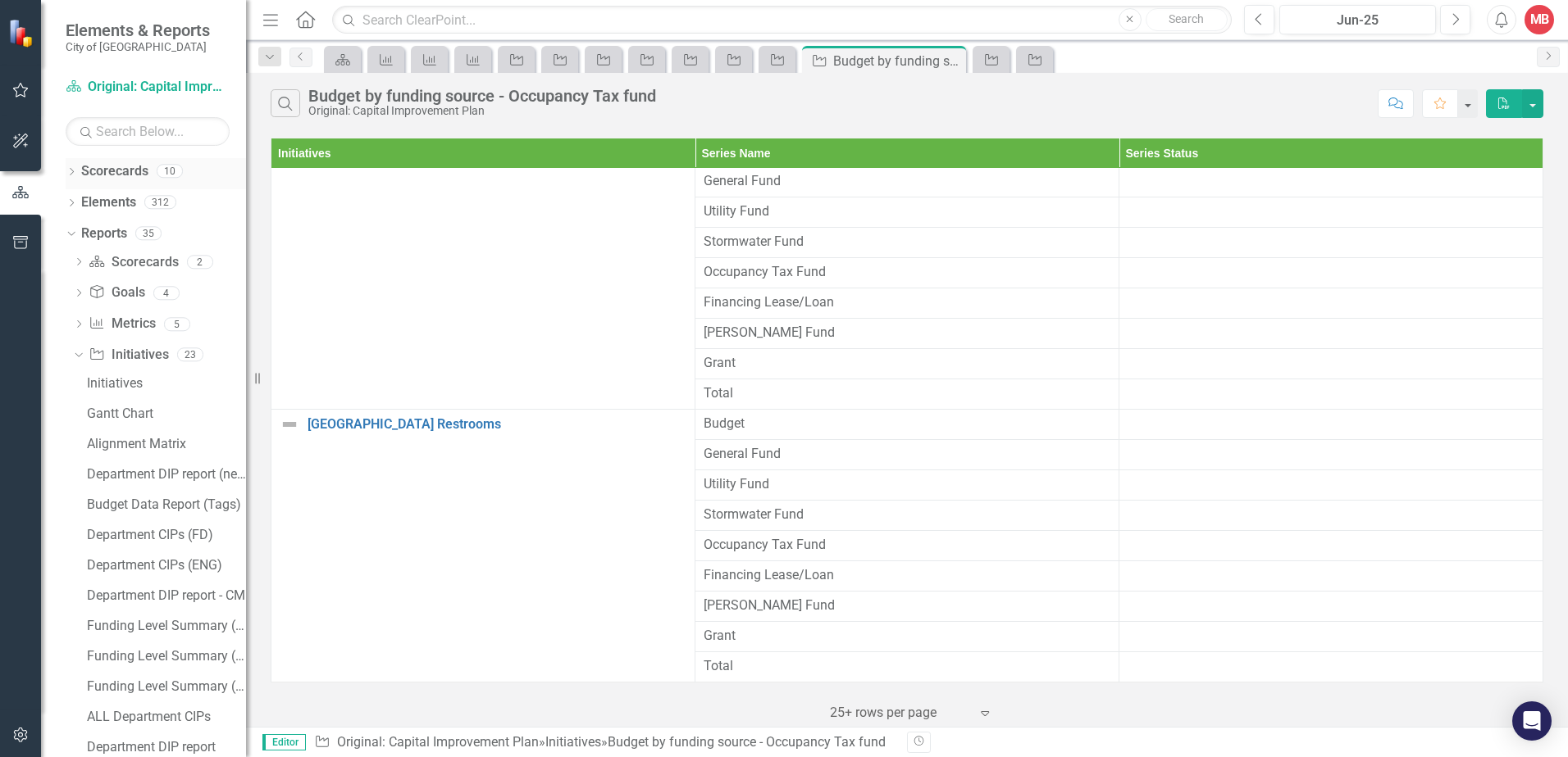
click at [75, 170] on icon "Dropdown" at bounding box center [71, 173] width 12 height 9
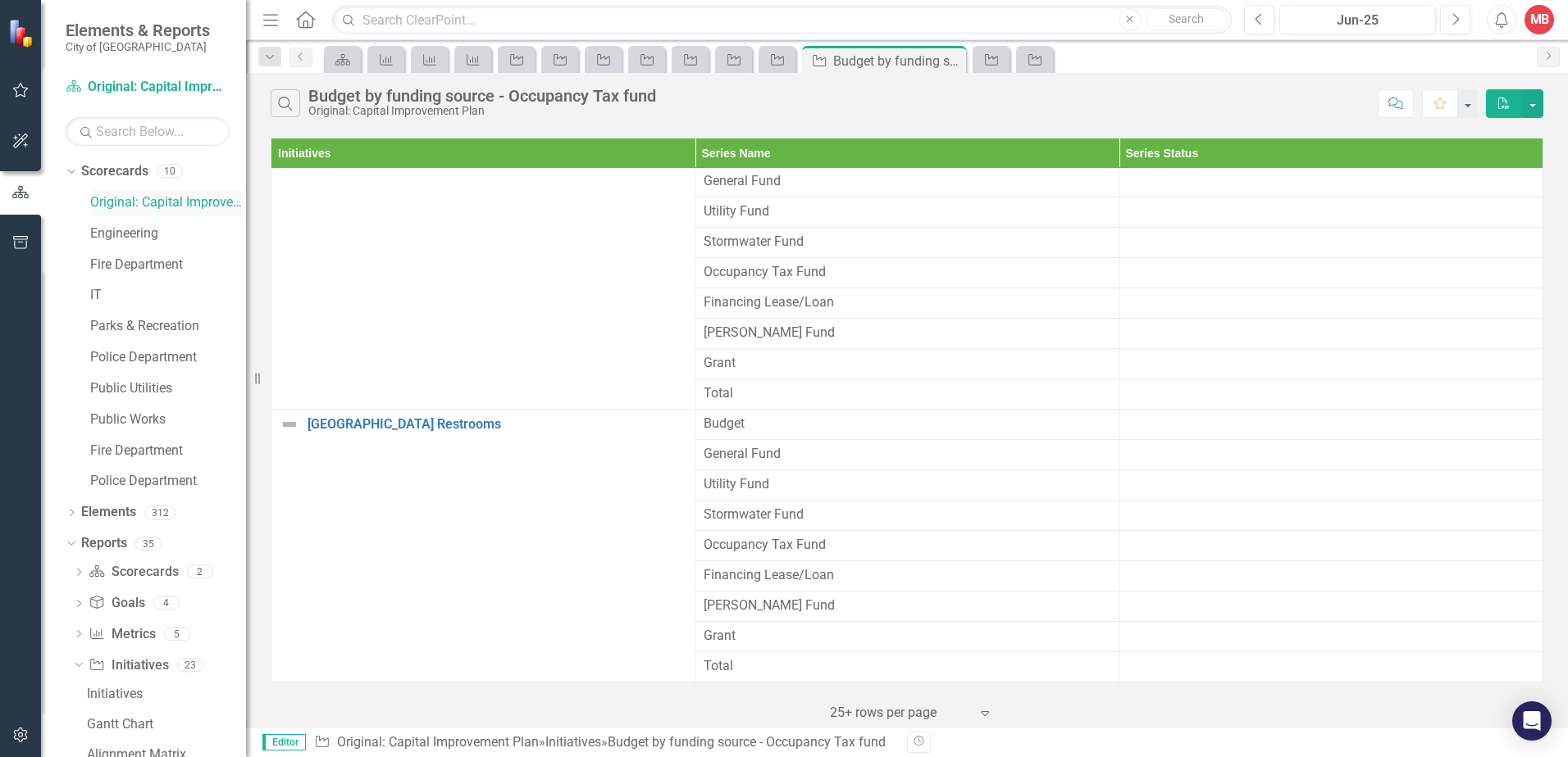
click at [177, 206] on link "Original: Capital Improvement Plan" at bounding box center [168, 202] width 155 height 19
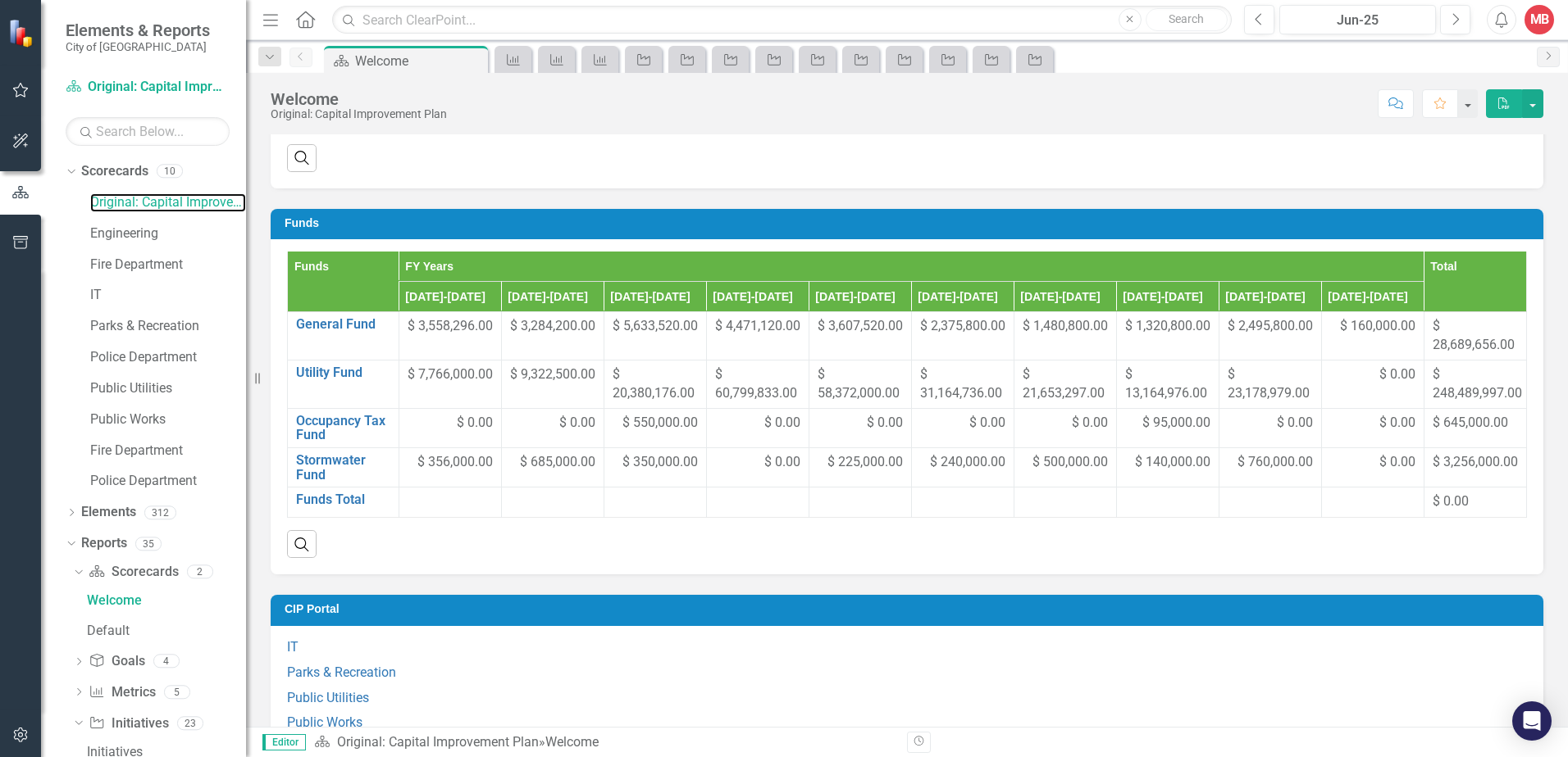
scroll to position [1066, 0]
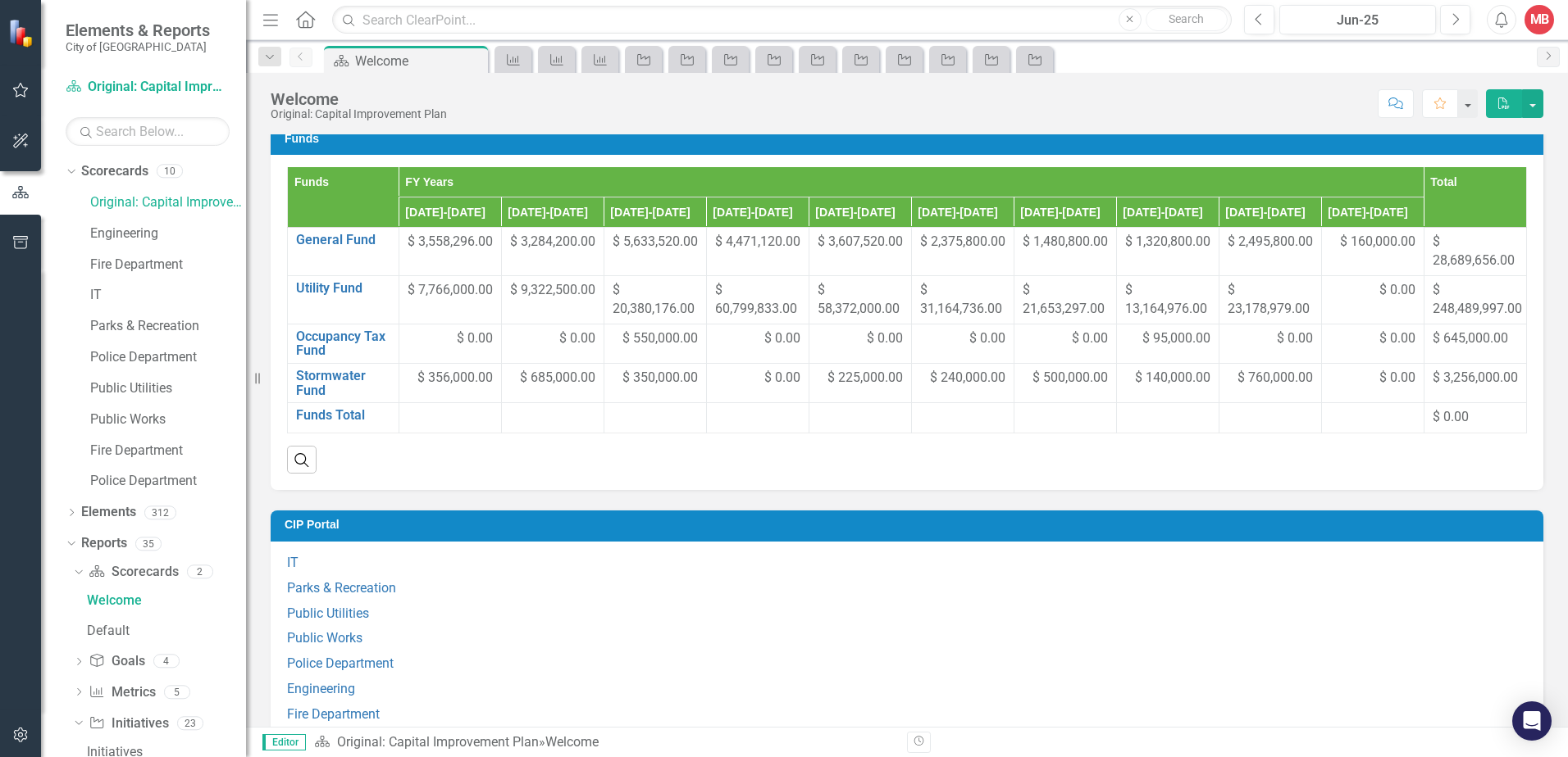
drag, startPoint x: 409, startPoint y: 262, endPoint x: 1185, endPoint y: 255, distance: 776.0
click at [1185, 255] on tr "General Fund Edit Edit Metric Link Open Element $ 3,558,296.00 $ 3,284,200.00 $…" at bounding box center [907, 252] width 1239 height 48
drag, startPoint x: 1421, startPoint y: 260, endPoint x: 1532, endPoint y: 256, distance: 111.1
click at [1532, 256] on div "Funds Funds FY Years Total [DATE]-[DATE] [DATE]-[DATE] [DATE]-[DATE] [DATE]-[DA…" at bounding box center [907, 296] width 1297 height 386
click at [349, 234] on link "General Fund" at bounding box center [343, 240] width 94 height 15
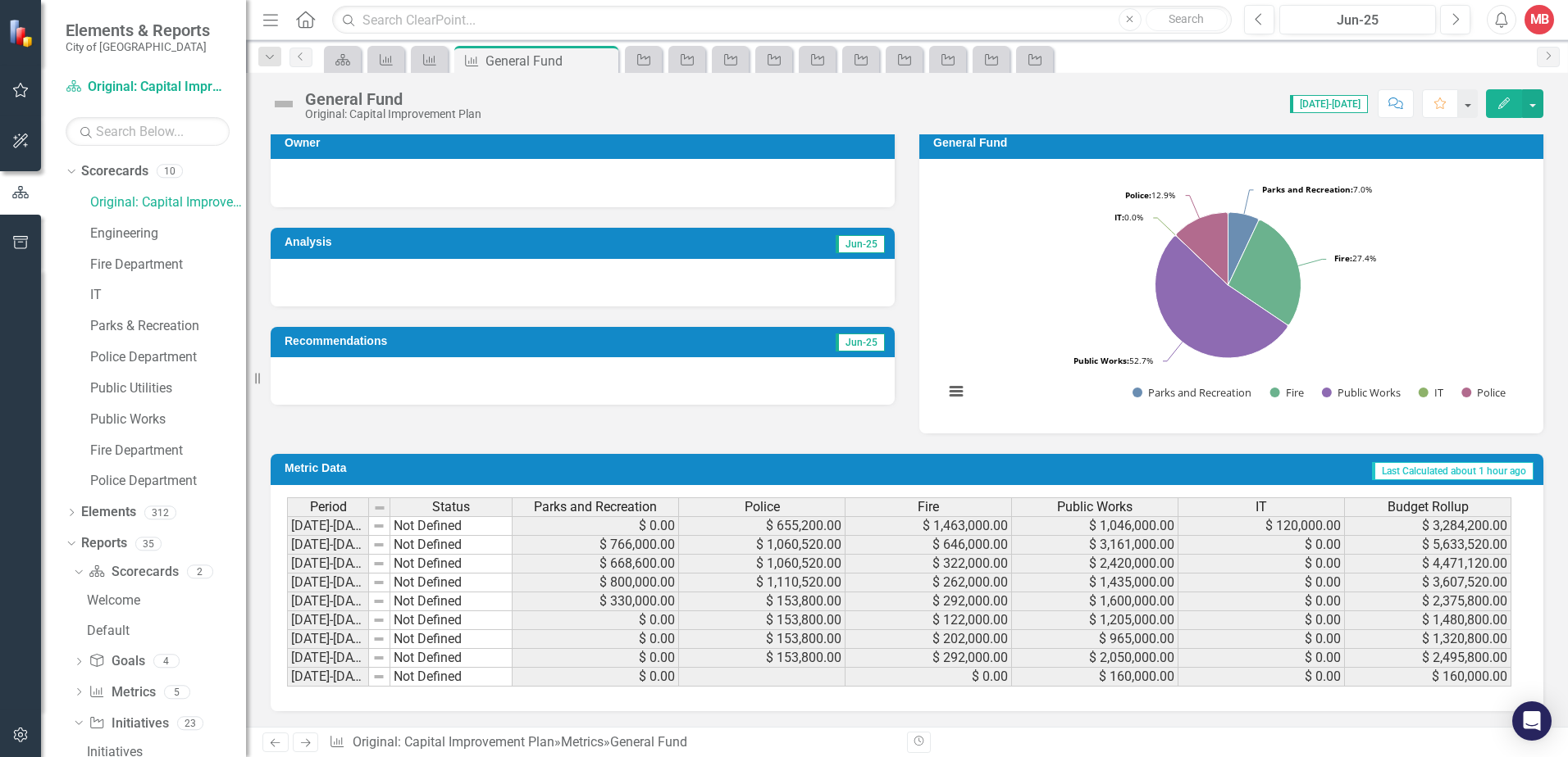
scroll to position [6, 0]
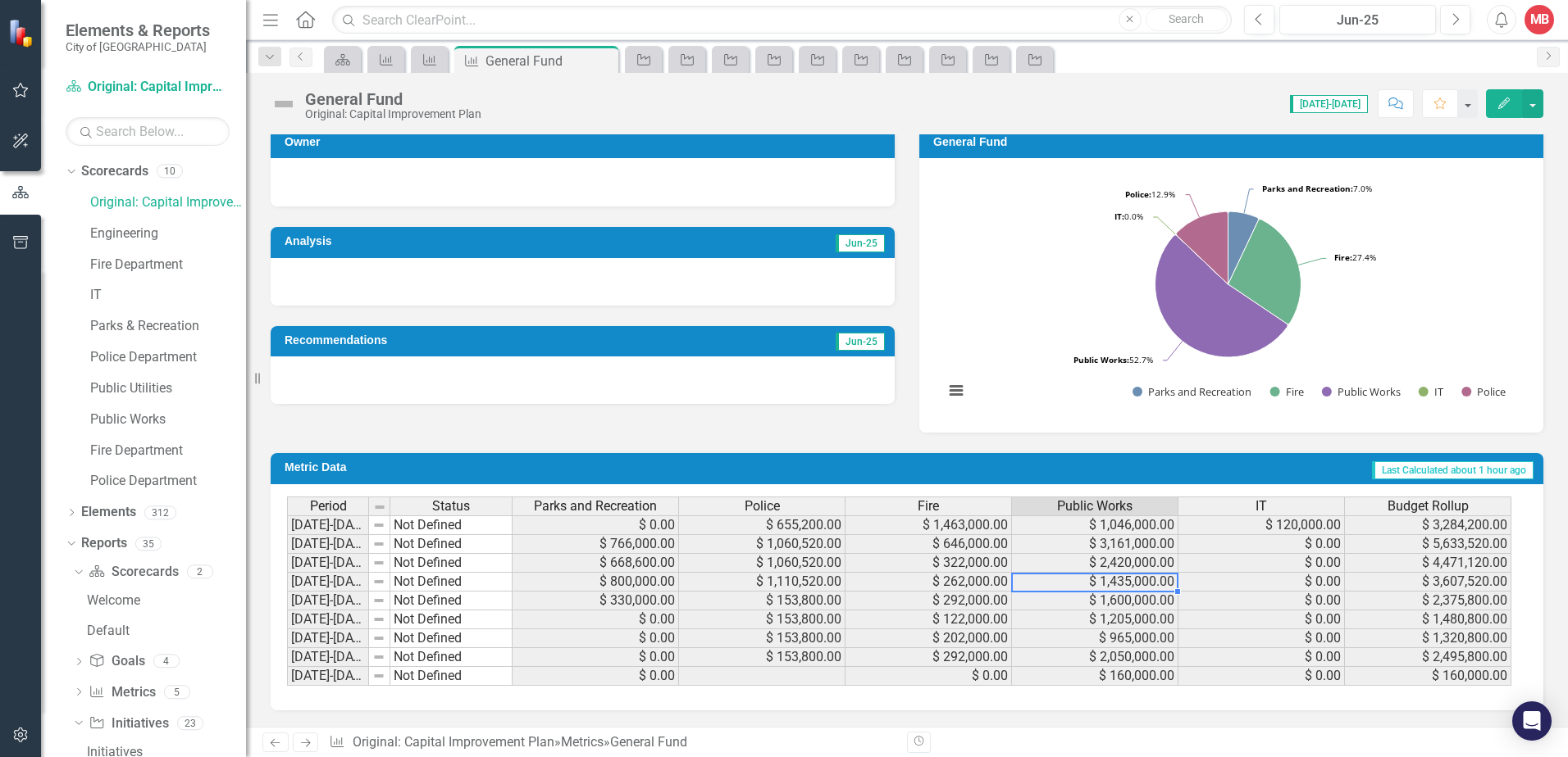
click at [1138, 576] on td "$ 1,435,000.00" at bounding box center [1095, 582] width 166 height 19
click at [1113, 548] on td "$ 3,161,000.00" at bounding box center [1095, 544] width 166 height 19
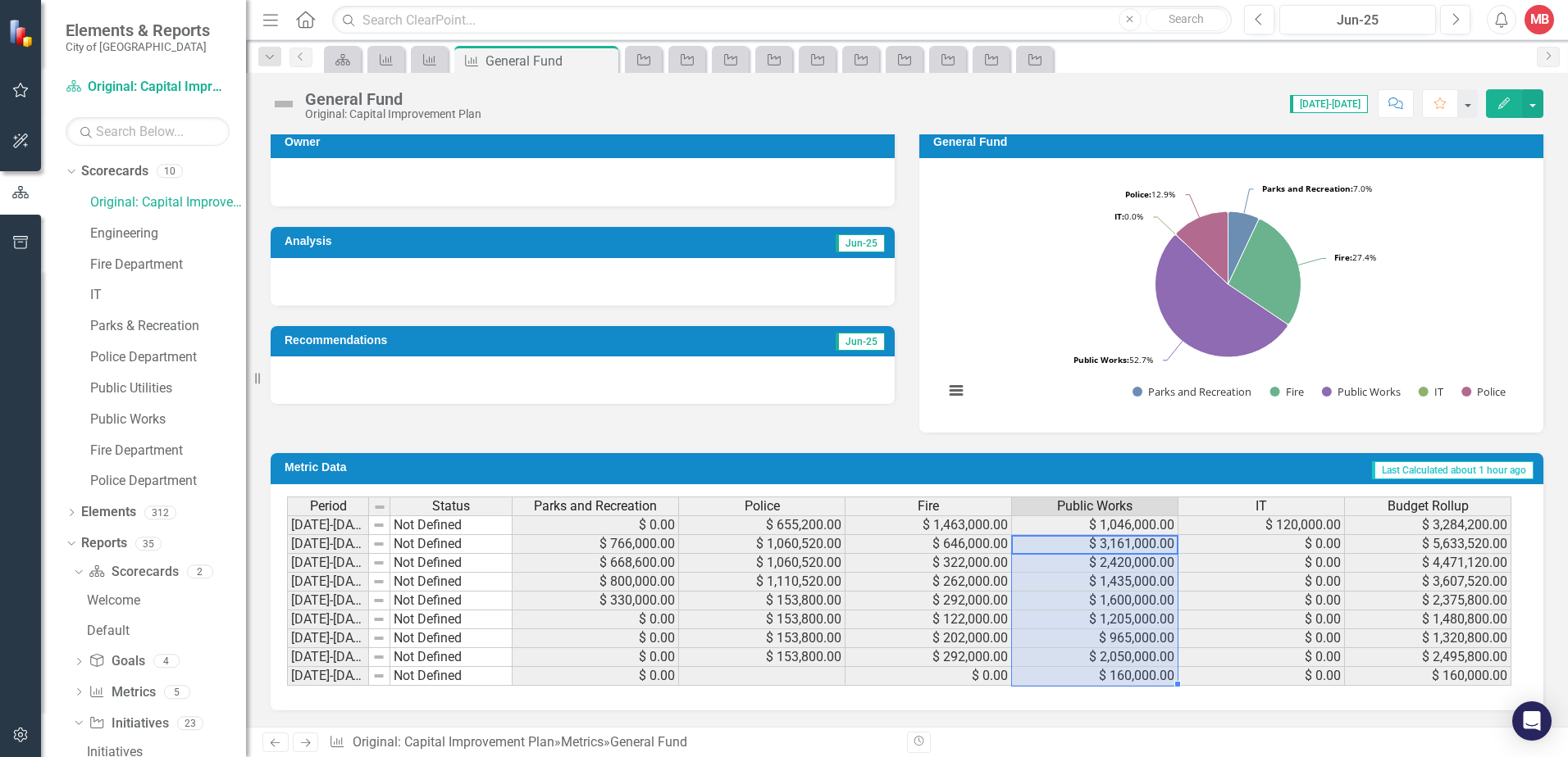
drag, startPoint x: 1112, startPoint y: 549, endPoint x: 1090, endPoint y: 539, distance: 24.2
click at [1105, 675] on tbody "[DATE]-[DATE] Not Defined $ 0.00 $ 655,200.00 $ 1,463,000.00 $ 1,046,000.00 $ 1…" at bounding box center [899, 601] width 1224 height 170
click at [1090, 506] on span "Public Works" at bounding box center [1094, 506] width 75 height 15
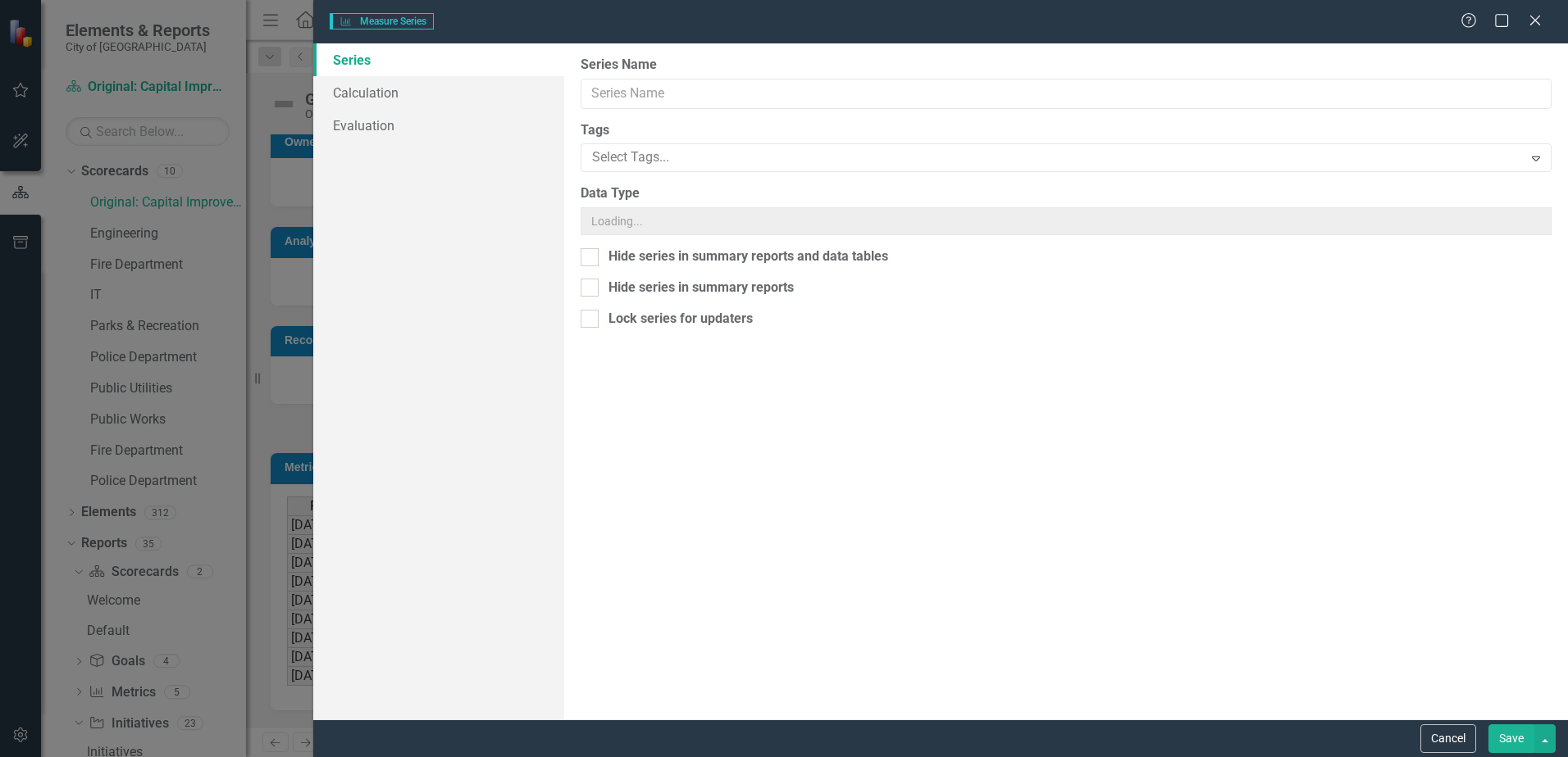
type input "Public Works"
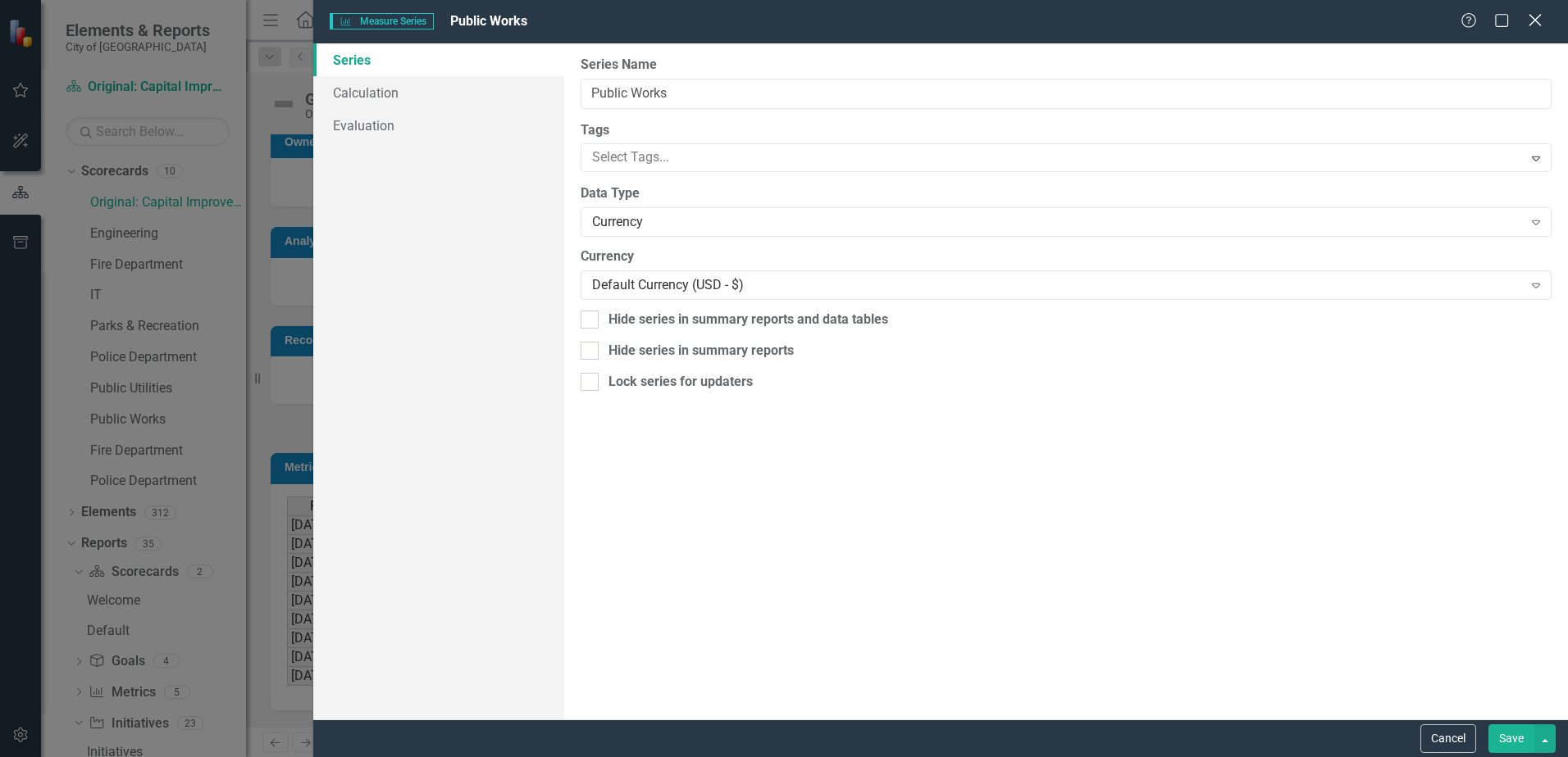
click at [1532, 26] on icon "Close" at bounding box center [1534, 20] width 20 height 16
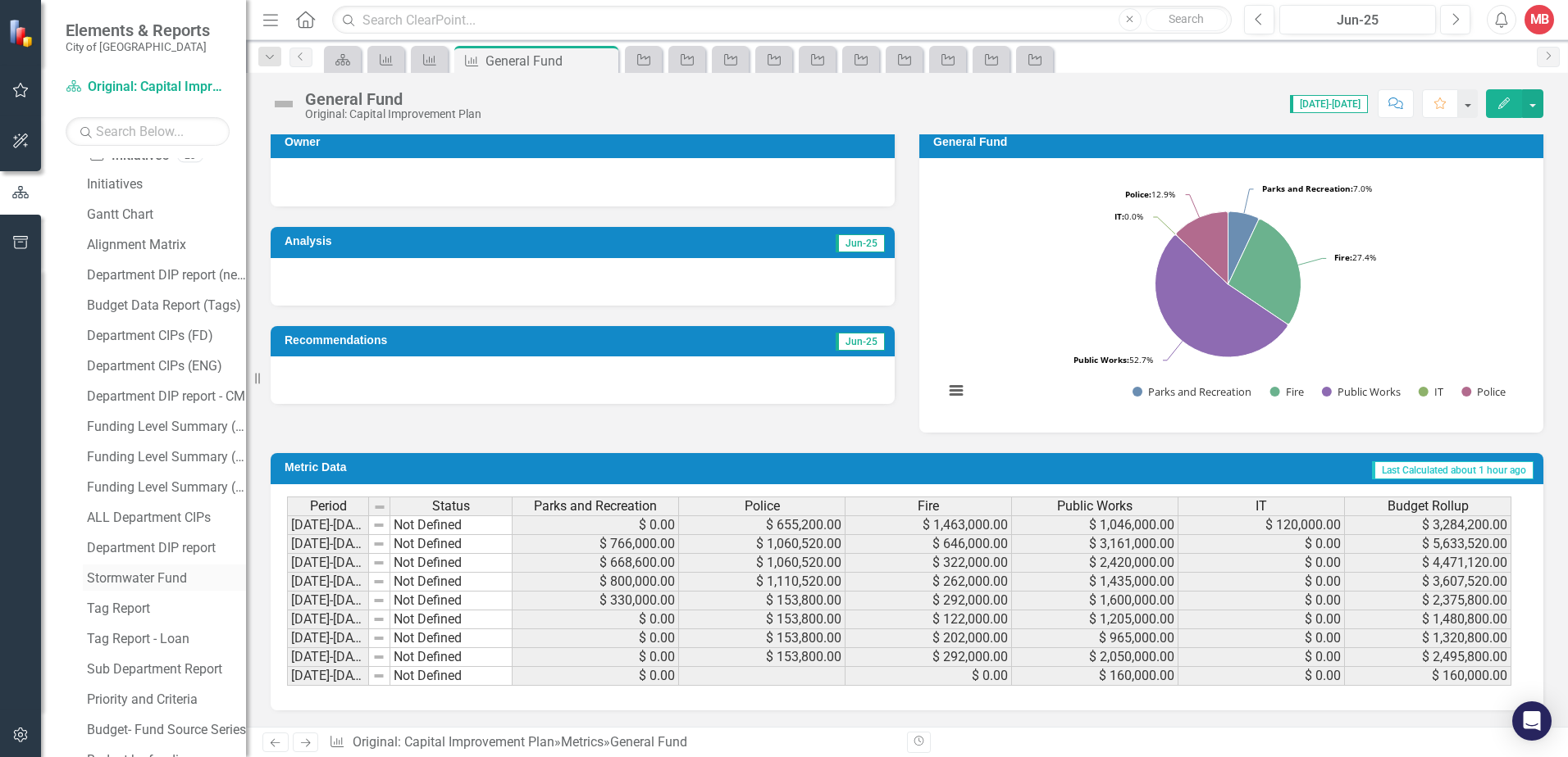
scroll to position [571, 0]
click at [177, 520] on div "ALL Department CIPs" at bounding box center [166, 516] width 159 height 15
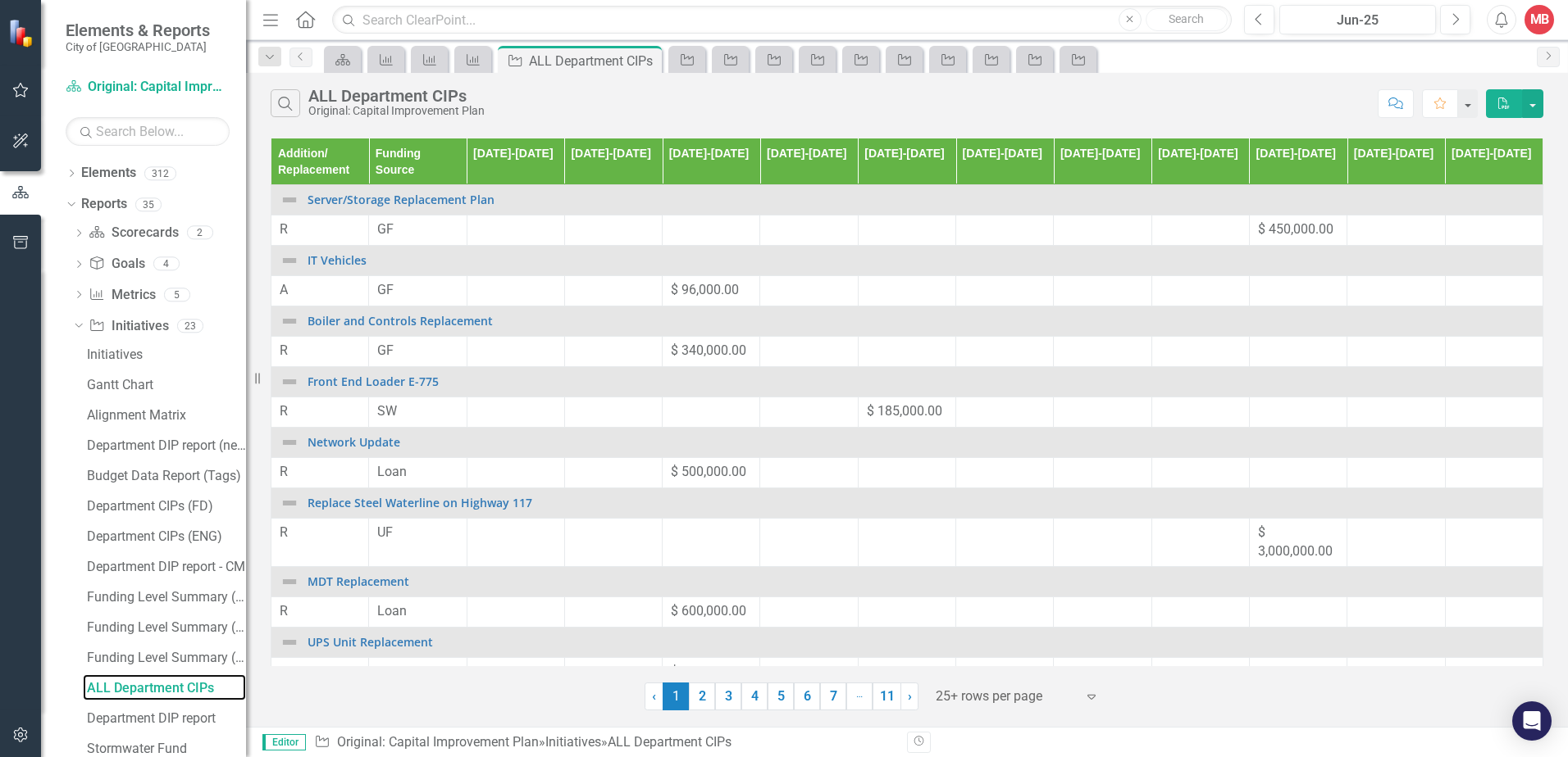
scroll to position [283, 0]
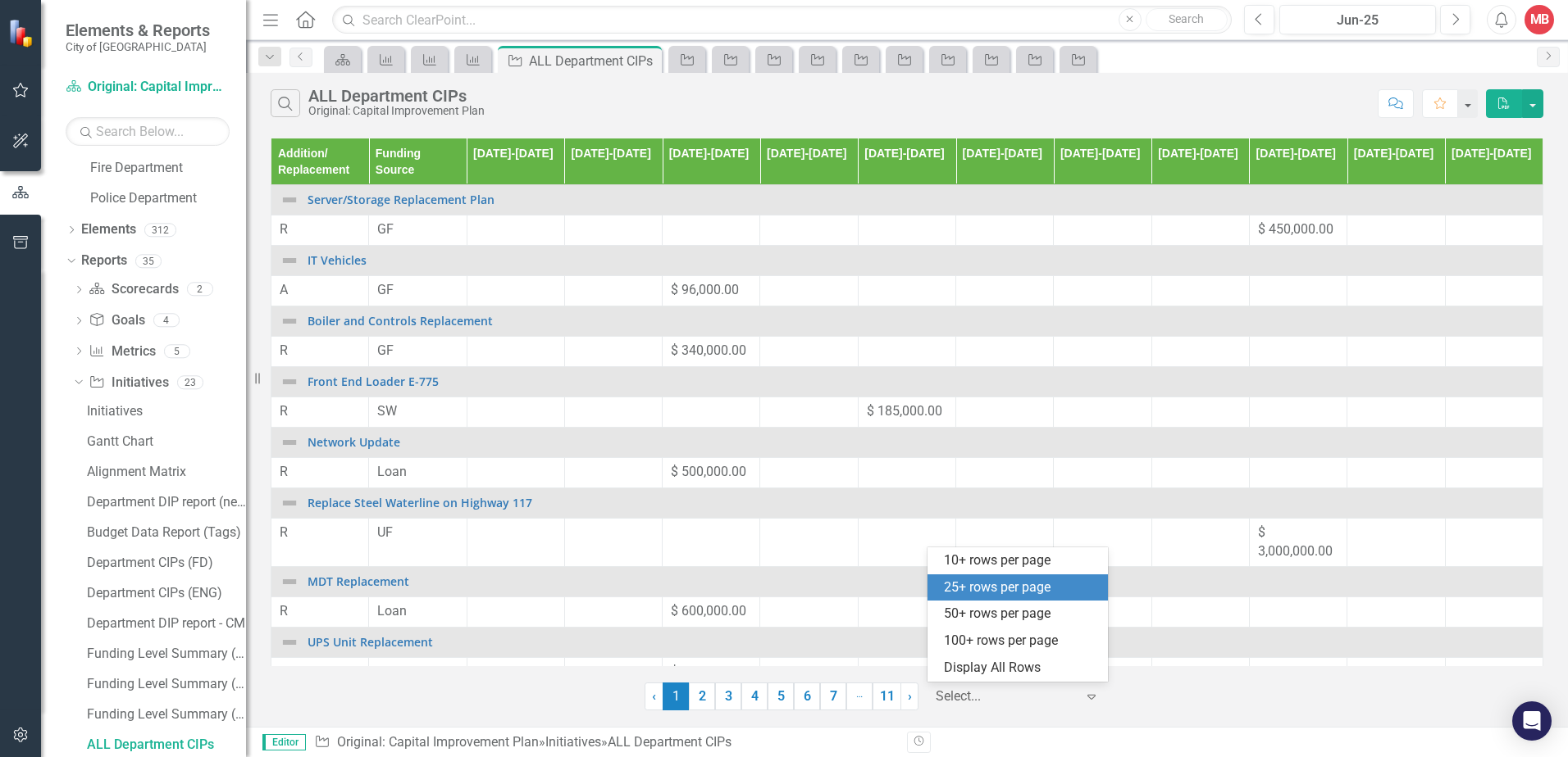
click at [1092, 701] on icon "Expand" at bounding box center [1091, 697] width 16 height 13
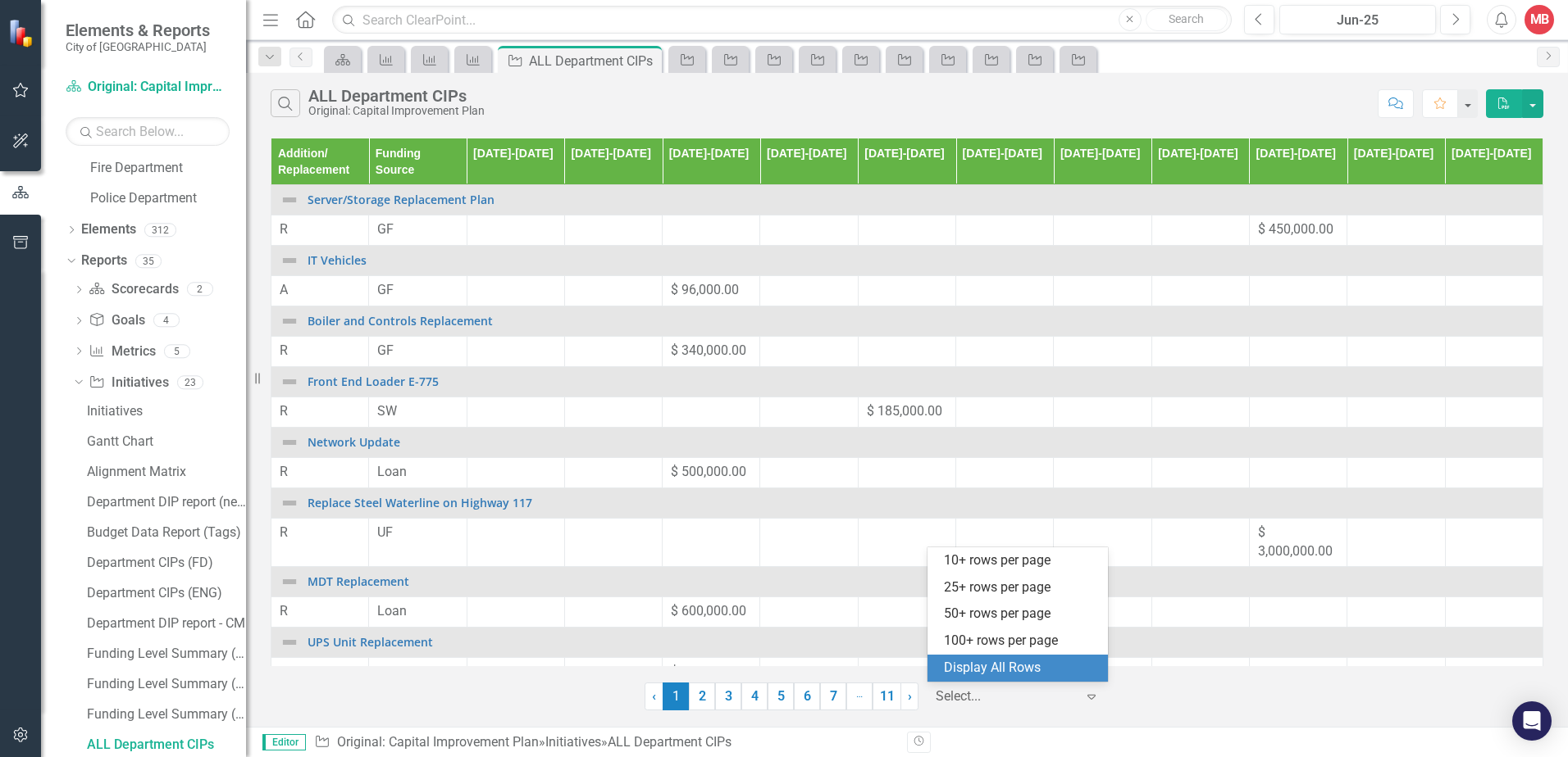
click at [1057, 664] on div "Display All Rows" at bounding box center [1021, 668] width 154 height 19
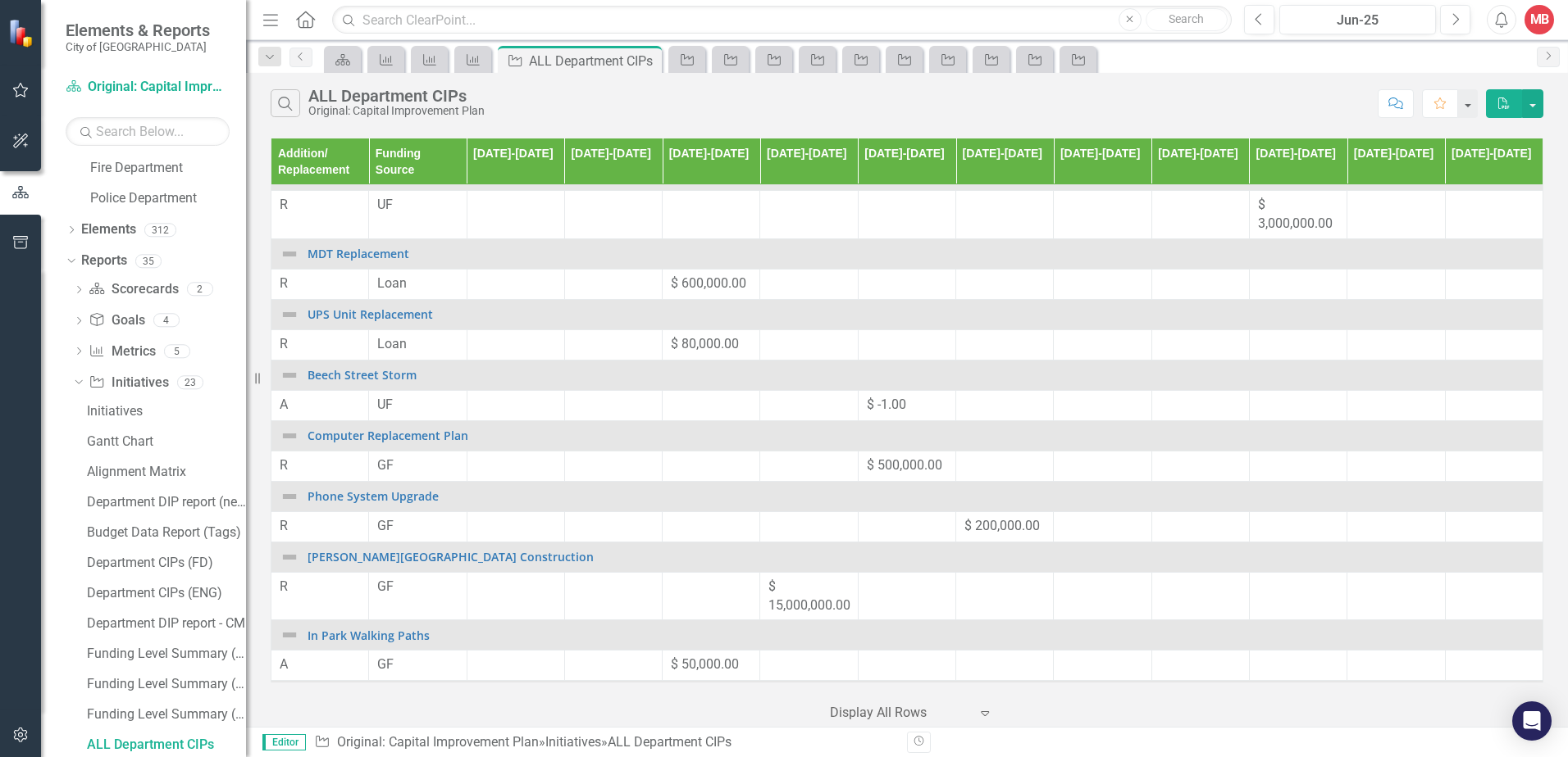
scroll to position [656, 0]
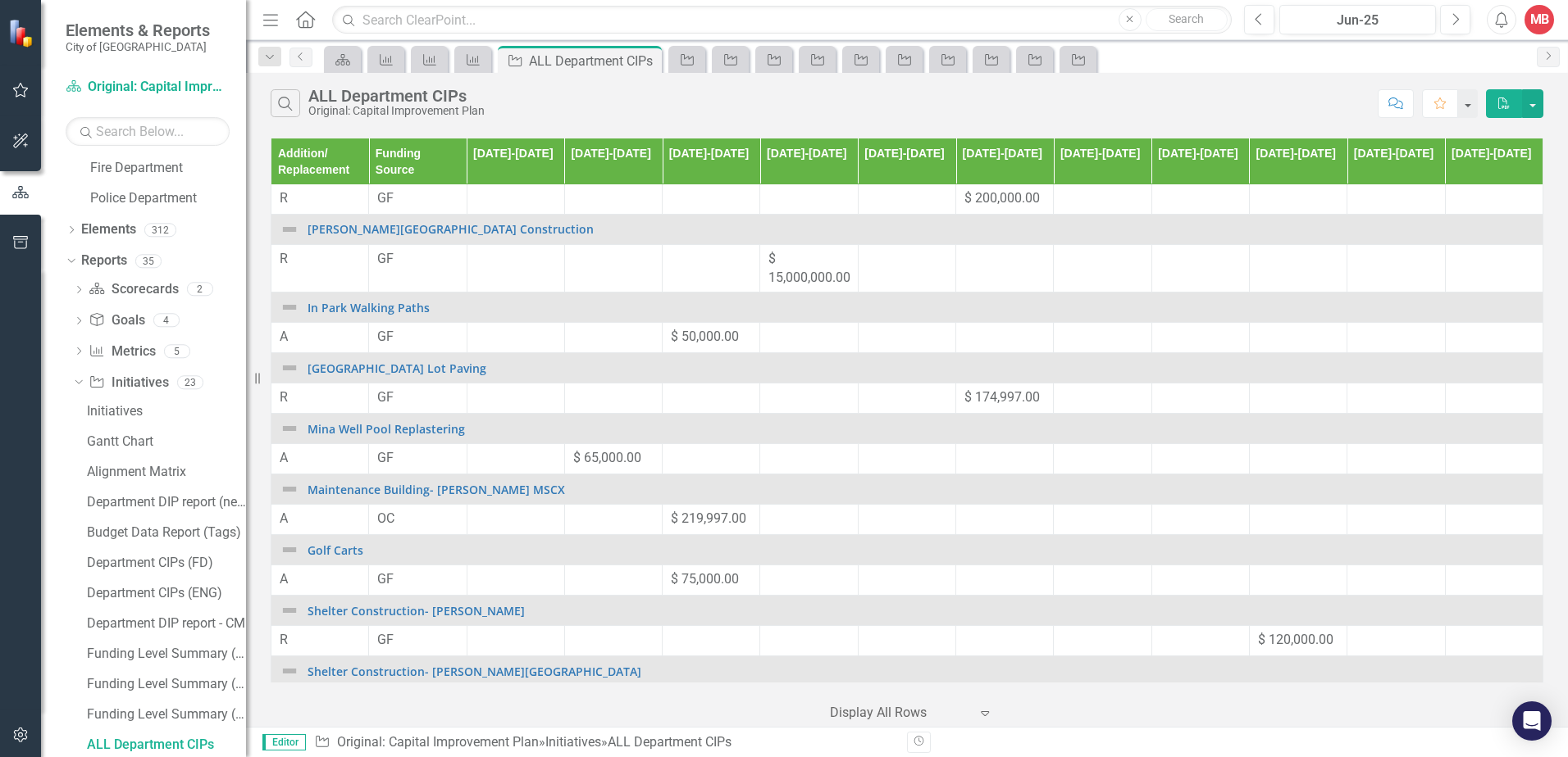
click at [417, 166] on th "Funding Source" at bounding box center [418, 162] width 98 height 47
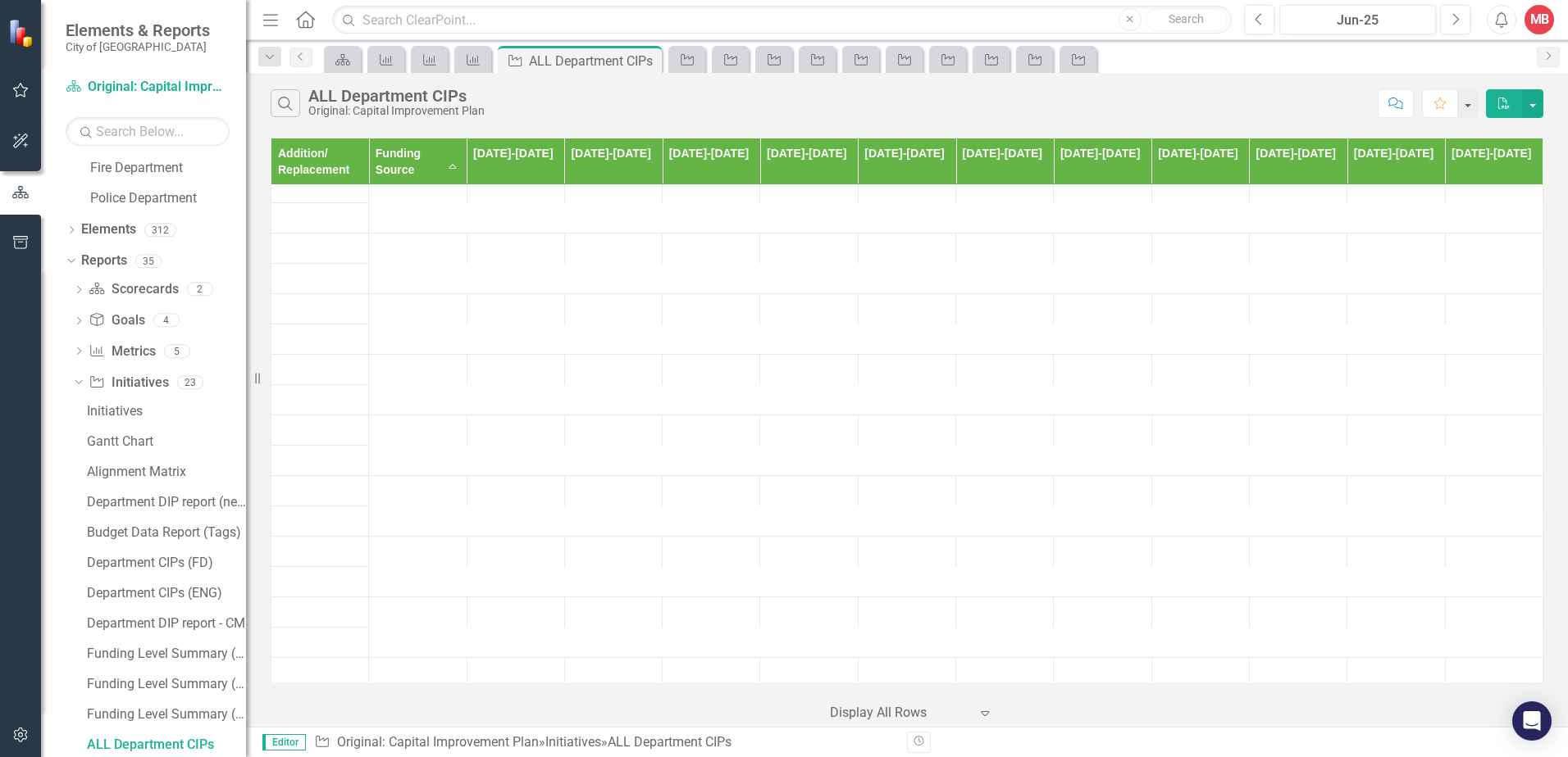
scroll to position [0, 0]
click at [447, 163] on th "Funding Source Sort Ascending" at bounding box center [418, 162] width 98 height 47
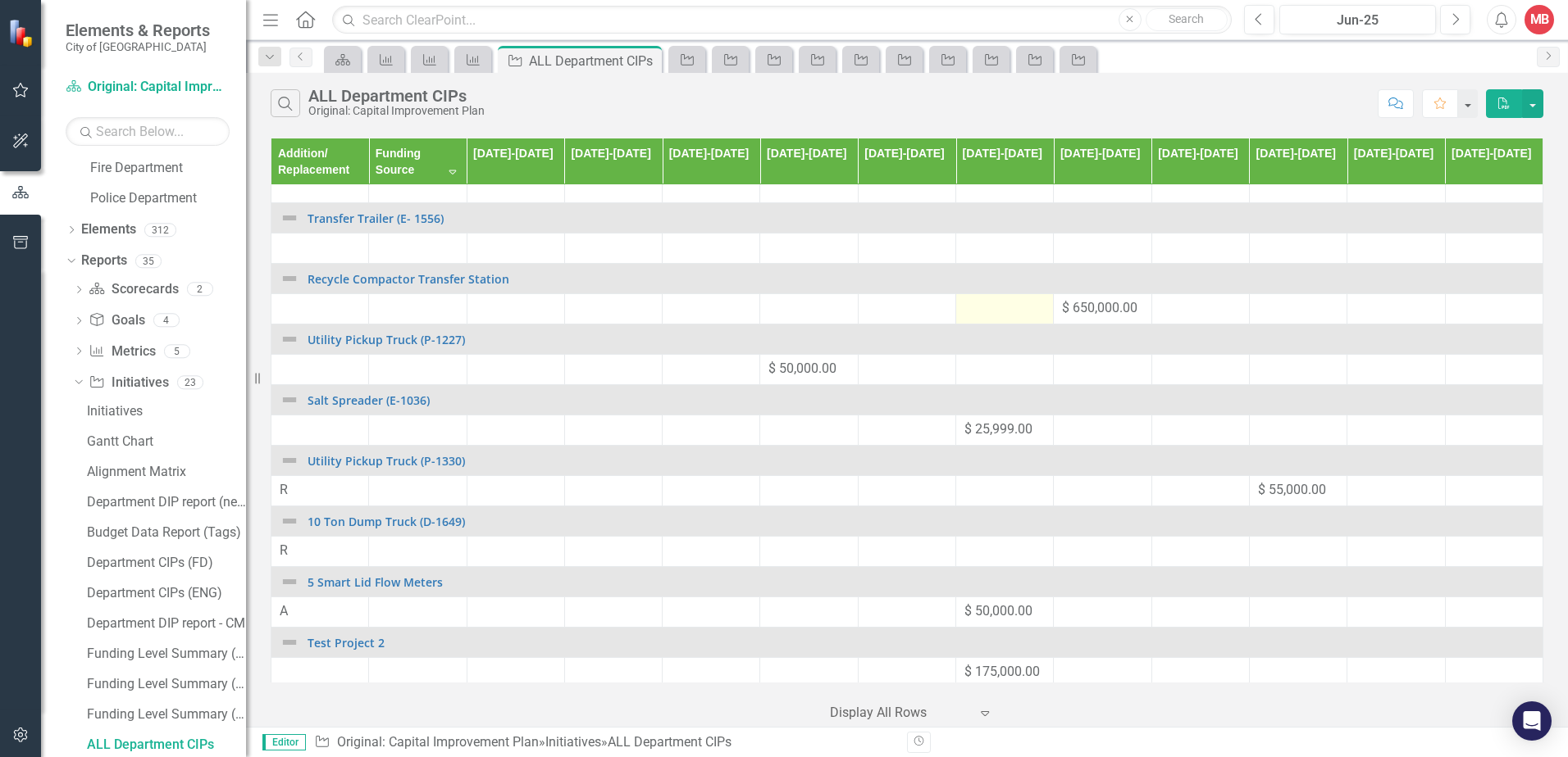
scroll to position [16387, 0]
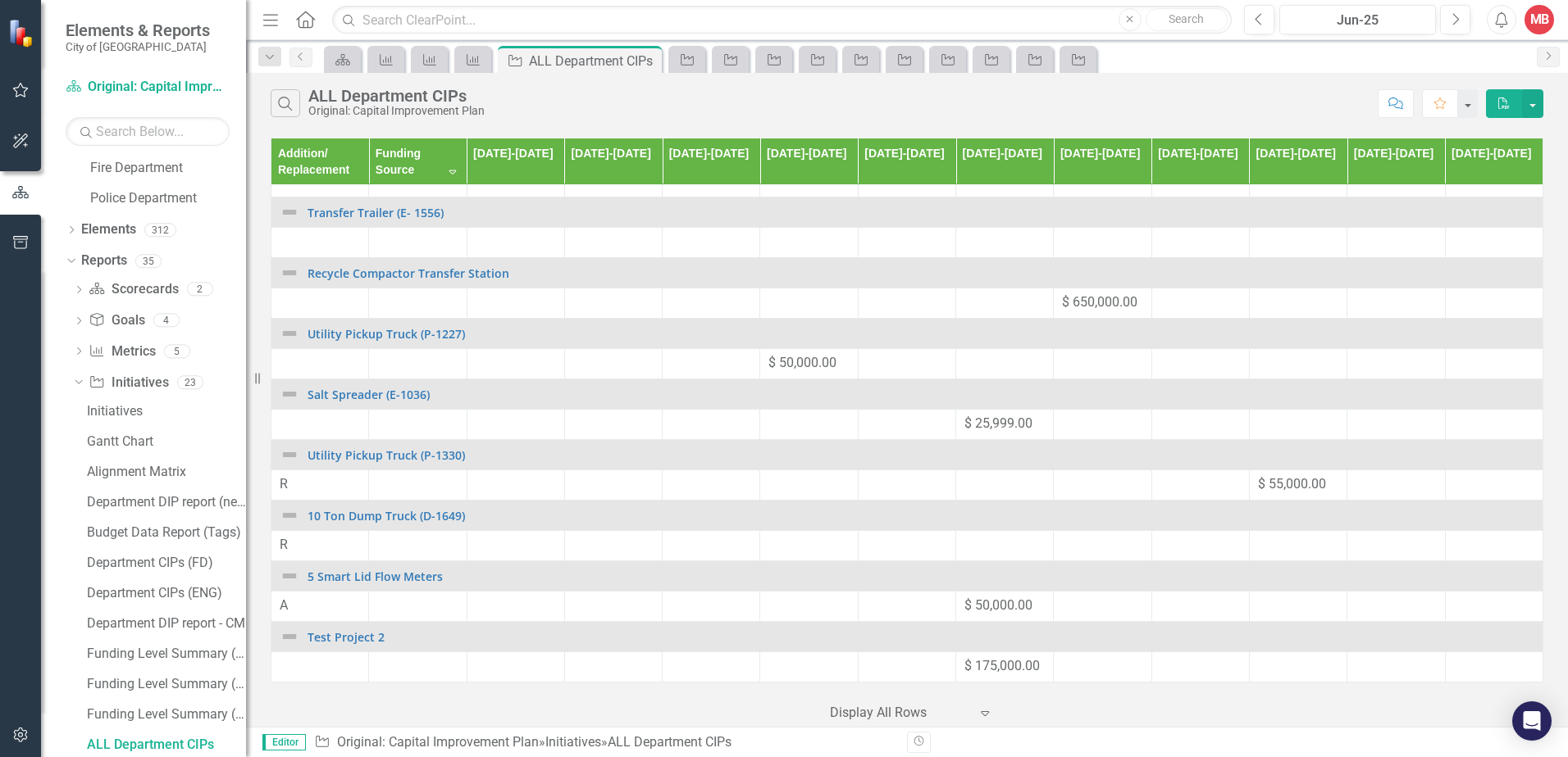
click at [917, 714] on div at bounding box center [899, 713] width 139 height 22
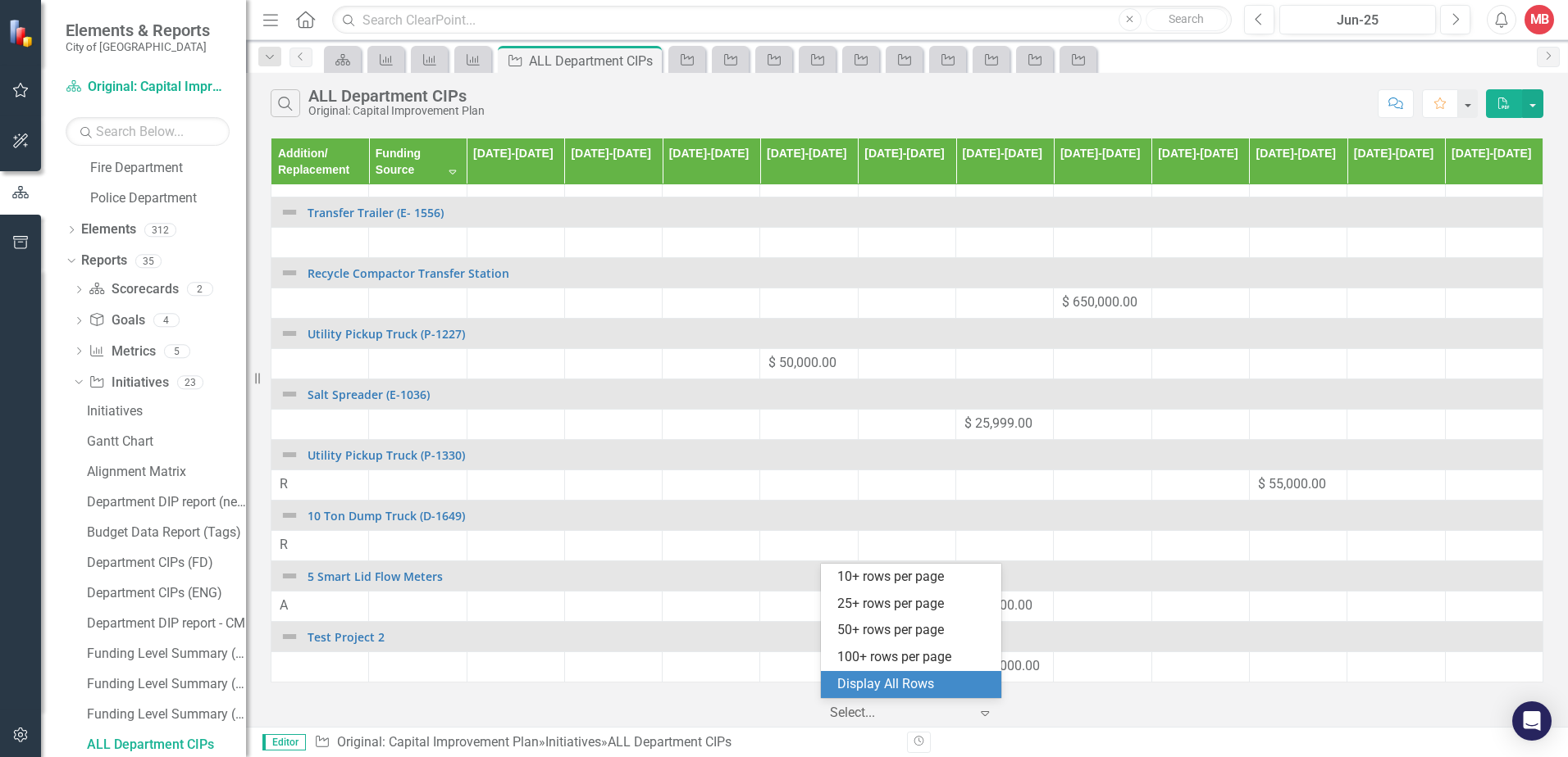
click at [928, 679] on div "Display All Rows" at bounding box center [915, 684] width 154 height 19
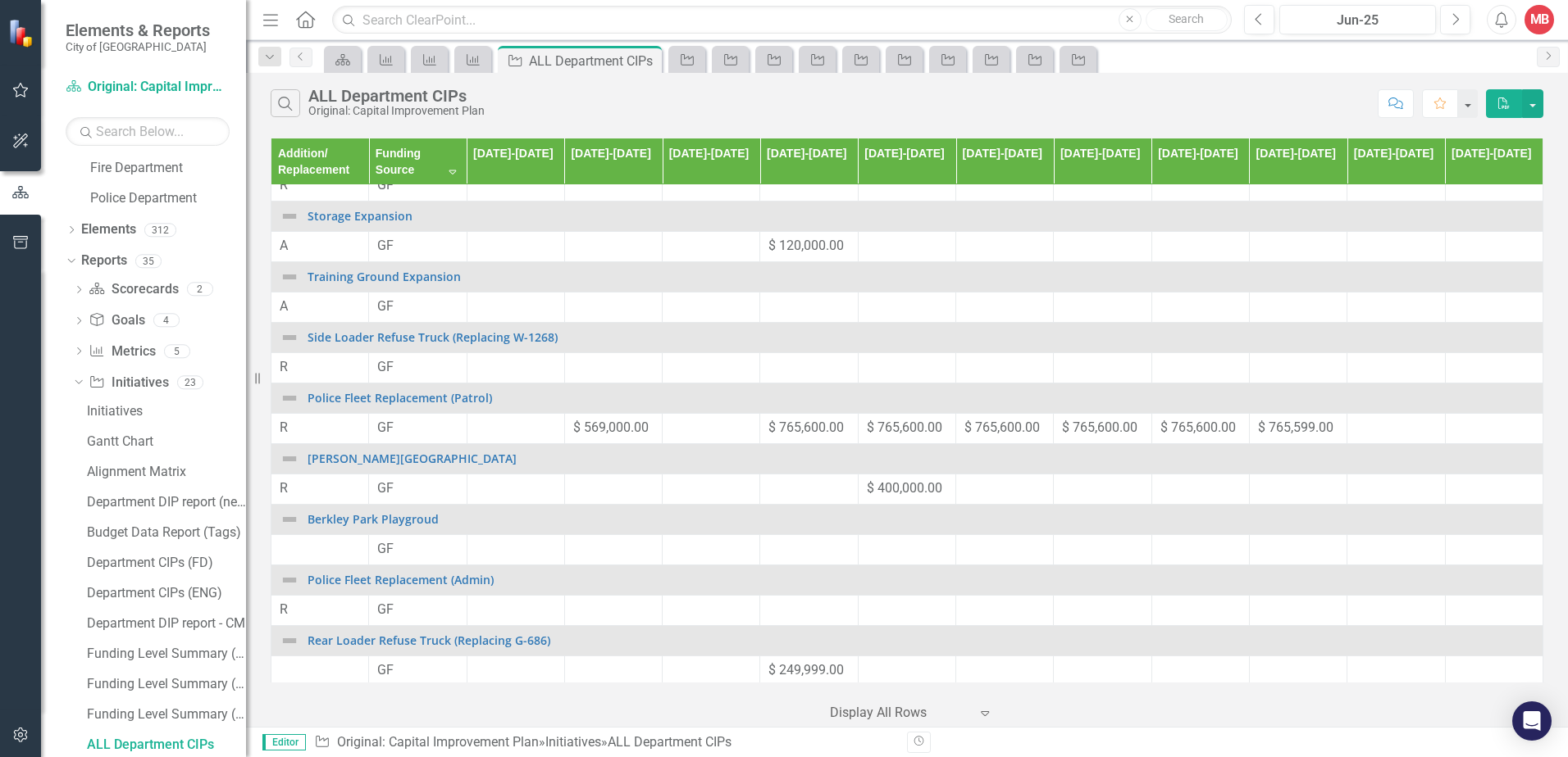
scroll to position [12207, 0]
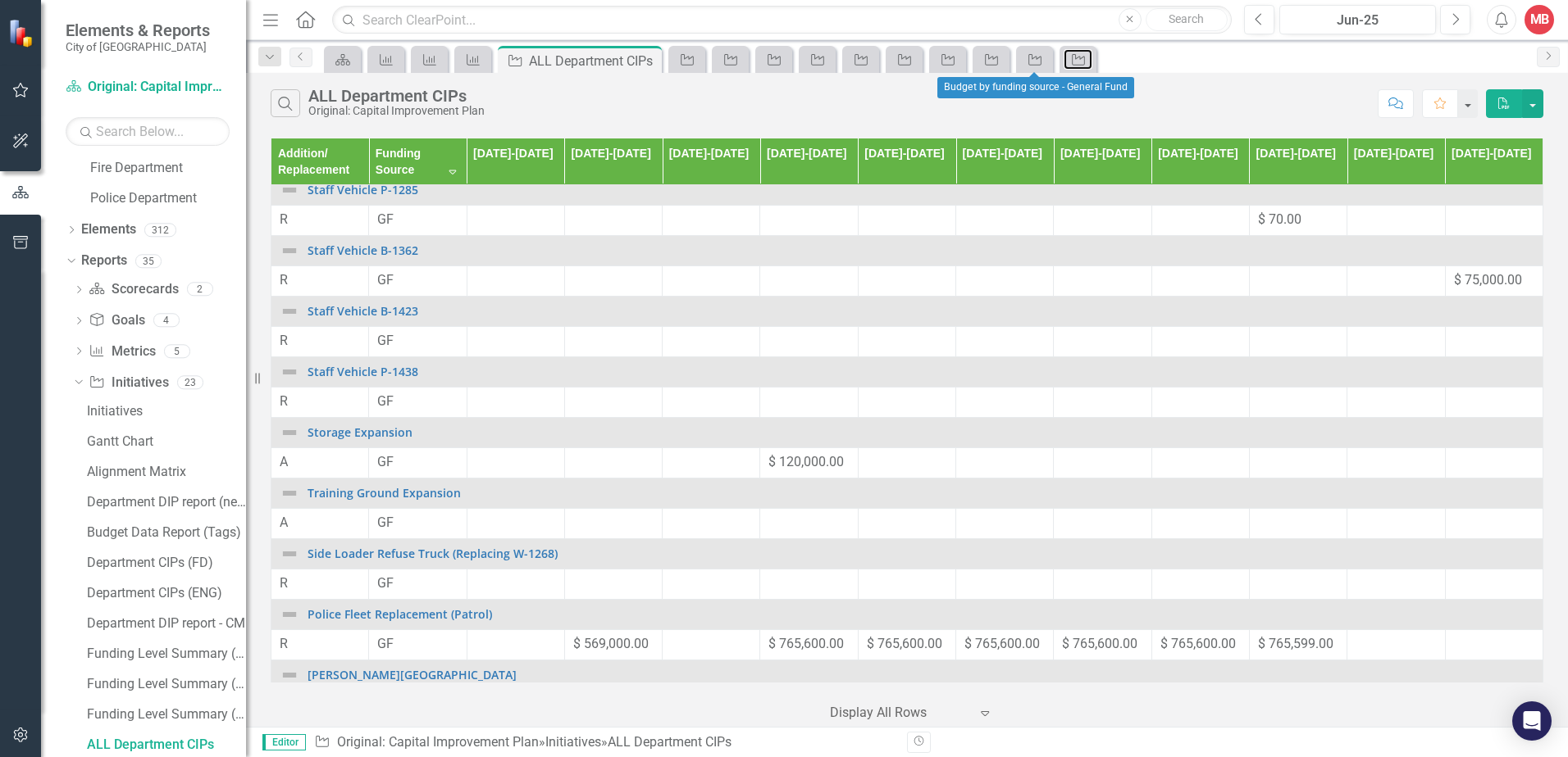
click at [1066, 58] on div "Initiative" at bounding box center [1075, 59] width 23 height 20
click at [810, 59] on icon "Initiative" at bounding box center [818, 59] width 16 height 13
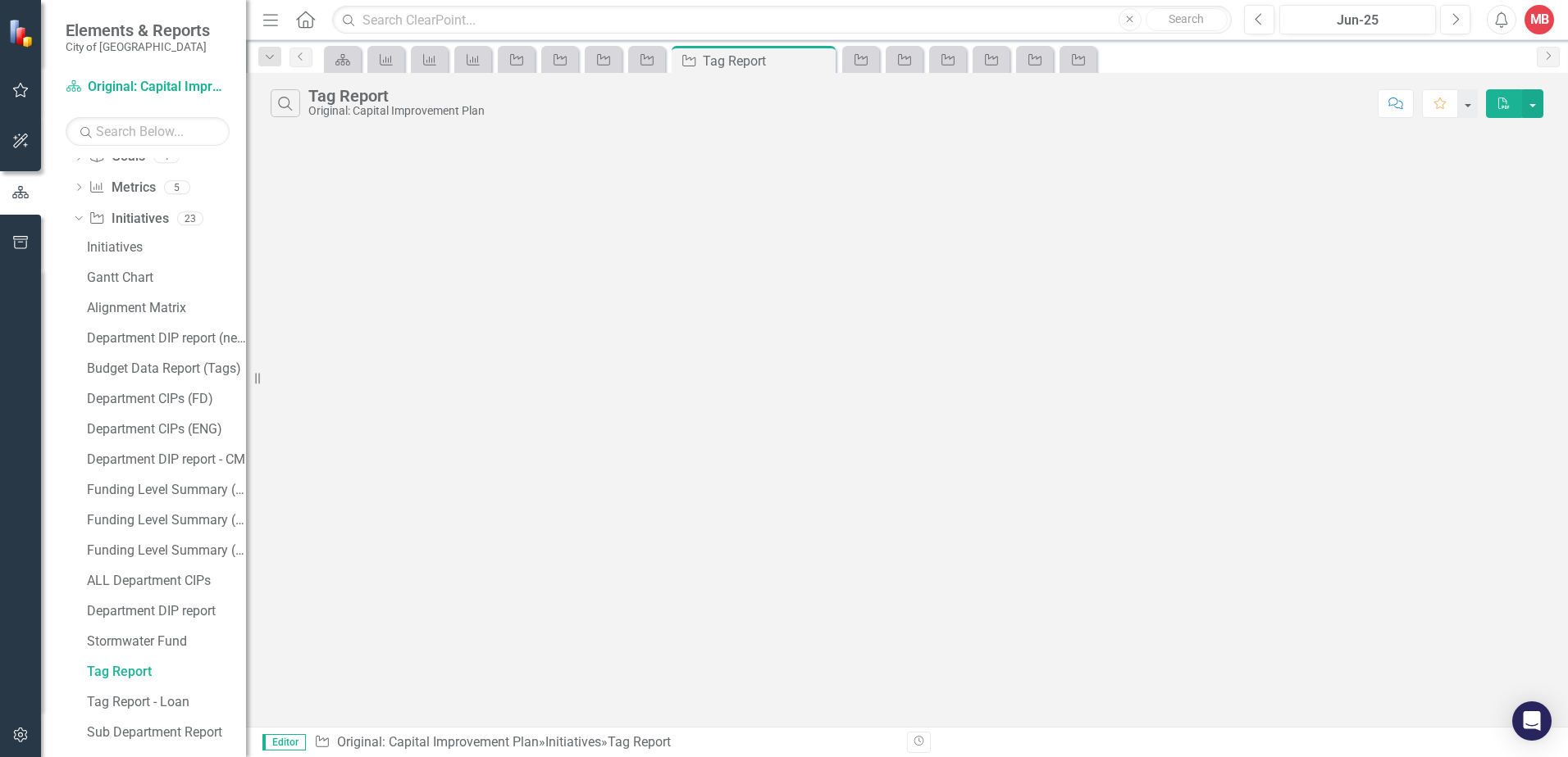
scroll to position [374, 0]
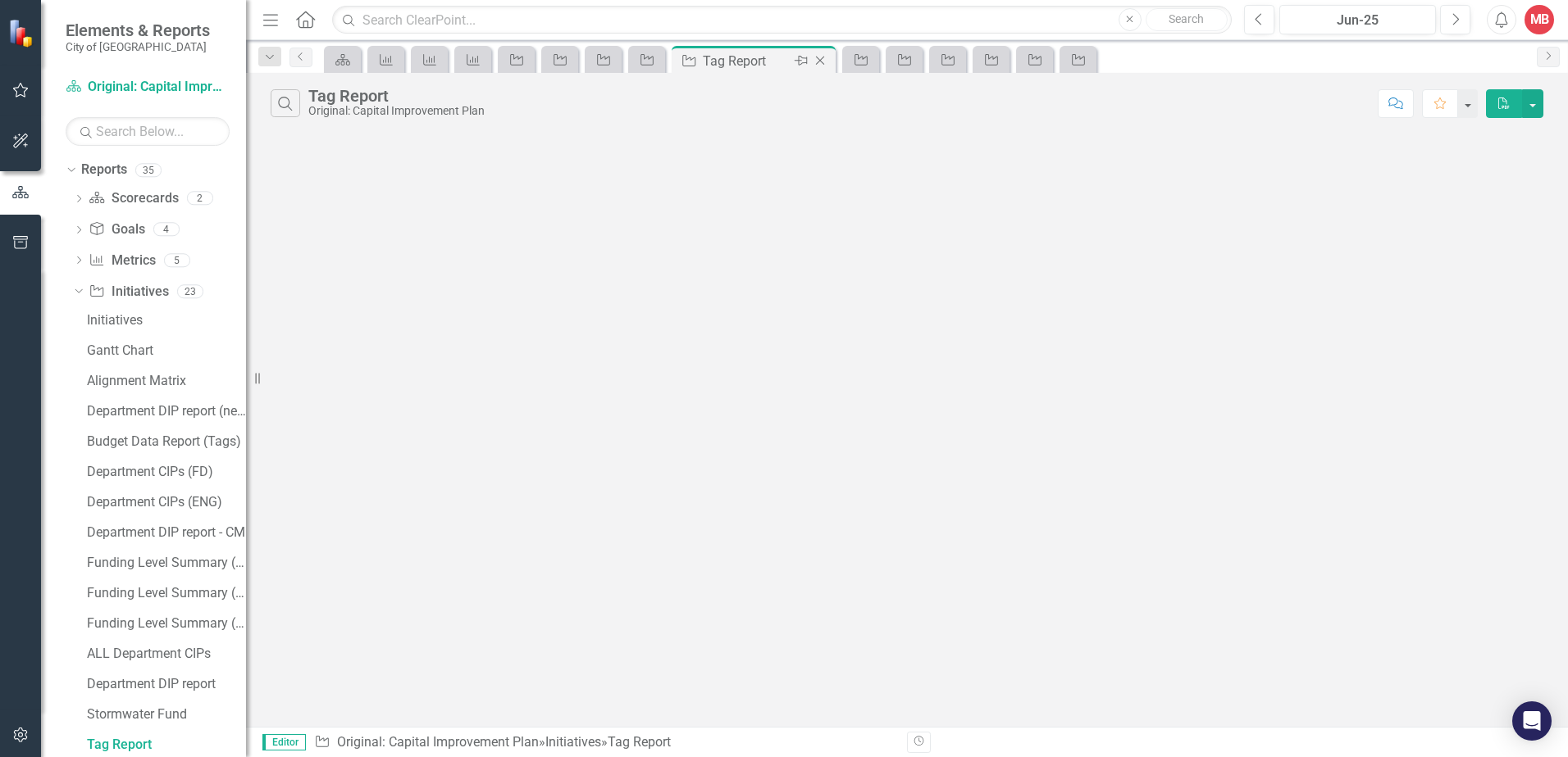
click at [824, 61] on icon "Close" at bounding box center [820, 60] width 16 height 13
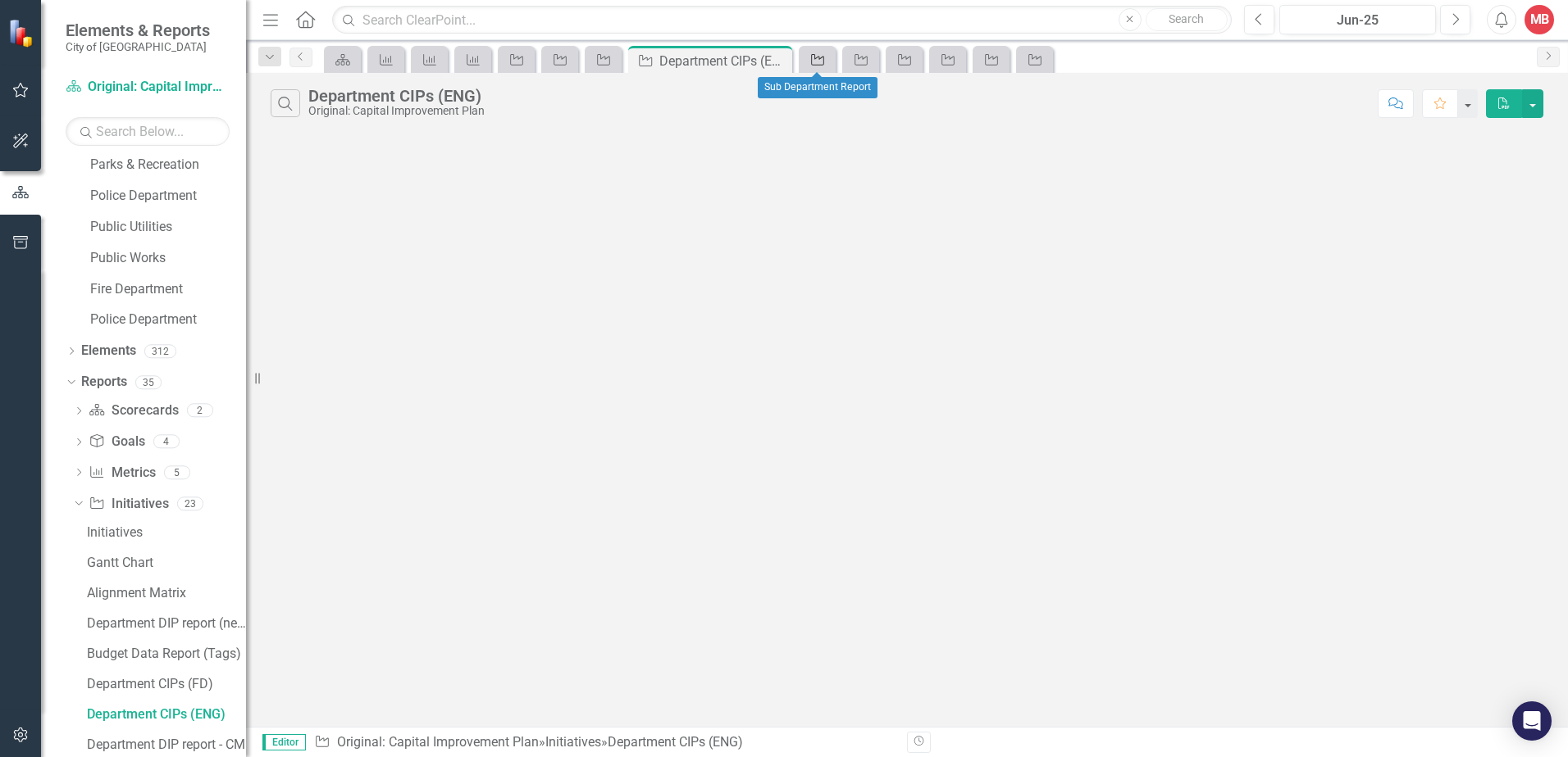
scroll to position [131, 0]
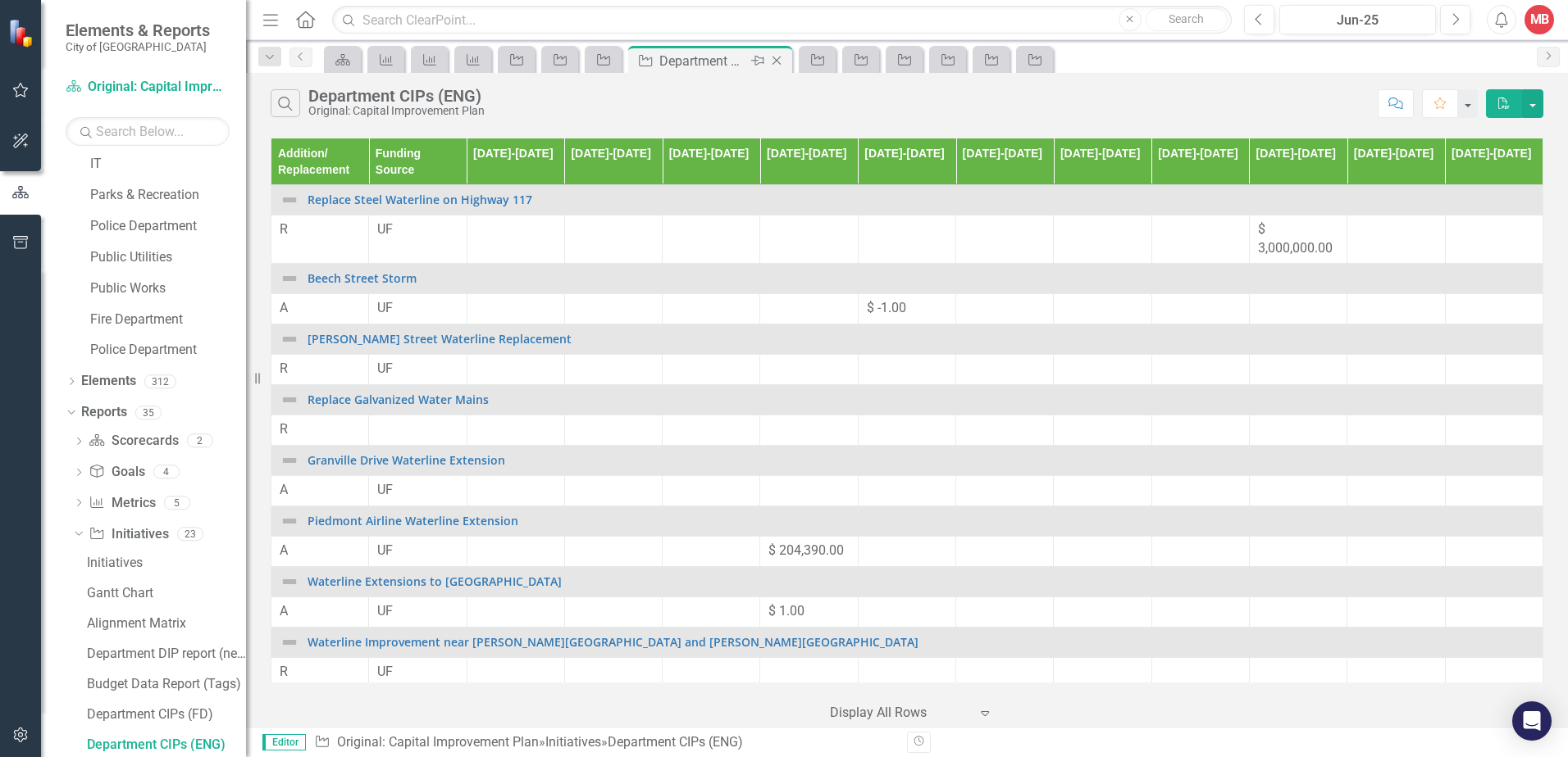
click at [778, 57] on icon "Close" at bounding box center [776, 60] width 16 height 13
